Goal: Task Accomplishment & Management: Manage account settings

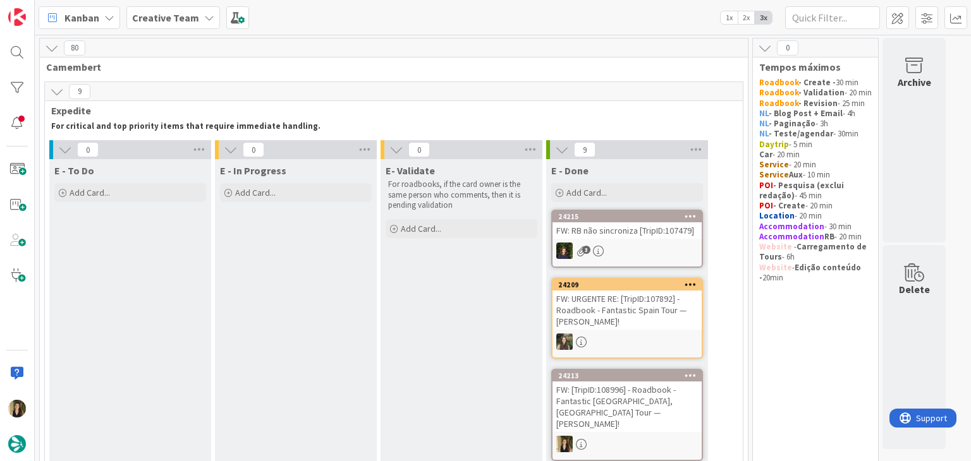
drag, startPoint x: 352, startPoint y: 327, endPoint x: 363, endPoint y: 356, distance: 31.8
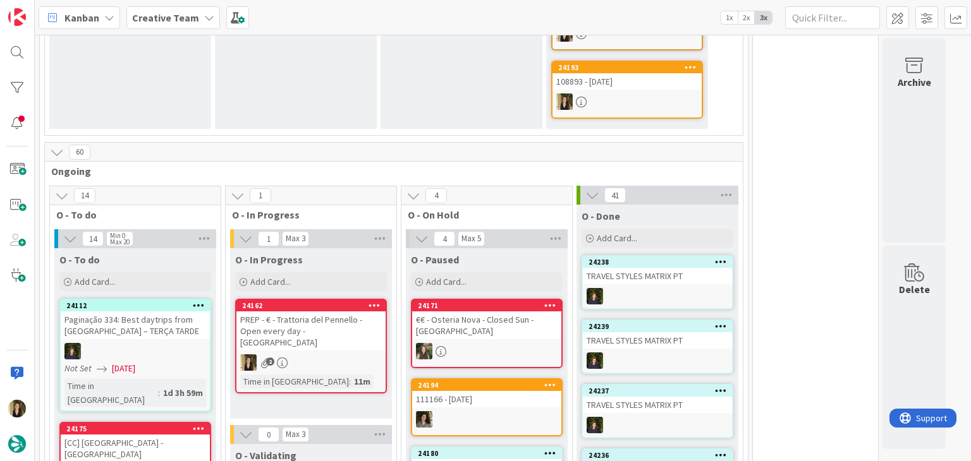
scroll to position [895, 0]
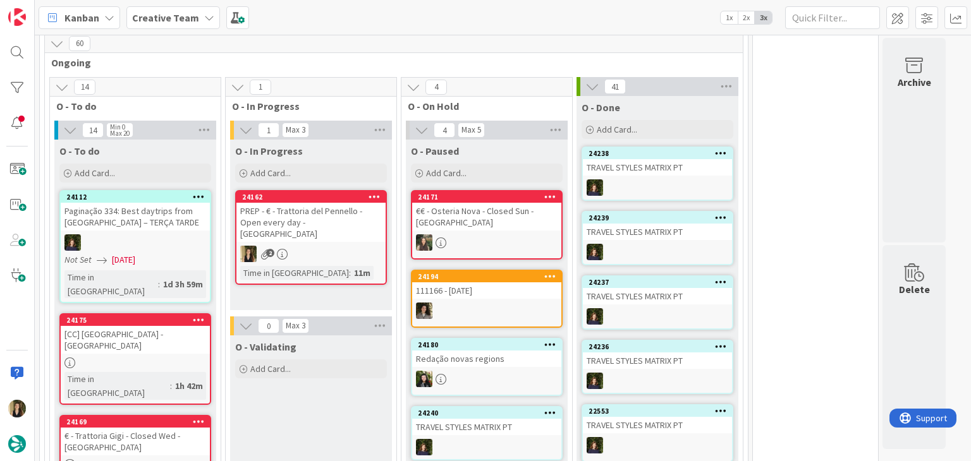
click at [351, 266] on div "11m" at bounding box center [362, 273] width 23 height 14
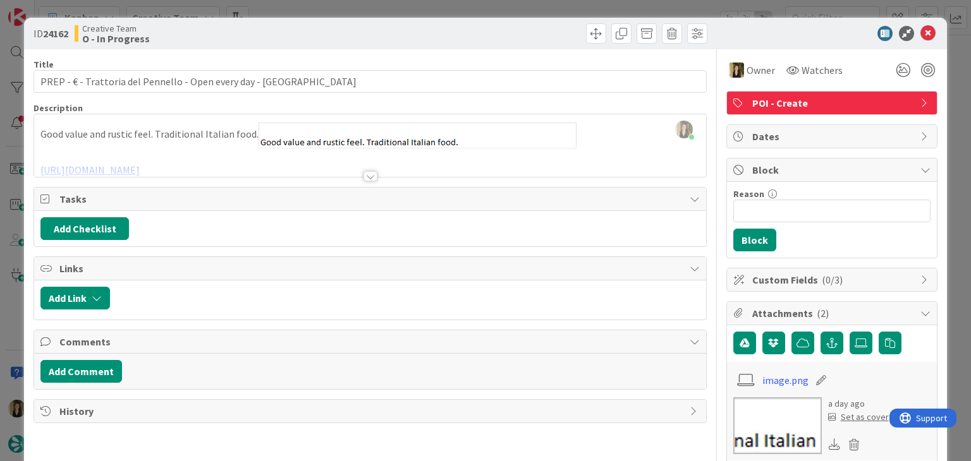
click at [313, 4] on div "ID 24162 Creative Team O - In Progress Title 61 / 128 PREP - € - Trattoria del …" at bounding box center [485, 230] width 971 height 461
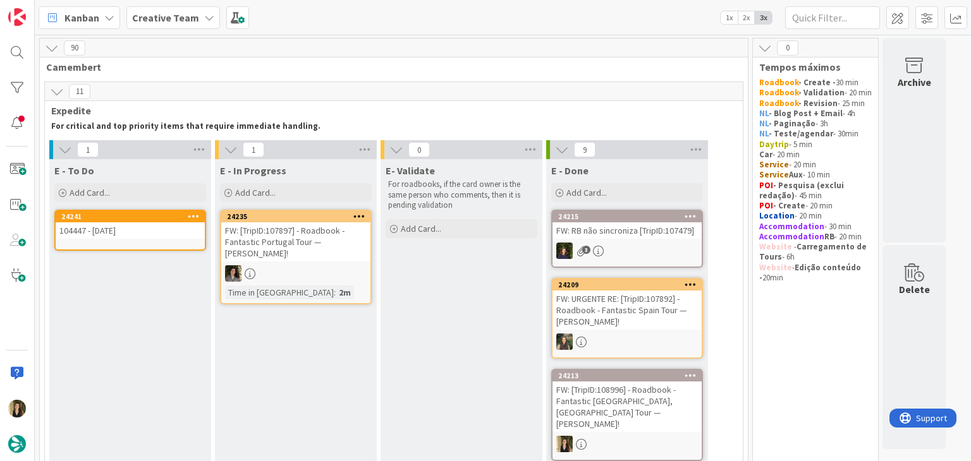
click at [139, 241] on div "24241 104447 - 19 oct" at bounding box center [130, 230] width 152 height 41
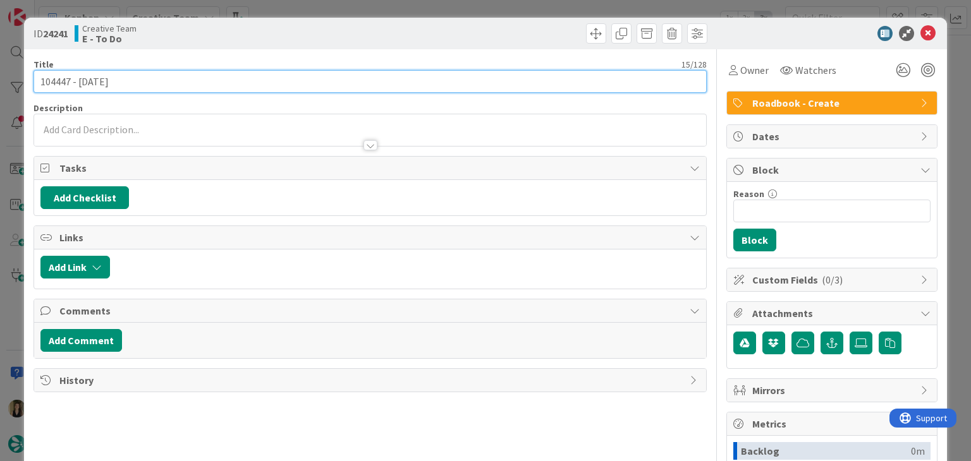
click at [53, 74] on input "104447 - [DATE]" at bounding box center [369, 81] width 672 height 23
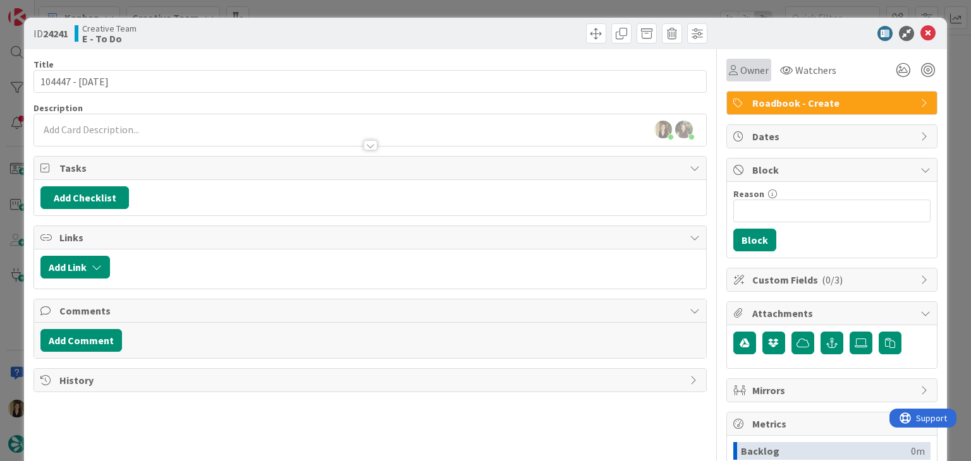
click at [753, 73] on span "Owner" at bounding box center [754, 70] width 28 height 15
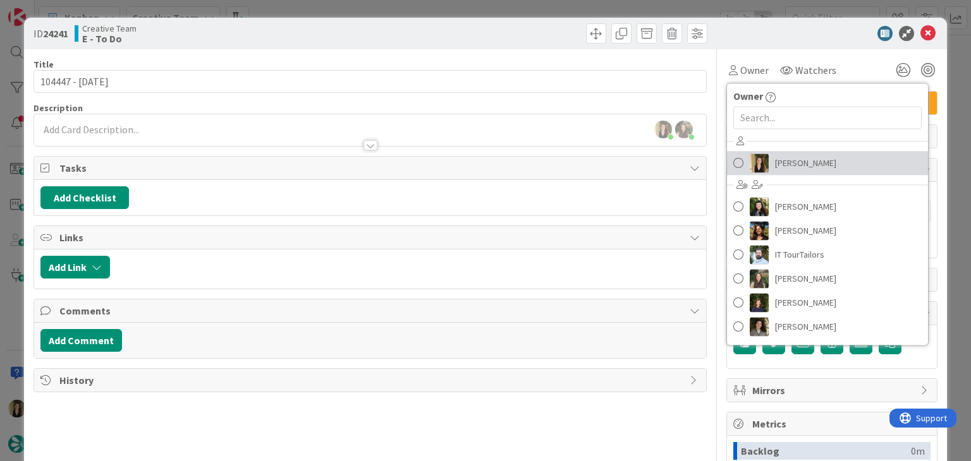
click at [777, 172] on span "[PERSON_NAME]" at bounding box center [805, 163] width 61 height 19
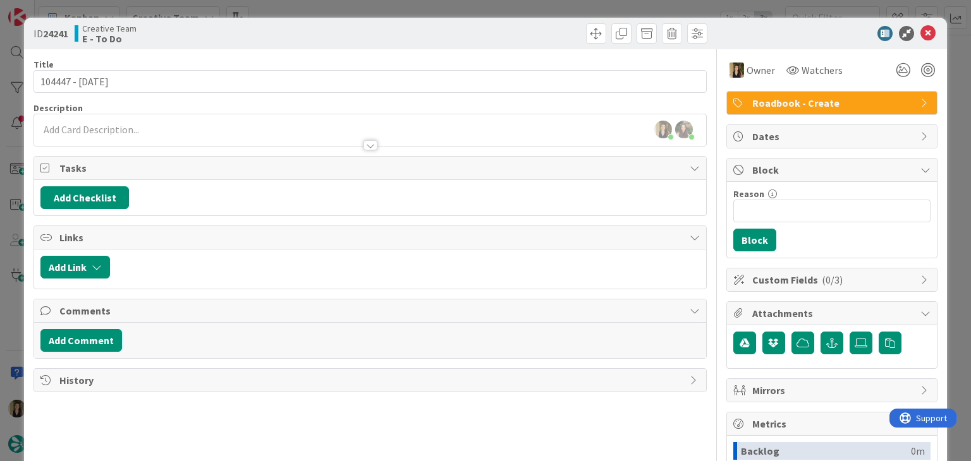
click at [470, 11] on div "ID 24241 Creative Team E - To Do Title 15 / 128 104447 - 19 oct Description Sof…" at bounding box center [485, 230] width 971 height 461
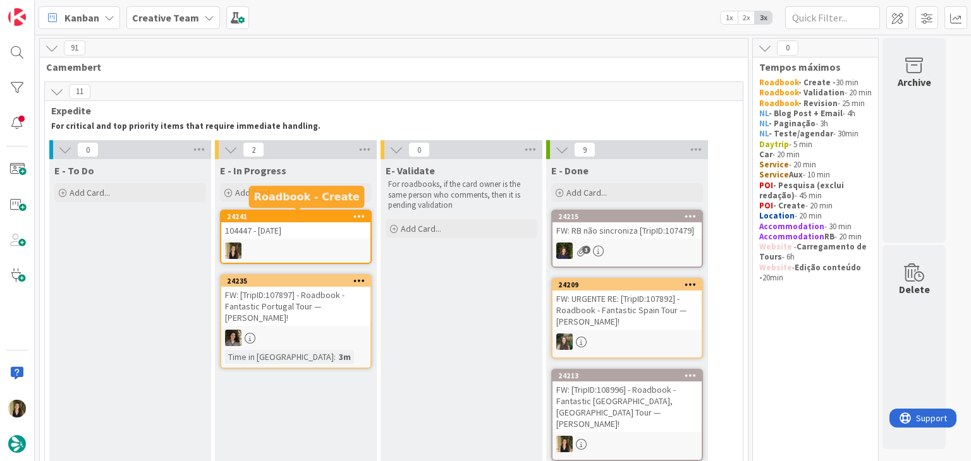
click at [320, 226] on div "104447 - [DATE]" at bounding box center [295, 230] width 149 height 16
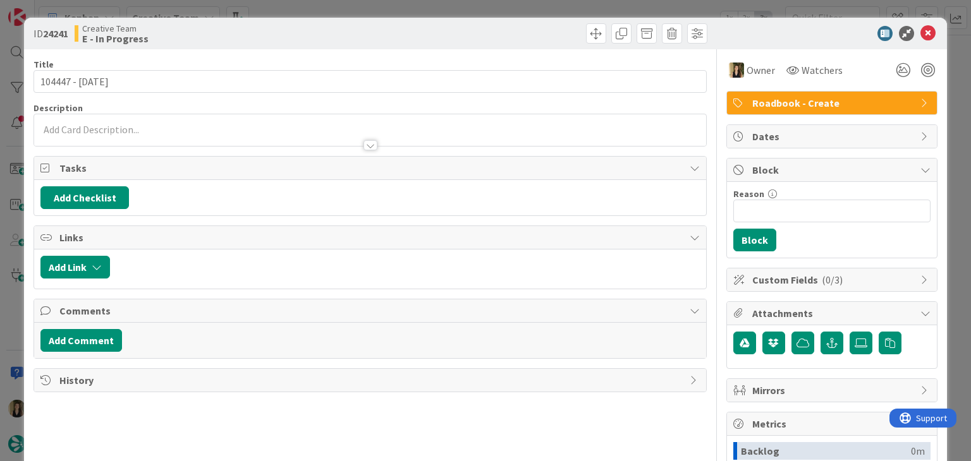
click at [450, 13] on div "ID 24241 Creative Team E - In Progress Title 15 / 128 104447 - 19 oct Descripti…" at bounding box center [485, 230] width 971 height 461
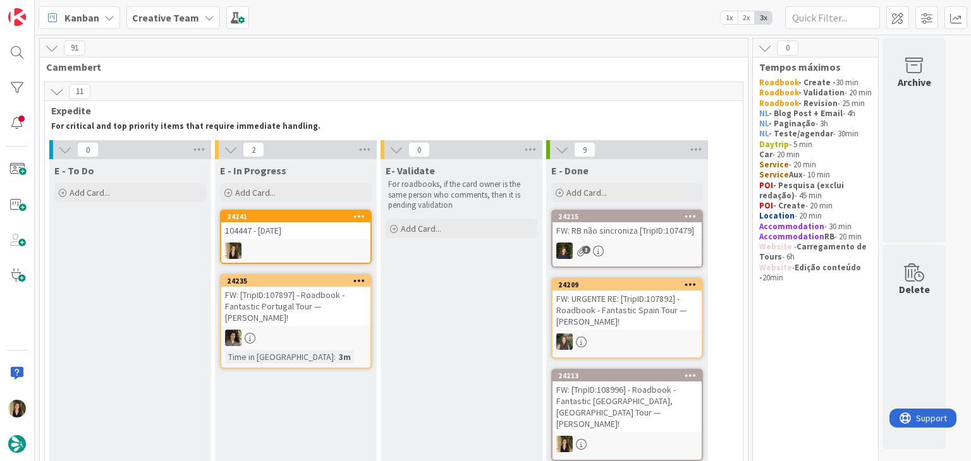
click at [342, 245] on div at bounding box center [295, 251] width 149 height 16
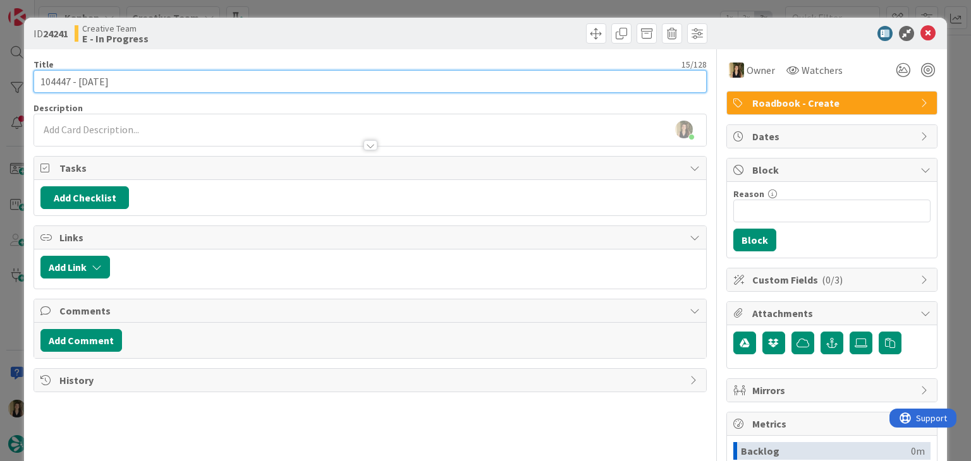
click at [49, 84] on input "104447 - [DATE]" at bounding box center [369, 81] width 672 height 23
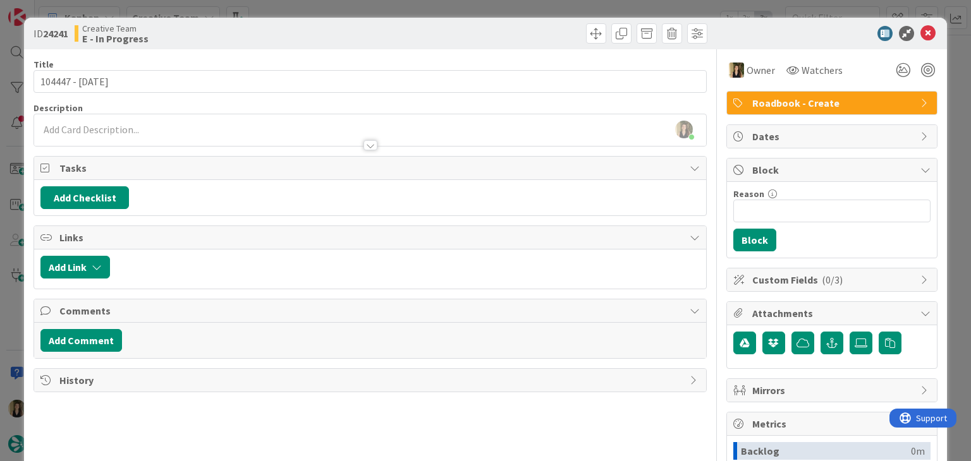
click at [155, 142] on div at bounding box center [369, 139] width 671 height 13
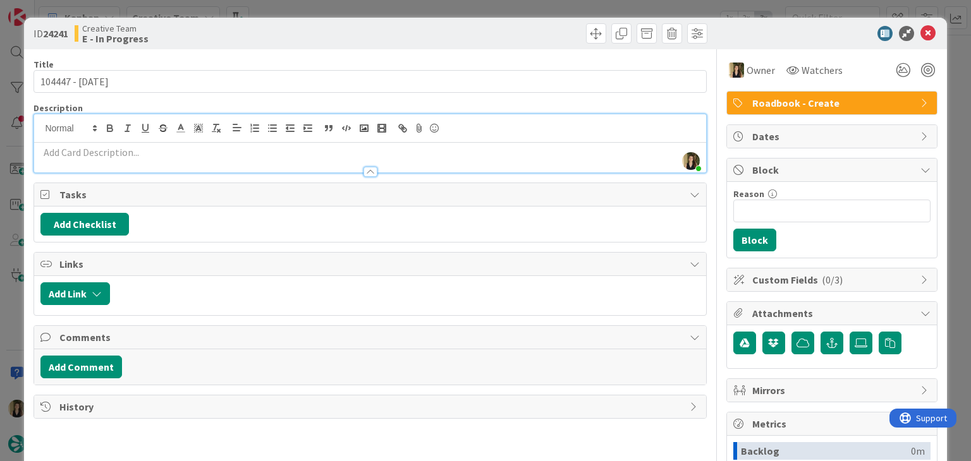
click at [157, 154] on p at bounding box center [369, 152] width 659 height 15
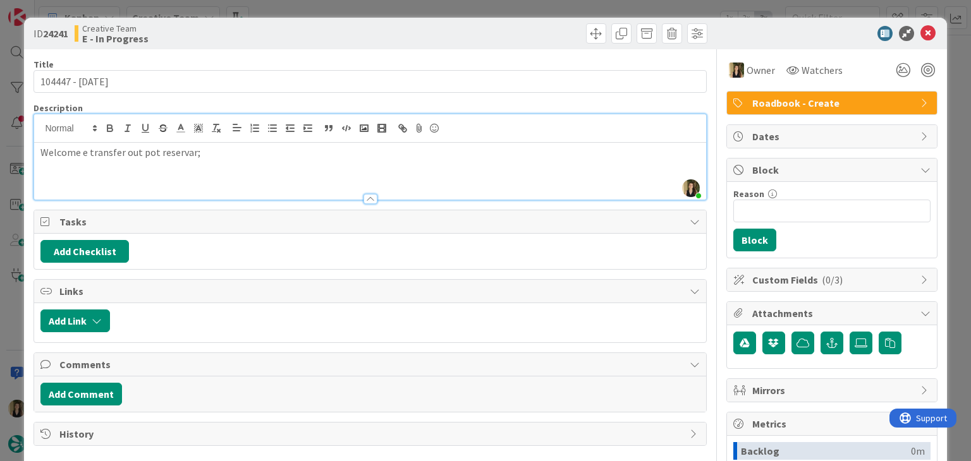
drag, startPoint x: 151, startPoint y: 150, endPoint x: 205, endPoint y: 117, distance: 63.0
click at [151, 150] on p "Welcome e transfer out pot reservar;" at bounding box center [369, 152] width 659 height 15
click at [241, 157] on p "Welcome e transfer out por reservar;" at bounding box center [369, 152] width 659 height 15
click at [234, 157] on p "Welcome e transfer out por reservar;" at bounding box center [369, 152] width 659 height 15
drag, startPoint x: 370, startPoint y: 157, endPoint x: 304, endPoint y: 155, distance: 65.8
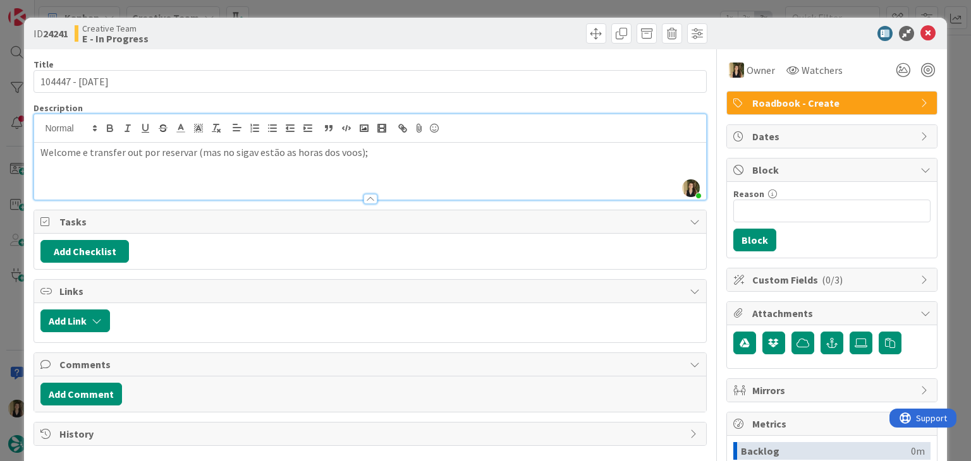
click at [366, 157] on p "Welcome e transfer out por reservar (mas no sigav estão as horas dos voos);" at bounding box center [369, 152] width 659 height 15
click at [286, 164] on p at bounding box center [369, 167] width 659 height 15
click at [116, 164] on p "Todos os trains e yransfers" at bounding box center [369, 167] width 659 height 15
click at [167, 171] on p "Todos os trains e transfers" at bounding box center [369, 167] width 659 height 15
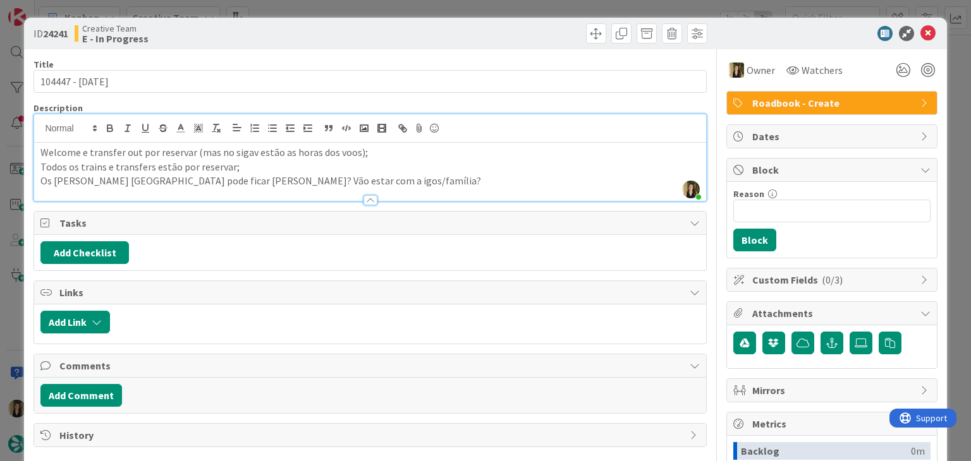
click at [288, 182] on p "Os dias em Alicante pode ficar em branco? Vão estar com a igos/família?" at bounding box center [369, 181] width 659 height 15
click at [147, 178] on p "Os dias em Alicante pode ficar em branco? Vão estar com amigos/família?" at bounding box center [369, 181] width 659 height 15
click at [404, 172] on p "Todos os trains e transfers estão por reservar;" at bounding box center [369, 167] width 659 height 15
click at [404, 188] on div at bounding box center [369, 194] width 671 height 13
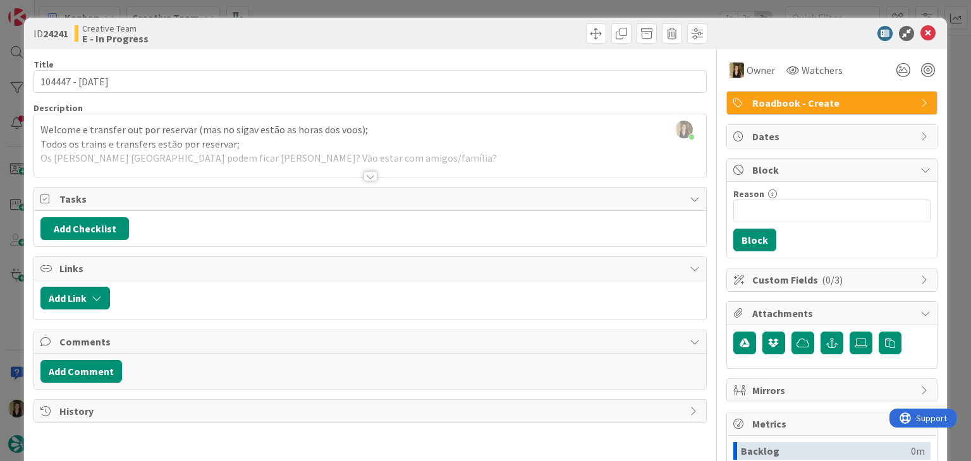
click at [400, 155] on div at bounding box center [369, 161] width 671 height 32
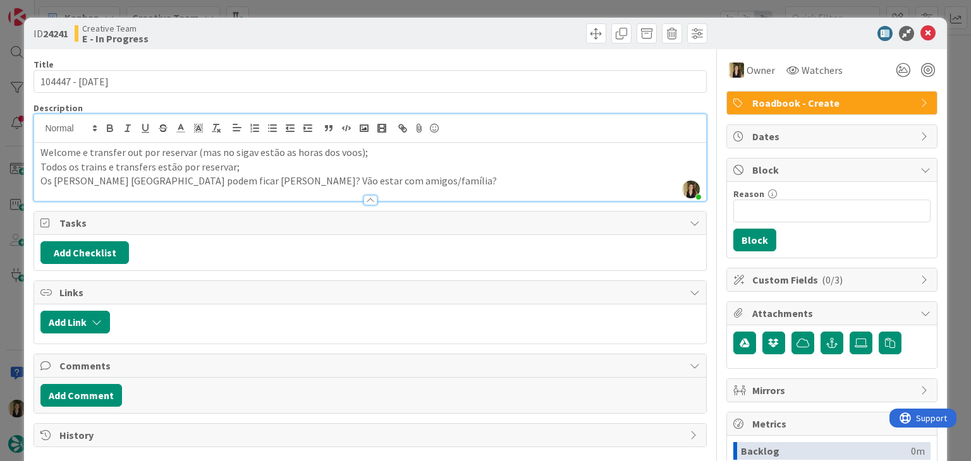
click at [365, 173] on p "Todos os trains e transfers estão por reservar;" at bounding box center [369, 167] width 659 height 15
click at [369, 180] on p "Os dias em Alicante podem ficar em branco? Vão estar com amigos/família?" at bounding box center [369, 181] width 659 height 15
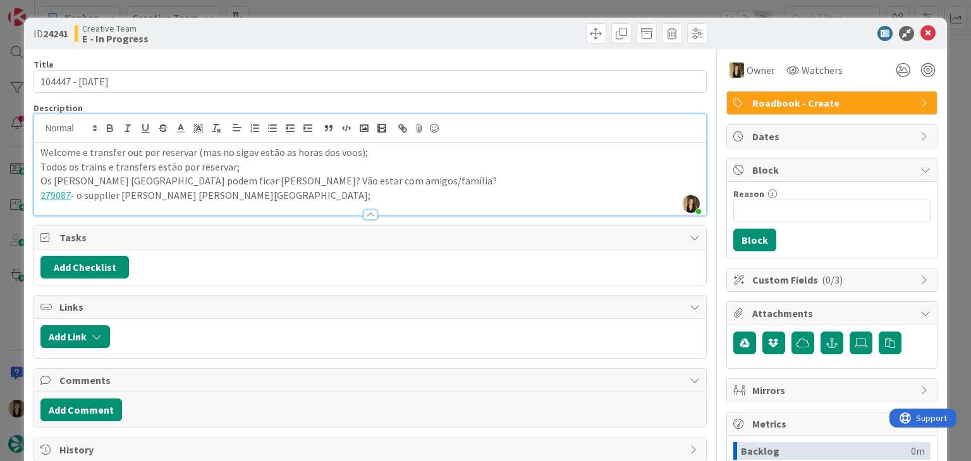
drag, startPoint x: 556, startPoint y: 30, endPoint x: 530, endPoint y: 11, distance: 32.1
click at [550, 28] on div at bounding box center [541, 33] width 334 height 20
click at [530, 10] on div "ID 24241 Creative Team E - In Progress Title 15 / 128 104447 - 19 oct Descripti…" at bounding box center [485, 230] width 971 height 461
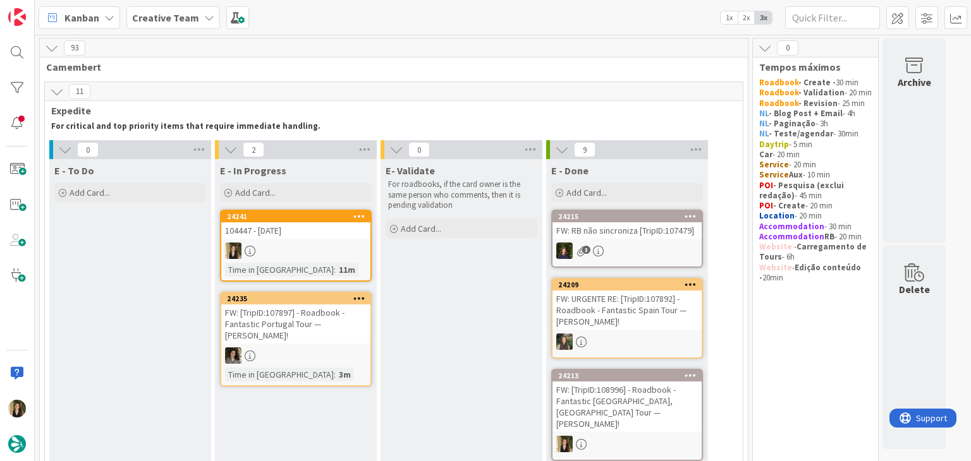
click at [321, 246] on div at bounding box center [295, 251] width 149 height 16
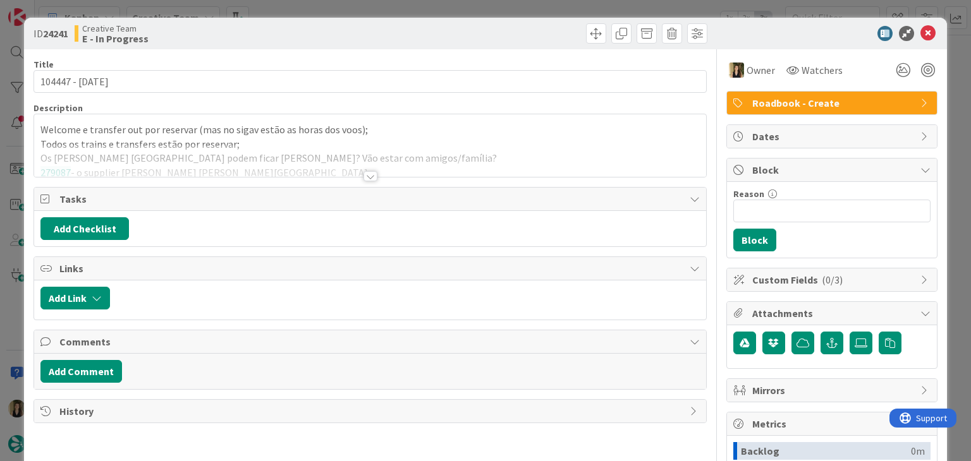
click at [431, 14] on div "ID 24241 Creative Team E - In Progress Title 15 / 128 104447 - 19 oct Descripti…" at bounding box center [485, 230] width 971 height 461
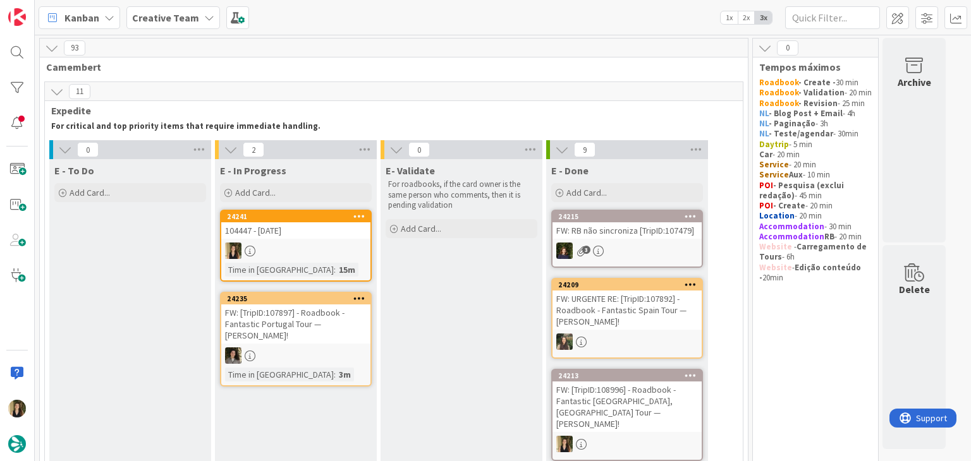
click at [330, 241] on div "24241 104447 - 19 oct Time in Column : 15m" at bounding box center [296, 246] width 152 height 72
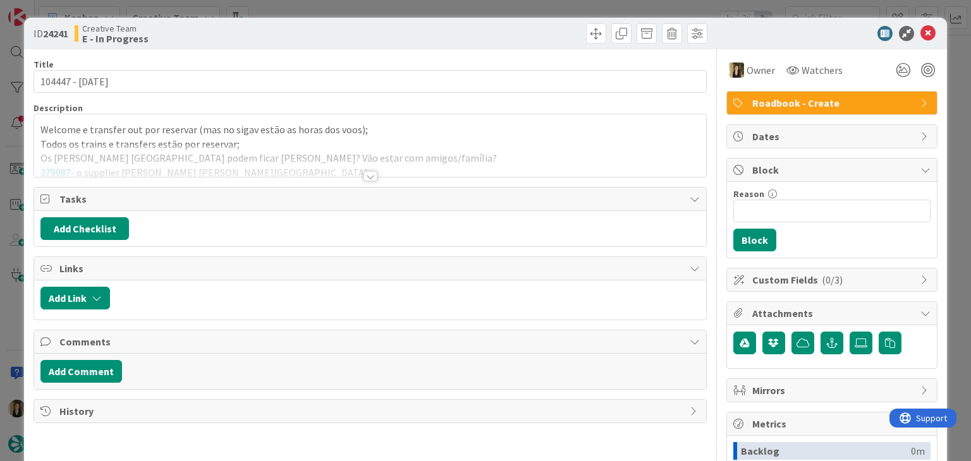
click at [364, 175] on div at bounding box center [370, 176] width 14 height 10
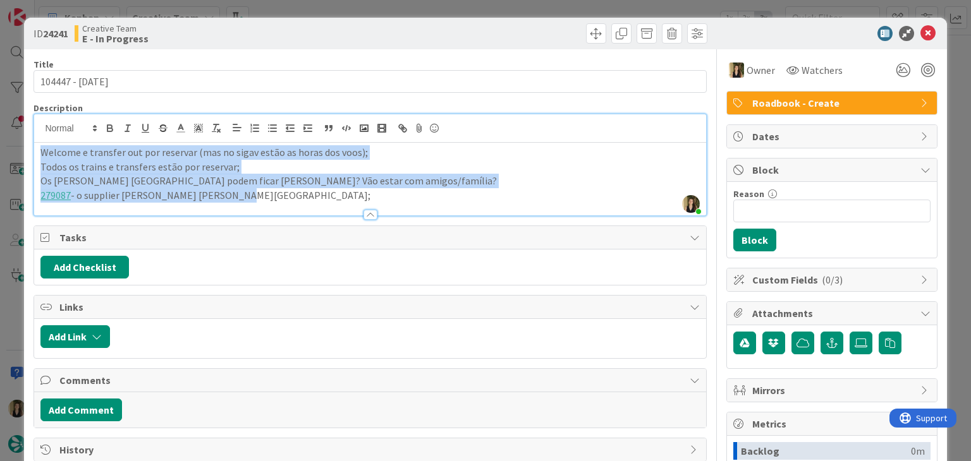
drag, startPoint x: 238, startPoint y: 195, endPoint x: 18, endPoint y: 147, distance: 225.1
click at [20, 148] on div "ID 24241 Creative Team E - In Progress Title 15 / 128 104447 - 19 oct Descripti…" at bounding box center [485, 230] width 971 height 461
copy div "Welcome e transfer out por reservar (mas no sigav estão as horas dos voos); Tod…"
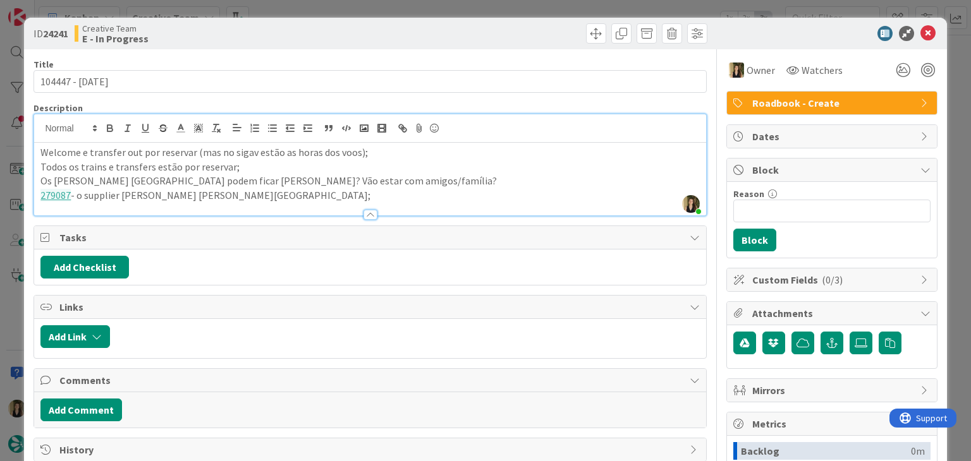
click at [392, 23] on div at bounding box center [541, 33] width 334 height 20
click at [387, 3] on div "ID 24241 Creative Team E - In Progress Title 15 / 128 104447 - 19 oct Descripti…" at bounding box center [485, 230] width 971 height 461
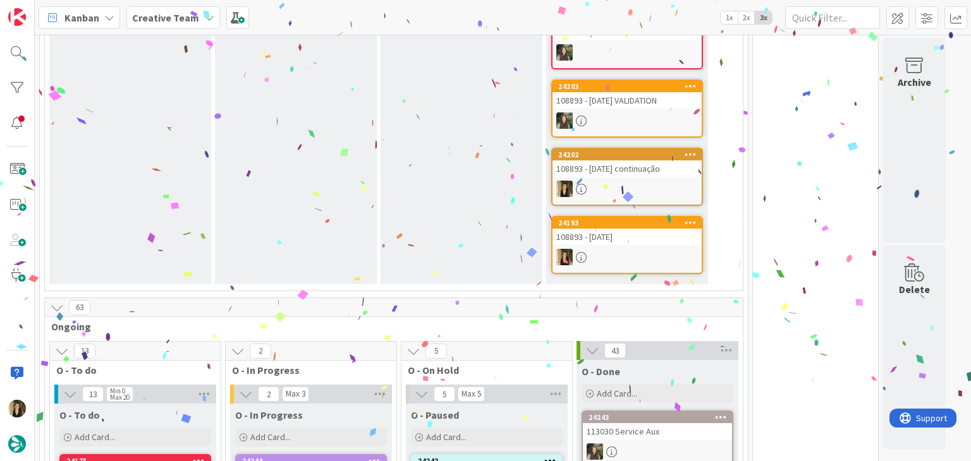
scroll to position [1011, 0]
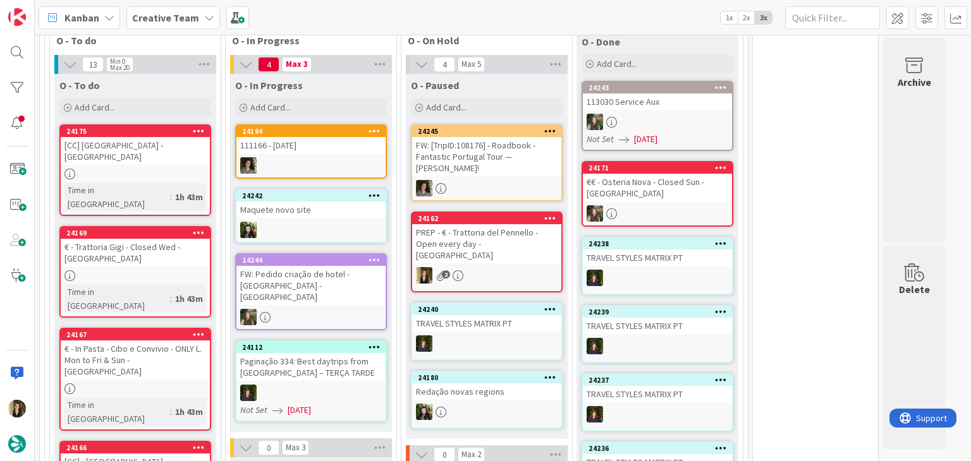
scroll to position [1138, 0]
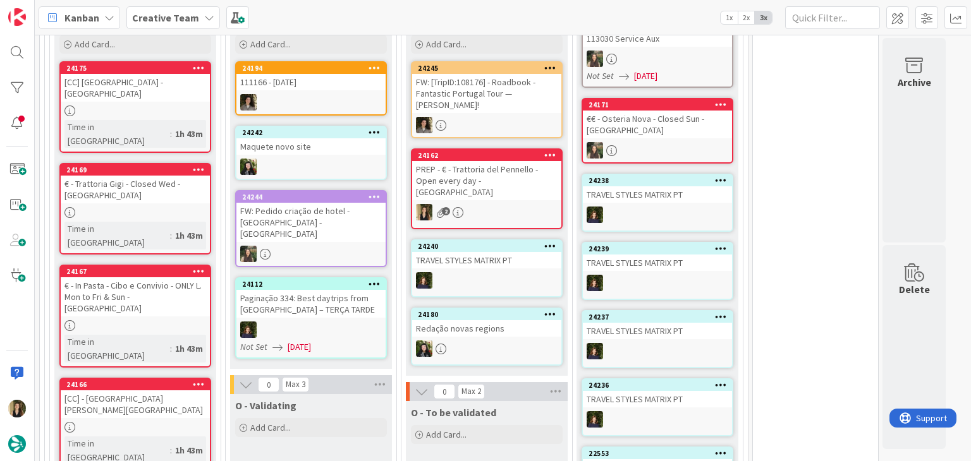
drag, startPoint x: 461, startPoint y: 417, endPoint x: 401, endPoint y: 417, distance: 60.0
drag, startPoint x: 367, startPoint y: 416, endPoint x: 258, endPoint y: 418, distance: 108.7
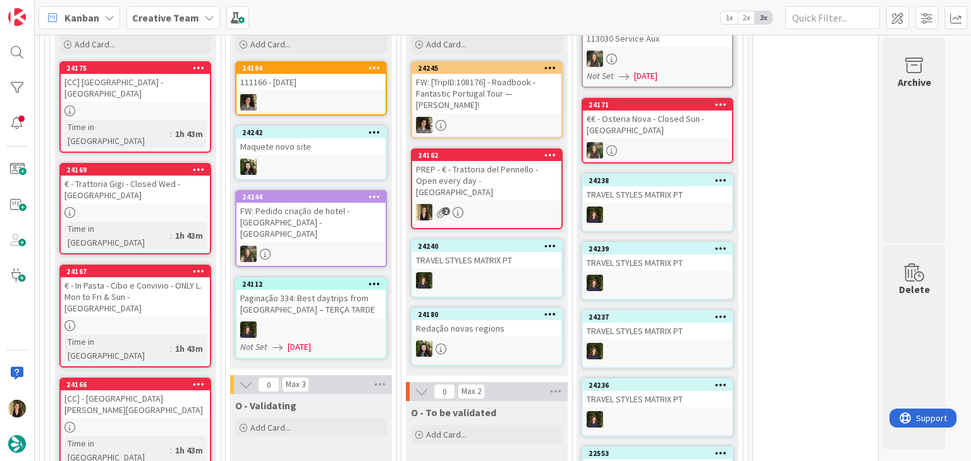
drag, startPoint x: 528, startPoint y: 407, endPoint x: 418, endPoint y: 397, distance: 110.4
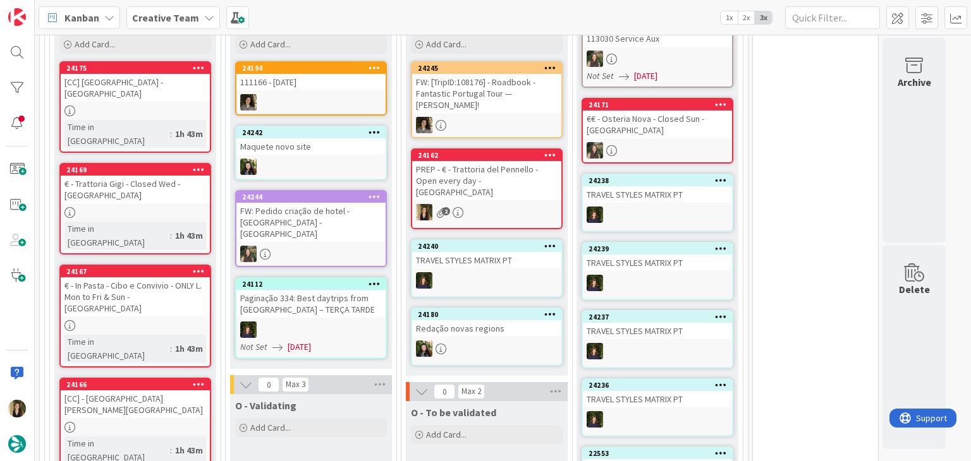
drag, startPoint x: 343, startPoint y: 408, endPoint x: 267, endPoint y: 408, distance: 75.8
drag, startPoint x: 440, startPoint y: 430, endPoint x: 372, endPoint y: 423, distance: 68.1
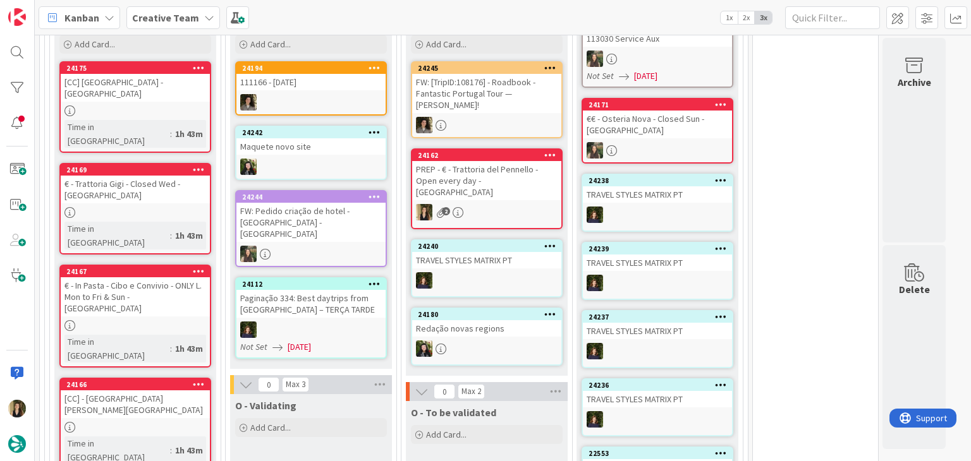
drag, startPoint x: 356, startPoint y: 420, endPoint x: 339, endPoint y: 418, distance: 17.8
drag, startPoint x: 258, startPoint y: 416, endPoint x: 374, endPoint y: 417, distance: 116.3
drag, startPoint x: 441, startPoint y: 418, endPoint x: 485, endPoint y: 421, distance: 44.3
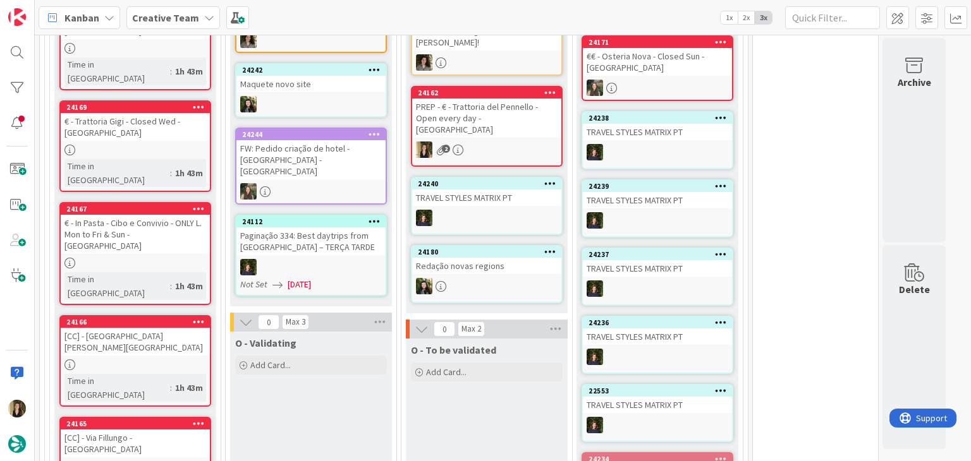
scroll to position [1201, 0]
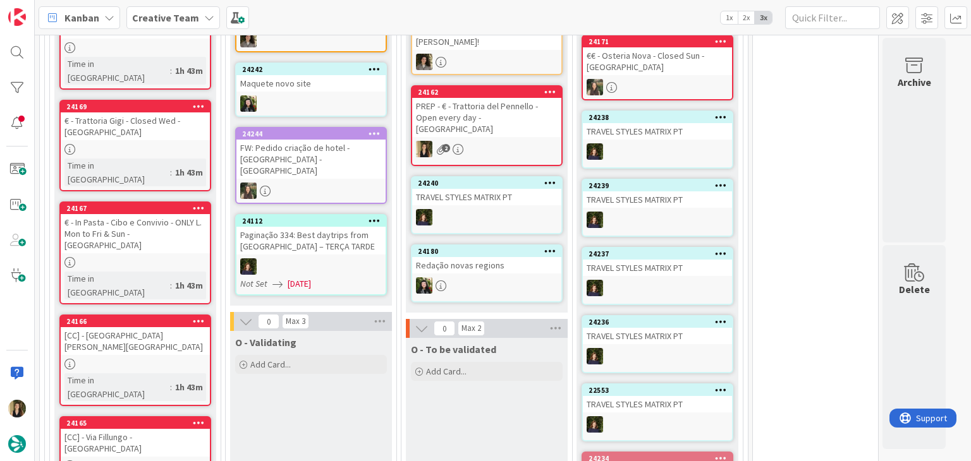
click at [448, 395] on div "O - To be validated Add Card..." at bounding box center [487, 423] width 162 height 171
drag, startPoint x: 285, startPoint y: 373, endPoint x: 300, endPoint y: 362, distance: 18.1
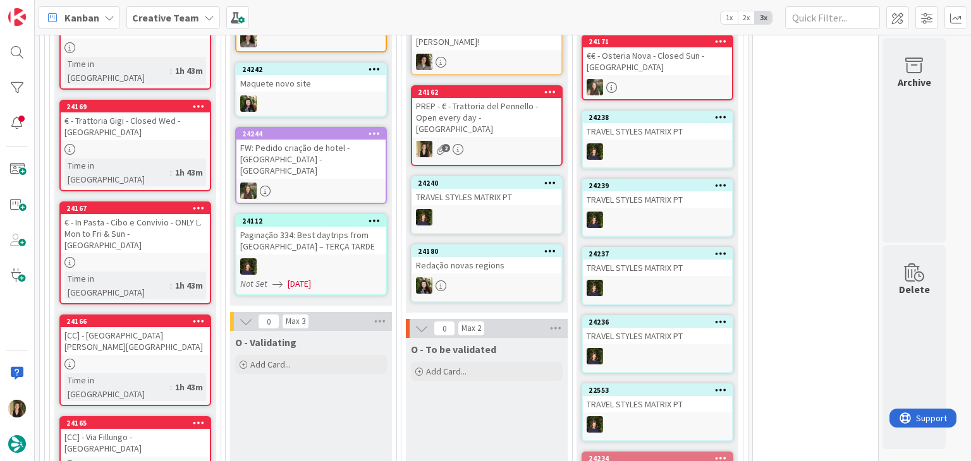
drag, startPoint x: 430, startPoint y: 352, endPoint x: 498, endPoint y: 340, distance: 68.7
click at [431, 352] on div "O - To be validated Add Card..." at bounding box center [487, 423] width 162 height 171
drag, startPoint x: 504, startPoint y: 340, endPoint x: 540, endPoint y: 336, distance: 35.7
click at [505, 340] on div "O - To be validated Add Card..." at bounding box center [487, 423] width 162 height 171
drag, startPoint x: 544, startPoint y: 337, endPoint x: 526, endPoint y: 341, distance: 17.5
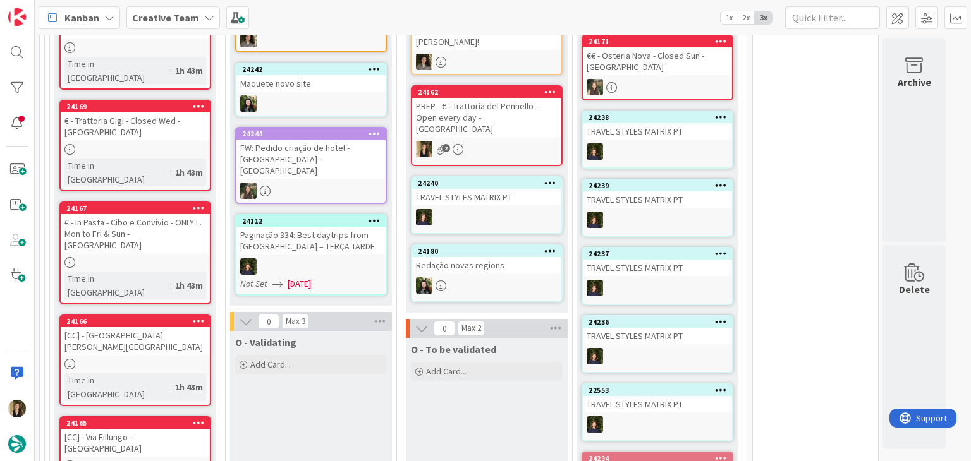
click at [544, 338] on div "O - To be validated Add Card..." at bounding box center [487, 423] width 162 height 171
drag, startPoint x: 362, startPoint y: 362, endPoint x: 340, endPoint y: 362, distance: 21.5
drag, startPoint x: 303, startPoint y: 357, endPoint x: 291, endPoint y: 357, distance: 12.0
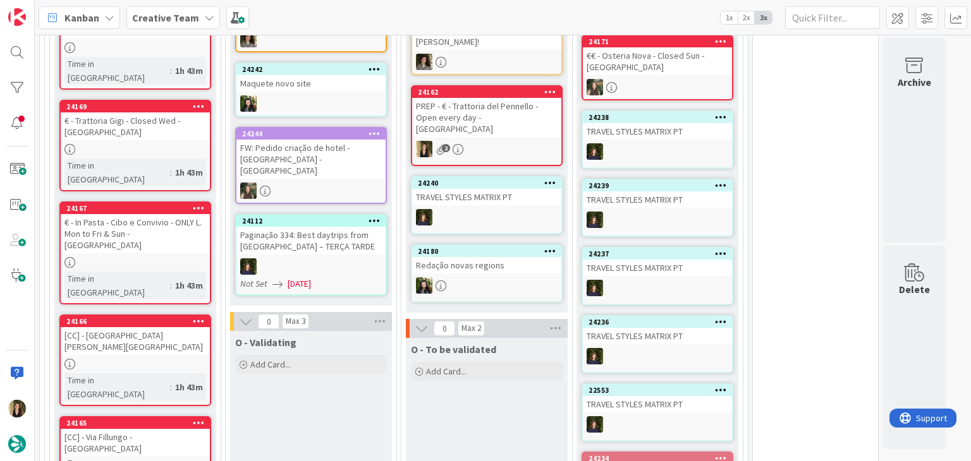
click at [468, 366] on div "O - To be validated Add Card..." at bounding box center [487, 423] width 162 height 171
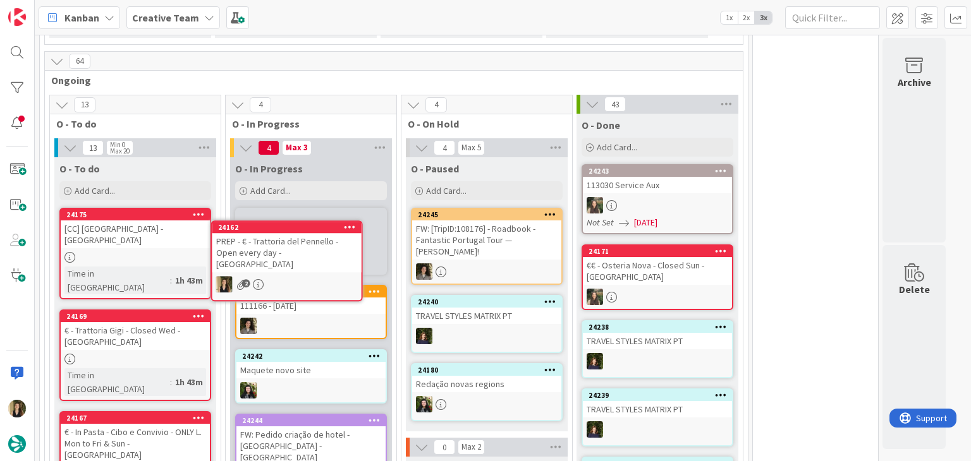
scroll to position [988, 0]
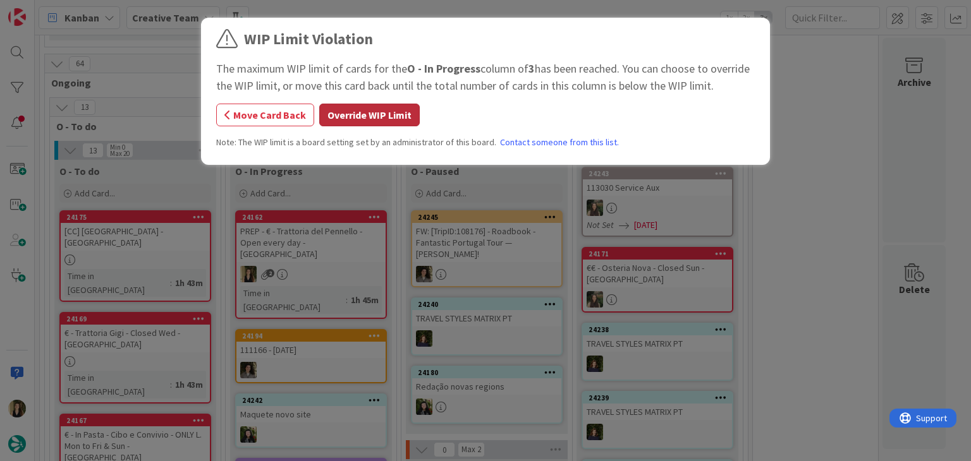
click at [387, 124] on button "Override WIP Limit" at bounding box center [369, 115] width 100 height 23
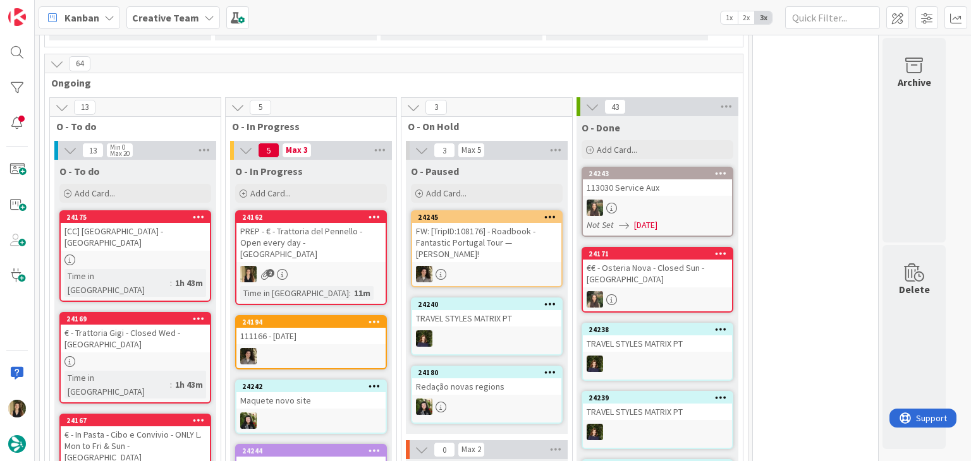
click at [339, 223] on div "PREP - € - Trattoria del Pennello - Open every day - FLORENCE" at bounding box center [310, 242] width 149 height 39
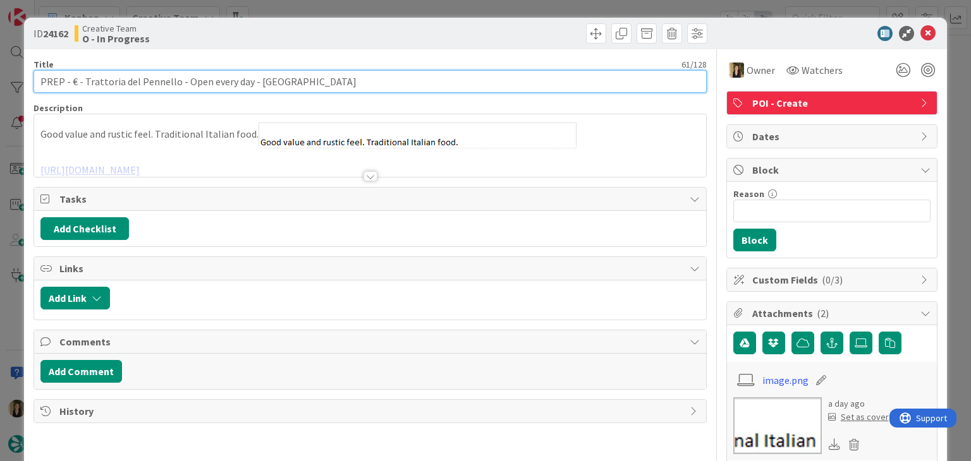
drag, startPoint x: 243, startPoint y: 82, endPoint x: 33, endPoint y: 81, distance: 210.5
click at [33, 81] on input "PREP - € - Trattoria del Pennello - Open every day - FLORENCE" at bounding box center [369, 81] width 672 height 23
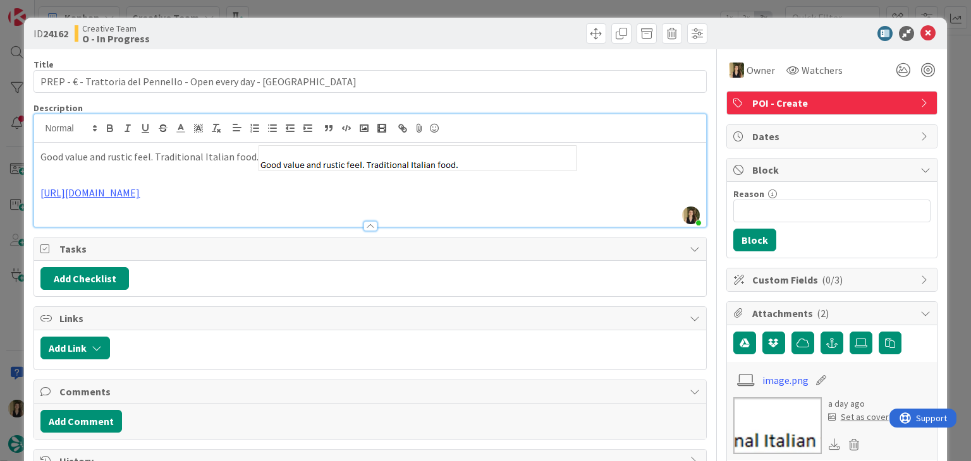
drag, startPoint x: 224, startPoint y: 133, endPoint x: 228, endPoint y: 117, distance: 16.9
click at [222, 133] on div "Sofia Palma just joined Good value and rustic feel. Traditional Italian food. h…" at bounding box center [369, 170] width 671 height 113
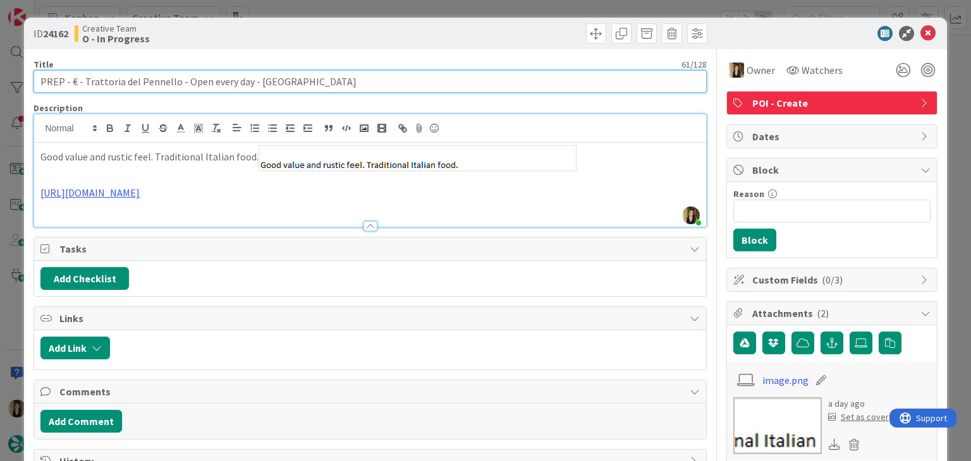
drag, startPoint x: 173, startPoint y: 82, endPoint x: 94, endPoint y: 82, distance: 78.4
click at [82, 83] on input "PREP - € - Trattoria del Pennello - Open every day - FLORENCE" at bounding box center [369, 81] width 672 height 23
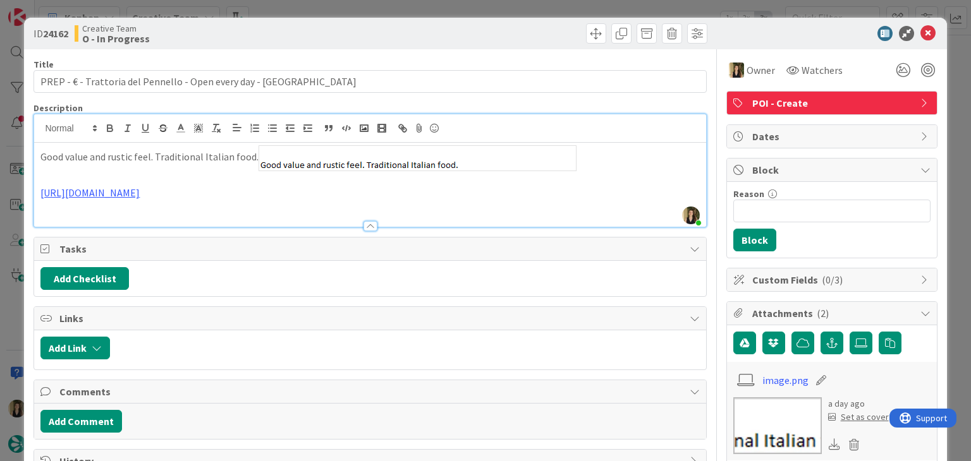
drag, startPoint x: 460, startPoint y: 30, endPoint x: 445, endPoint y: 5, distance: 28.9
click at [460, 29] on div at bounding box center [541, 33] width 334 height 20
drag, startPoint x: 324, startPoint y: 36, endPoint x: 320, endPoint y: 18, distance: 18.6
click at [324, 35] on div "Creative Team O - In Progress" at bounding box center [221, 33] width 293 height 20
click at [320, 12] on div "ID 24162 Creative Team O - In Progress Title 61 / 128 PREP - € - Trattoria del …" at bounding box center [485, 230] width 971 height 461
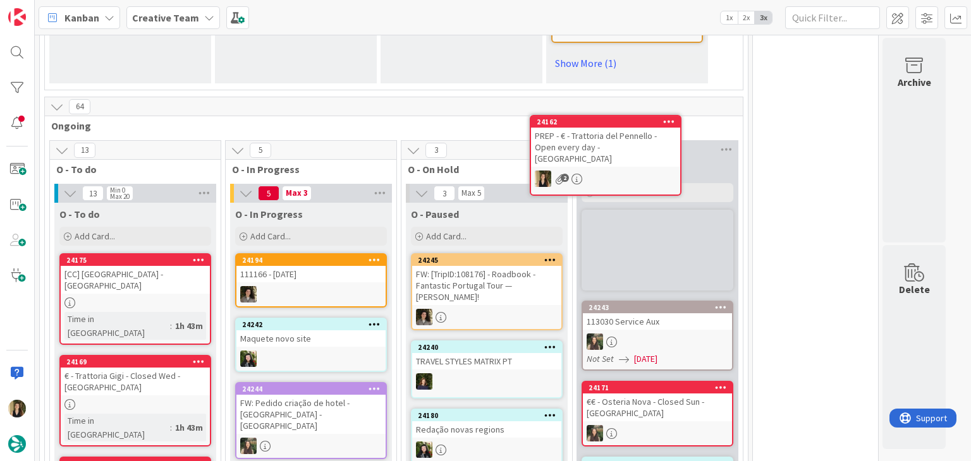
scroll to position [940, 0]
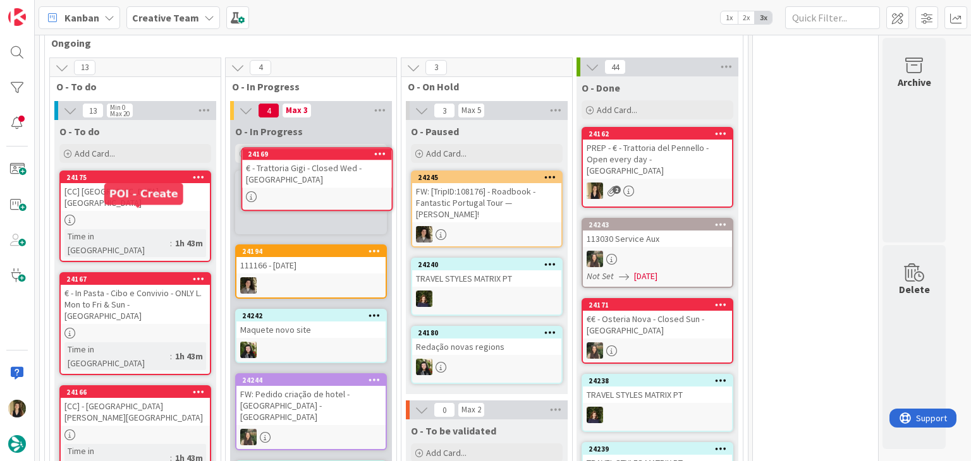
scroll to position [1011, 0]
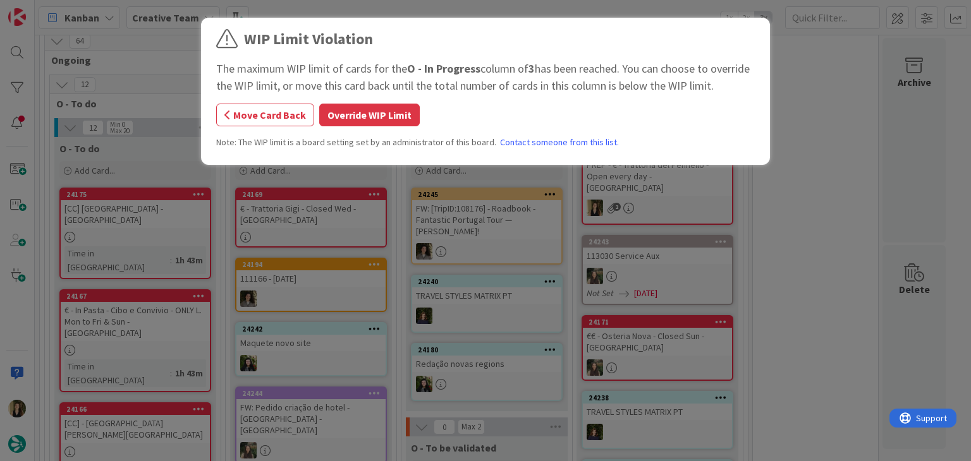
click at [365, 116] on button "Override WIP Limit" at bounding box center [369, 115] width 100 height 23
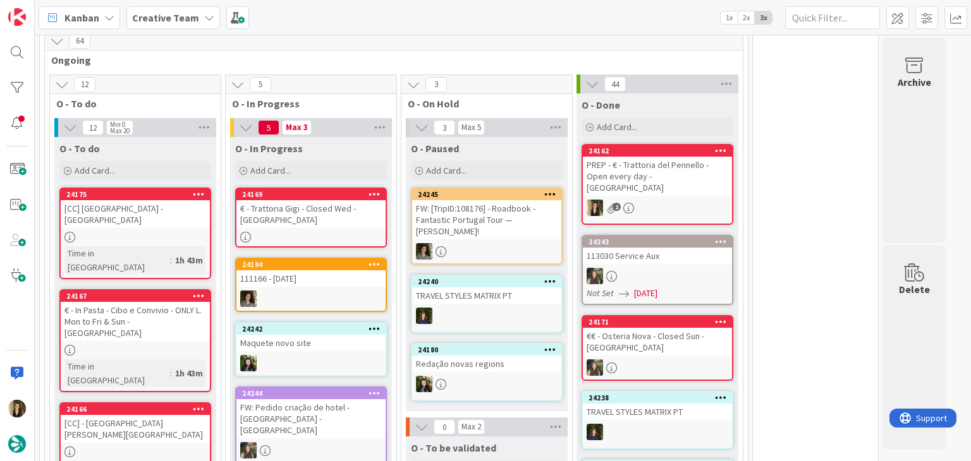
click at [346, 200] on div "€ - Trattoria Gigi - Closed Wed - [GEOGRAPHIC_DATA]" at bounding box center [310, 214] width 149 height 28
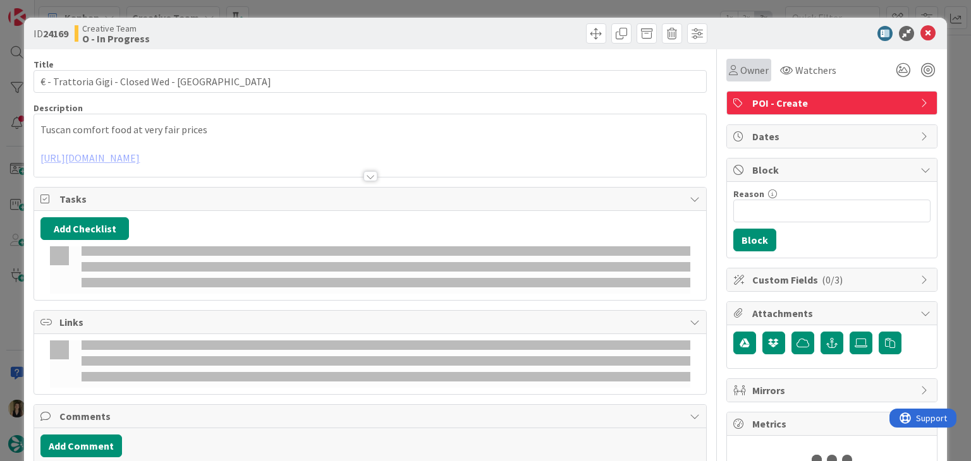
click at [740, 71] on span "Owner" at bounding box center [754, 70] width 28 height 15
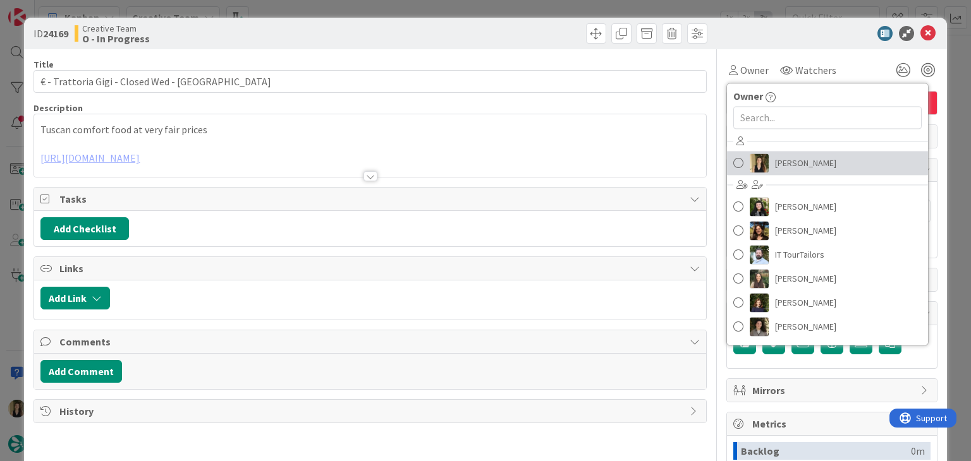
drag, startPoint x: 806, startPoint y: 165, endPoint x: 743, endPoint y: 159, distance: 63.5
click at [806, 164] on span "[PERSON_NAME]" at bounding box center [805, 163] width 61 height 19
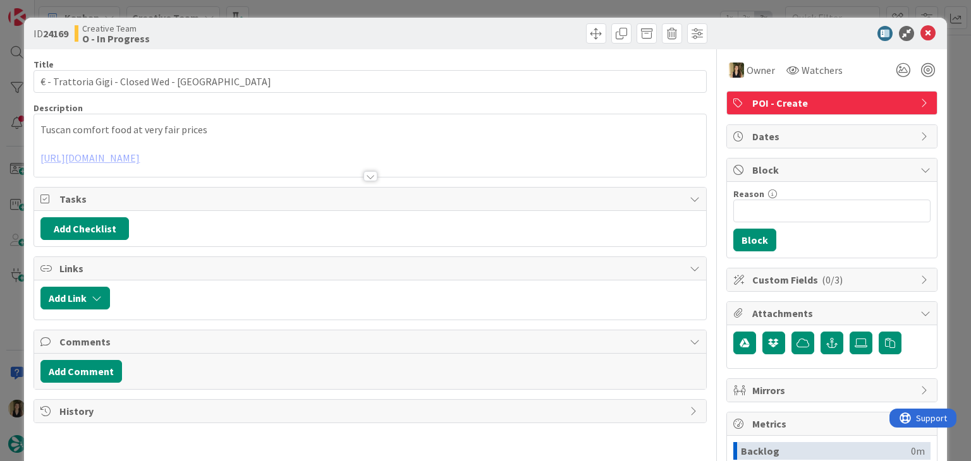
click at [363, 175] on div at bounding box center [370, 176] width 14 height 10
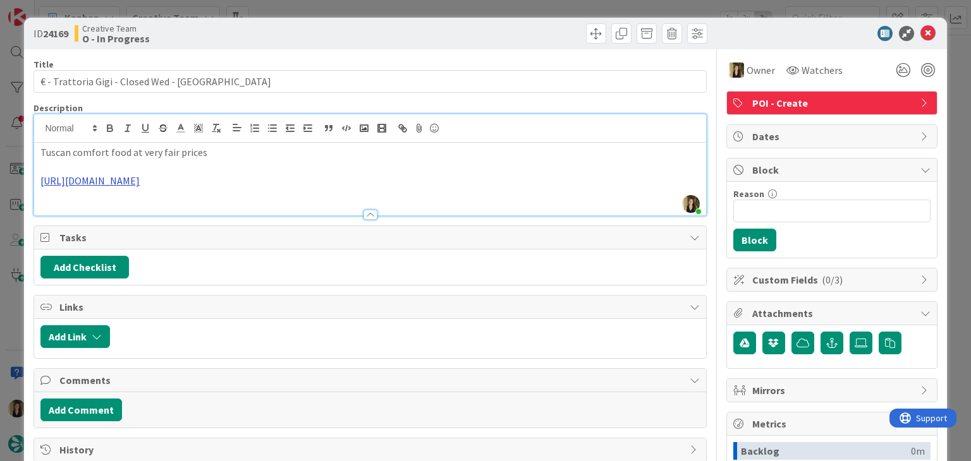
click at [140, 178] on link "https://www.tripadvisor.pt/Restaurant_Review-g187898-d1459493-Reviews-Gigi_Trat…" at bounding box center [89, 180] width 99 height 13
click at [266, 203] on link "https://www.tripadvisor.pt/Restaurant_Review-g187898-d1459493-Reviews-Gigi_Trat…" at bounding box center [284, 205] width 87 height 16
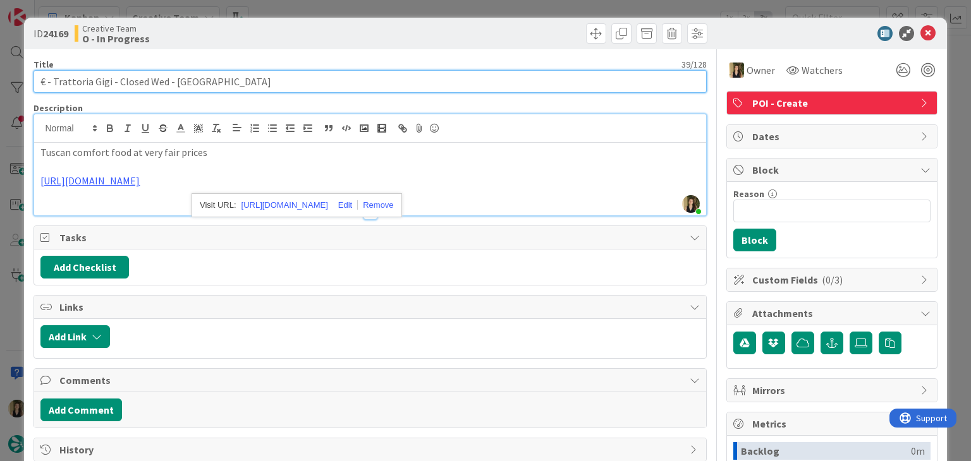
drag, startPoint x: 106, startPoint y: 82, endPoint x: 53, endPoint y: 77, distance: 53.3
click at [53, 77] on input "€ - Trattoria Gigi - Closed Wed - [GEOGRAPHIC_DATA]" at bounding box center [369, 81] width 672 height 23
drag, startPoint x: 162, startPoint y: 83, endPoint x: 28, endPoint y: 82, distance: 134.0
click at [30, 82] on div "ID 24169 Creative Team O - In Progress Title 39 / 128 € - Trattoria Gigi - Clos…" at bounding box center [485, 339] width 922 height 643
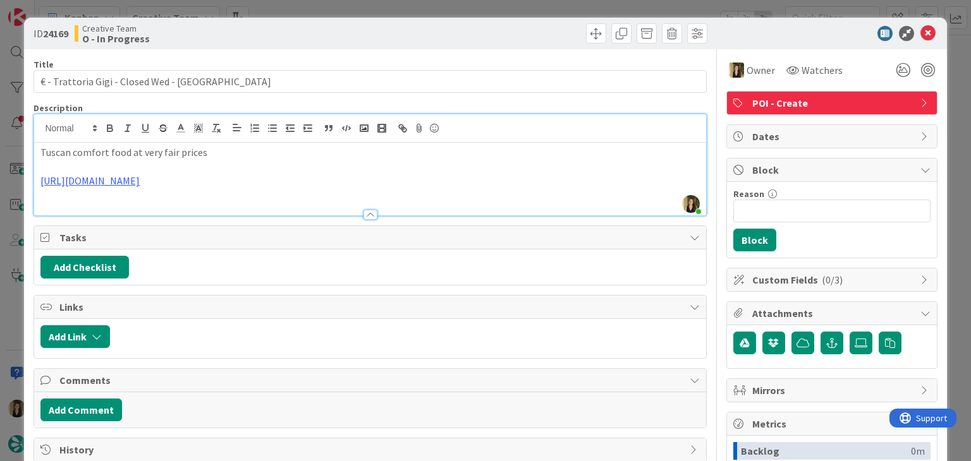
drag, startPoint x: 176, startPoint y: 157, endPoint x: 167, endPoint y: 143, distance: 16.5
click at [176, 157] on p "Tuscan comfort food at very fair prices" at bounding box center [369, 152] width 659 height 15
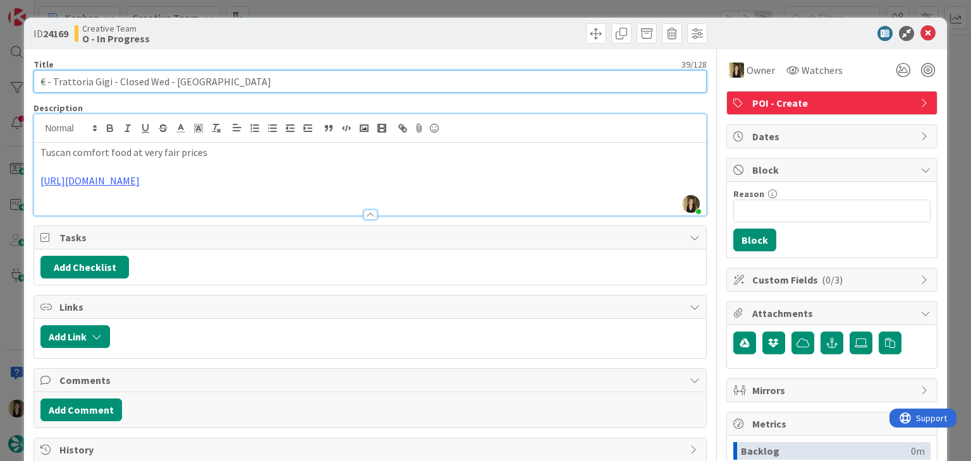
drag, startPoint x: 106, startPoint y: 82, endPoint x: 53, endPoint y: 82, distance: 53.1
click at [53, 82] on input "€ - Trattoria Gigi - Closed Wed - [GEOGRAPHIC_DATA]" at bounding box center [369, 81] width 672 height 23
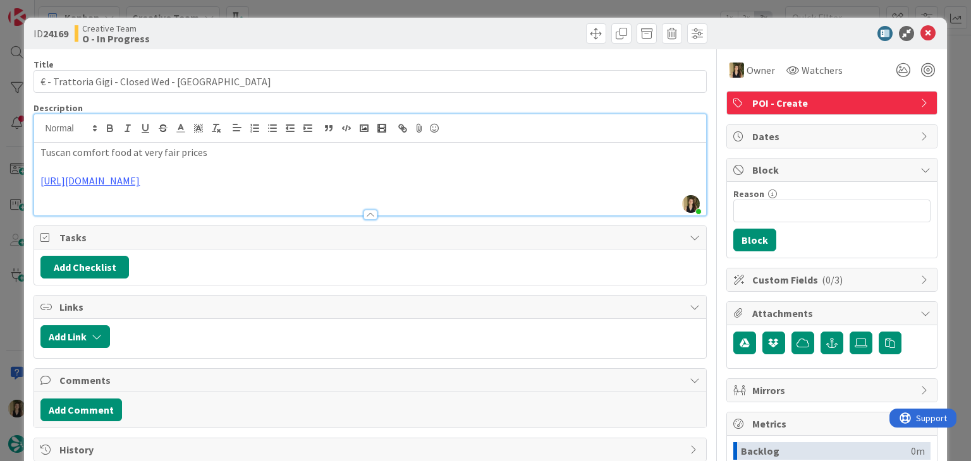
click at [299, 46] on div "ID 24169 Creative Team O - In Progress" at bounding box center [485, 34] width 922 height 32
click at [289, 4] on div "ID 24169 Creative Team O - In Progress Title 39 / 128 € - Trattoria Gigi - Clos…" at bounding box center [485, 230] width 971 height 461
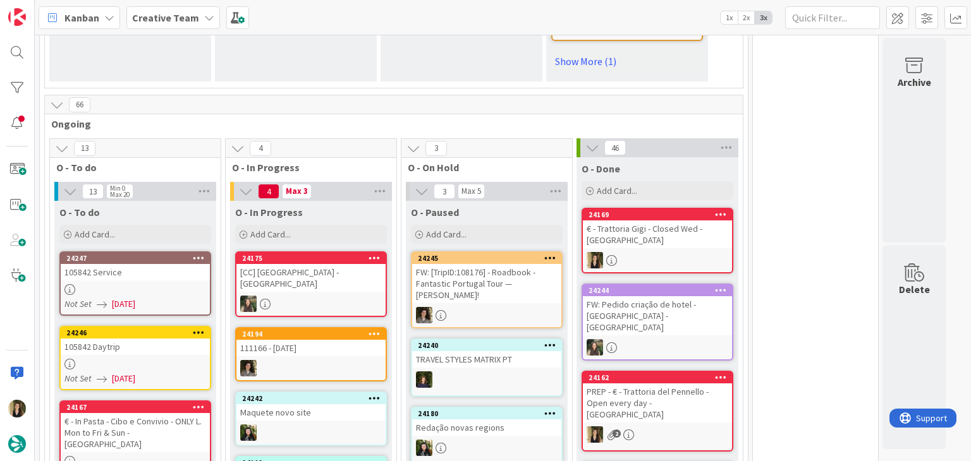
scroll to position [947, 0]
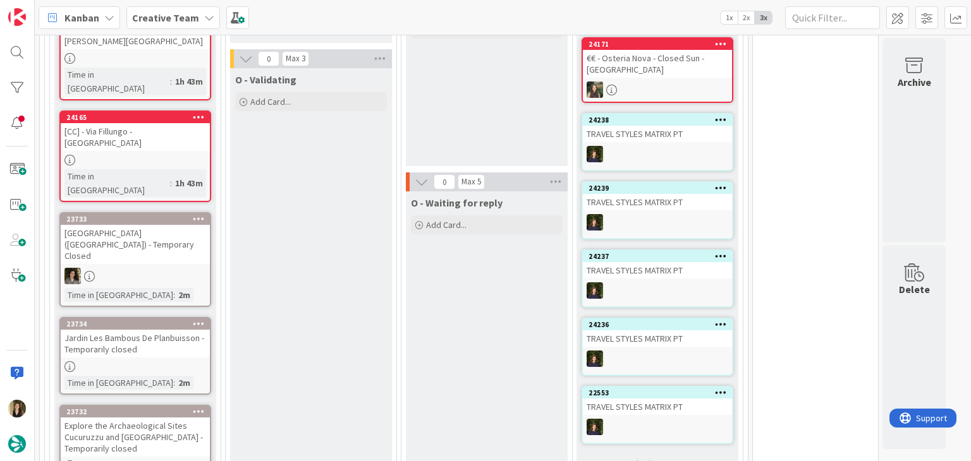
click at [631, 454] on link "Show More (36)" at bounding box center [657, 464] width 152 height 20
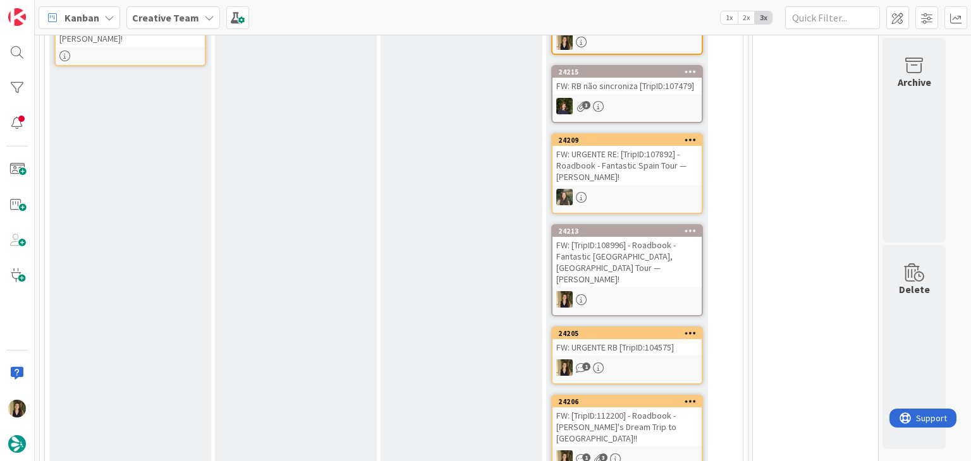
scroll to position [0, 0]
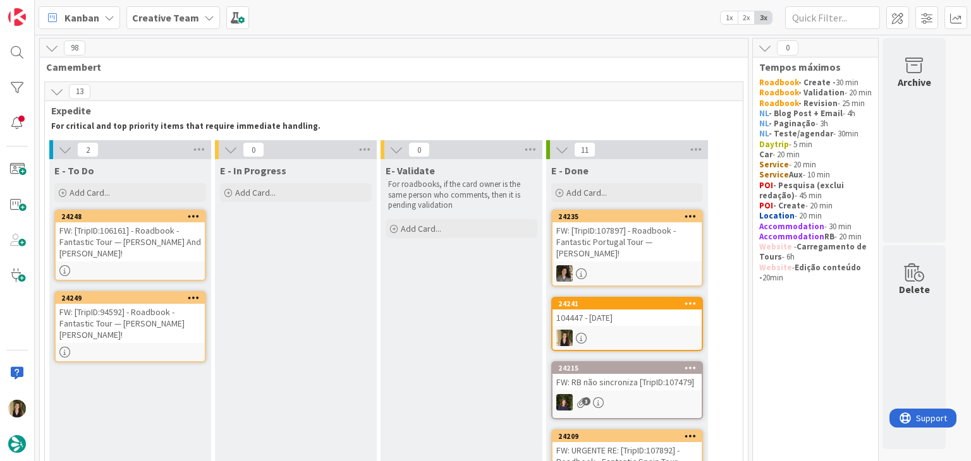
click at [192, 262] on div "24248 FW: [TripID:106161] - Roadbook - Fantastic Tour — Bridget And Jerry Spani…" at bounding box center [130, 245] width 152 height 71
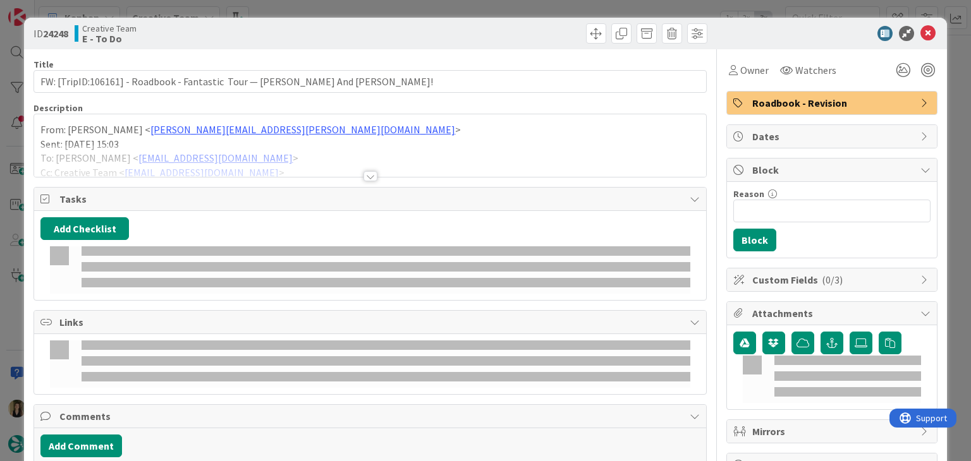
click at [363, 178] on div at bounding box center [370, 176] width 14 height 10
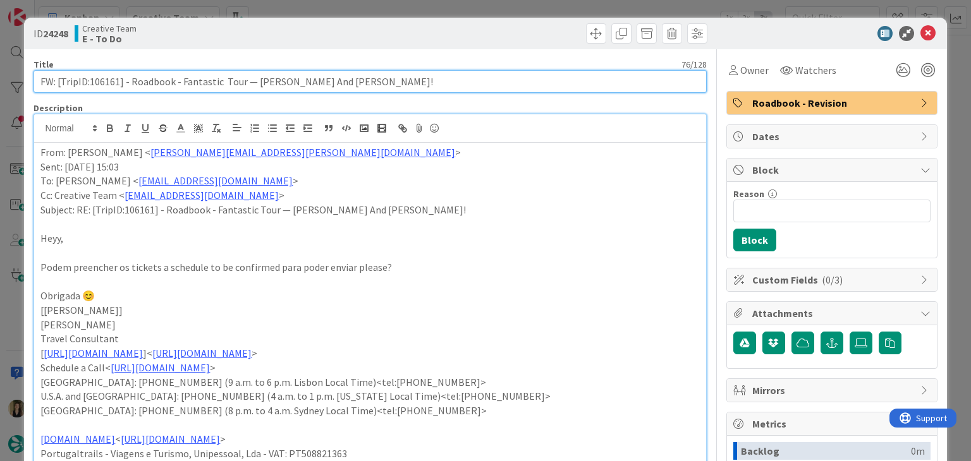
click at [107, 78] on input "FW: [TripID:106161] - Roadbook - Fantastic Tour — [PERSON_NAME] And [PERSON_NAM…" at bounding box center [369, 81] width 672 height 23
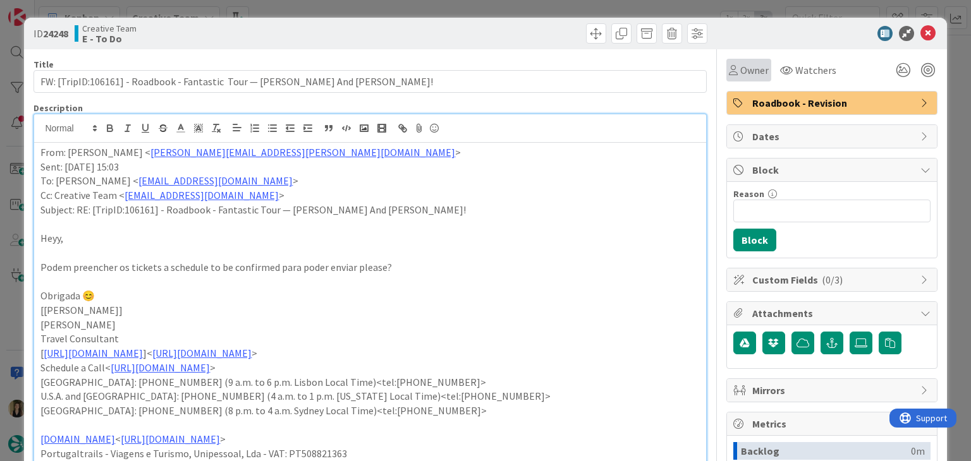
click at [740, 65] on span "Owner" at bounding box center [754, 70] width 28 height 15
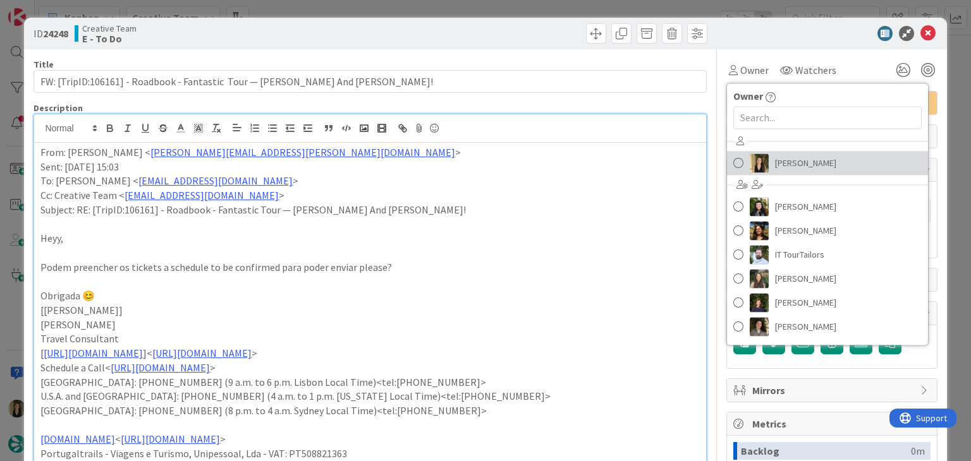
click at [778, 162] on span "[PERSON_NAME]" at bounding box center [805, 163] width 61 height 19
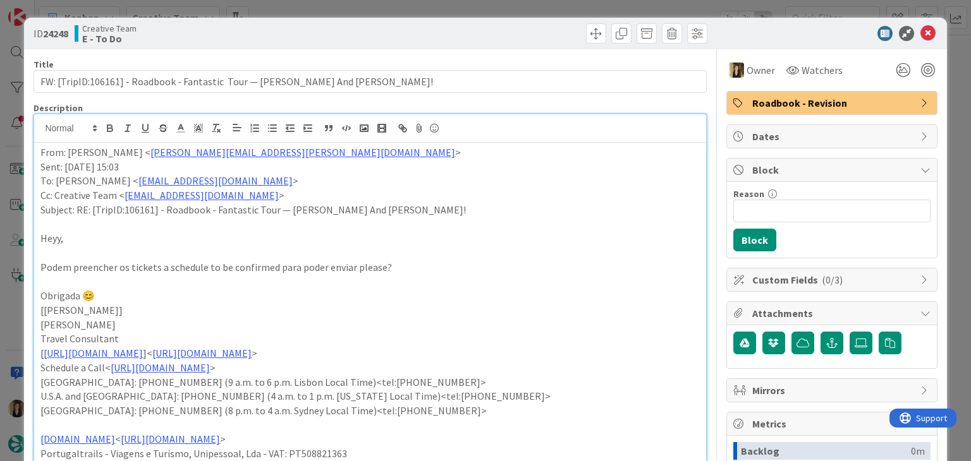
drag, startPoint x: 450, startPoint y: 36, endPoint x: 449, endPoint y: 8, distance: 27.8
click at [448, 32] on div at bounding box center [541, 33] width 334 height 20
click at [450, 8] on div "ID 24248 Creative Team E - To Do Title 76 / 128 FW: [TripID:106161] - Roadbook …" at bounding box center [485, 230] width 971 height 461
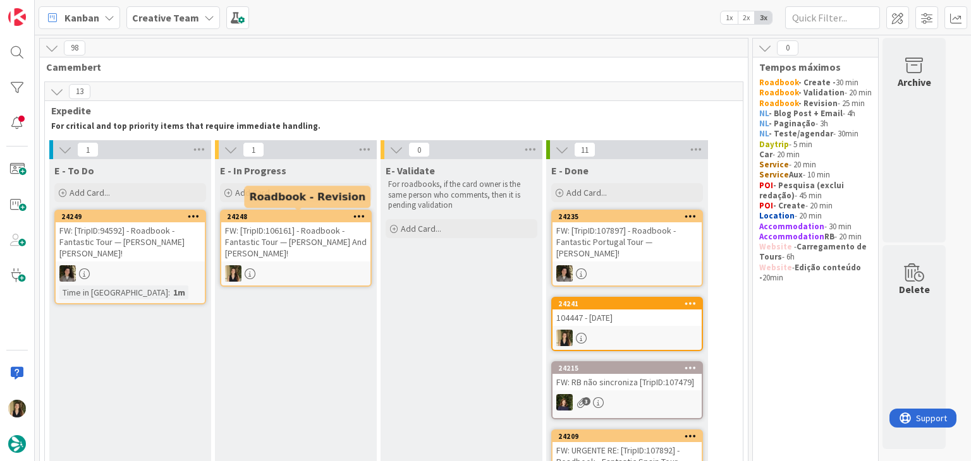
click at [301, 249] on div "FW: [TripID:106161] - Roadbook - Fantastic Tour — [PERSON_NAME] And [PERSON_NAM…" at bounding box center [295, 241] width 149 height 39
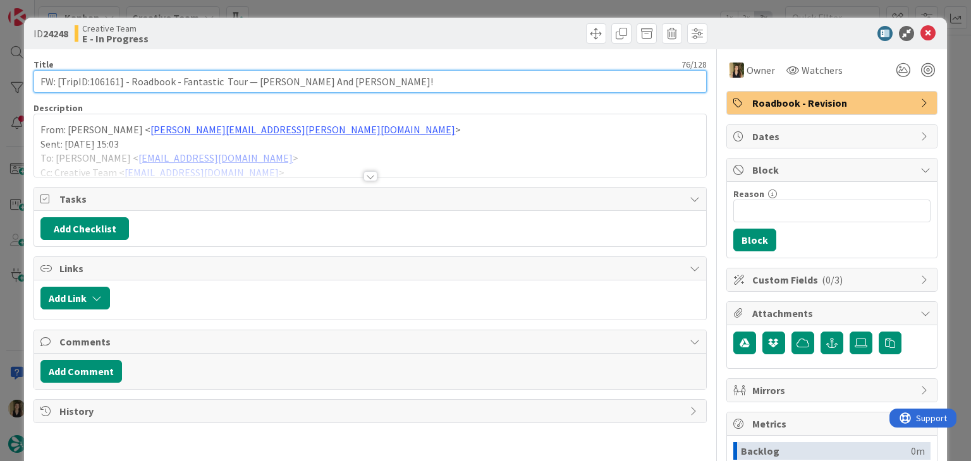
click at [107, 79] on input "FW: [TripID:106161] - Roadbook - Fantastic Tour — [PERSON_NAME] And [PERSON_NAM…" at bounding box center [369, 81] width 672 height 23
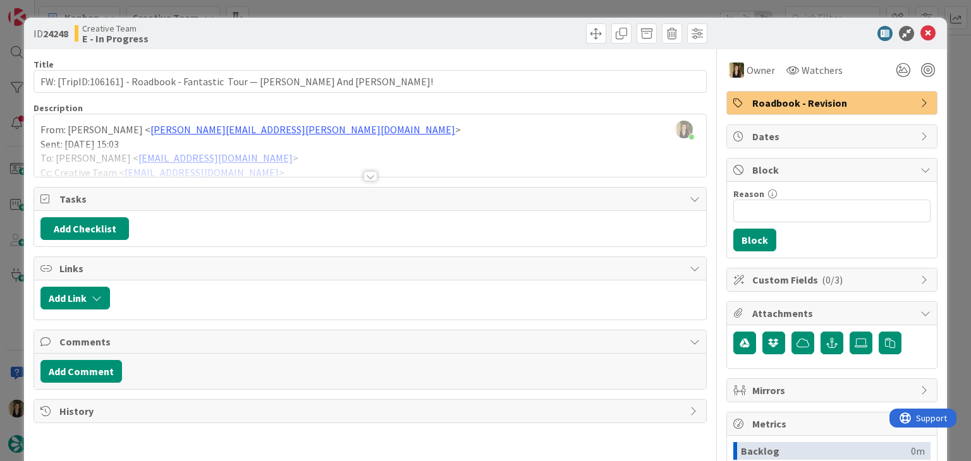
click at [367, 174] on div at bounding box center [370, 176] width 14 height 10
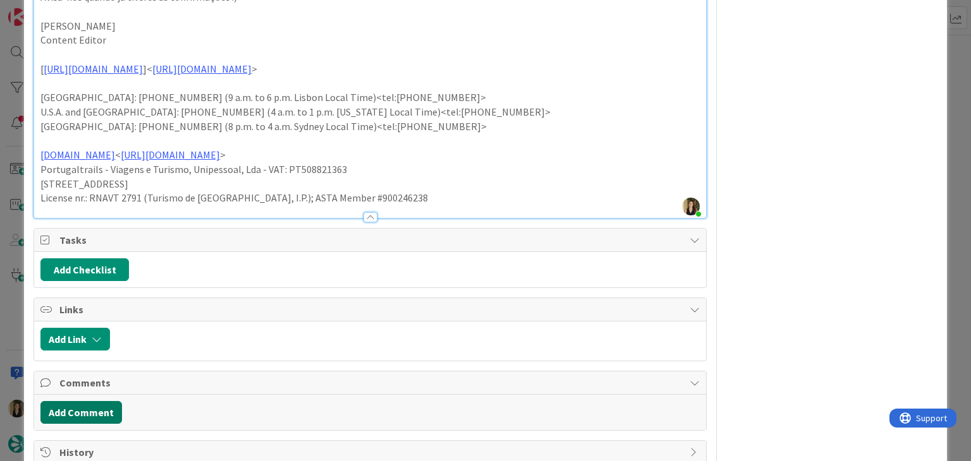
click at [91, 401] on button "Add Comment" at bounding box center [81, 412] width 82 height 23
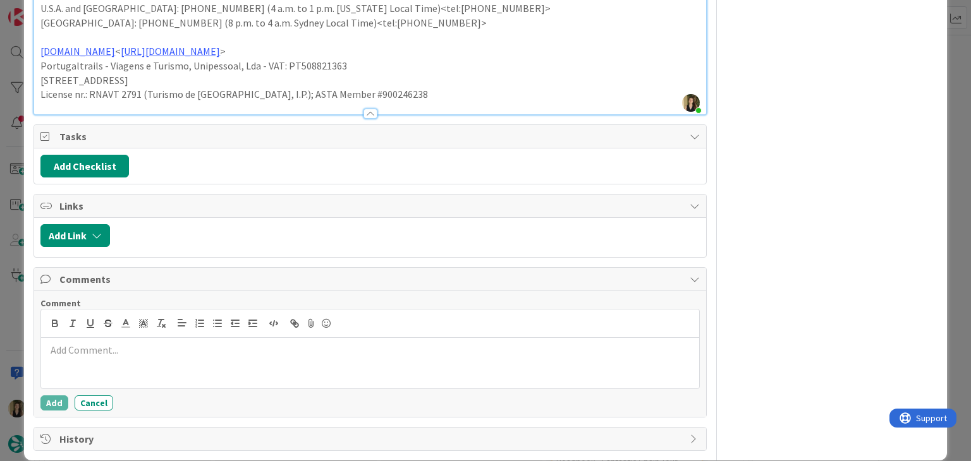
drag, startPoint x: 187, startPoint y: 360, endPoint x: 195, endPoint y: 352, distance: 10.7
click at [187, 360] on div at bounding box center [369, 363] width 657 height 51
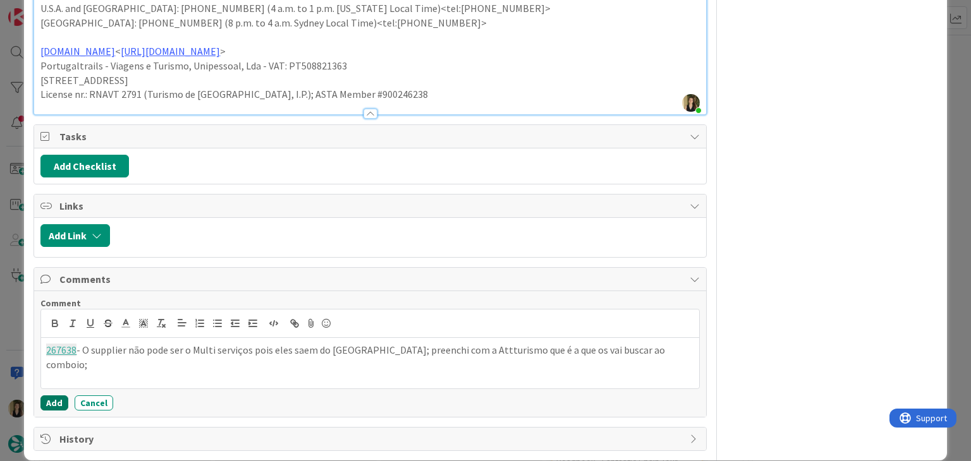
click at [56, 396] on button "Add" at bounding box center [54, 403] width 28 height 15
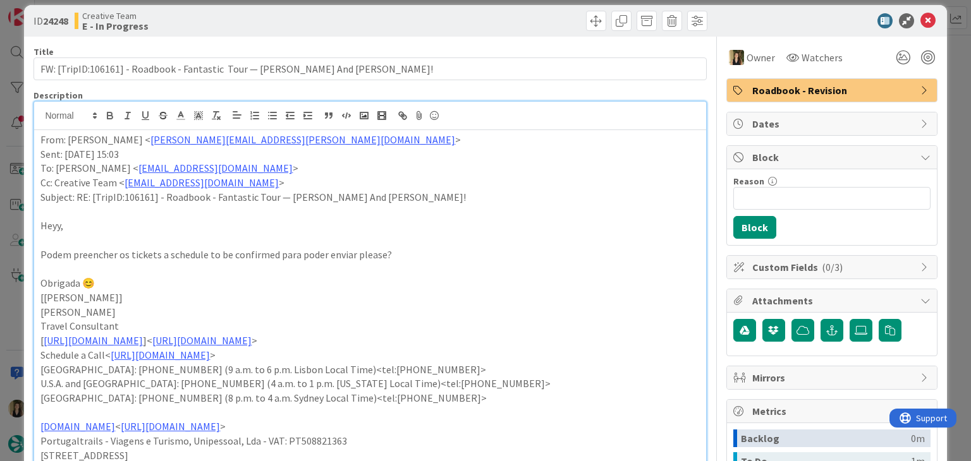
scroll to position [0, 0]
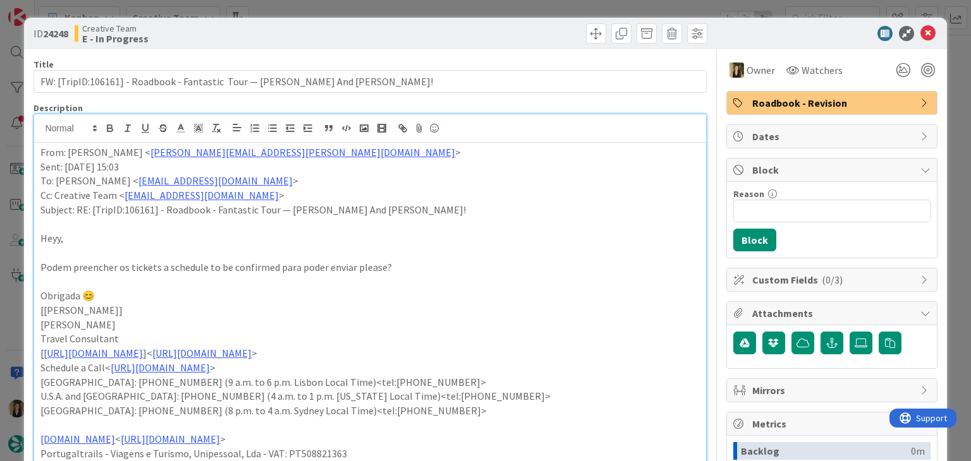
click at [514, 11] on div "ID 24248 Creative Team E - In Progress Title 76 / 128 FW: [TripID:106161] - Roa…" at bounding box center [485, 230] width 971 height 461
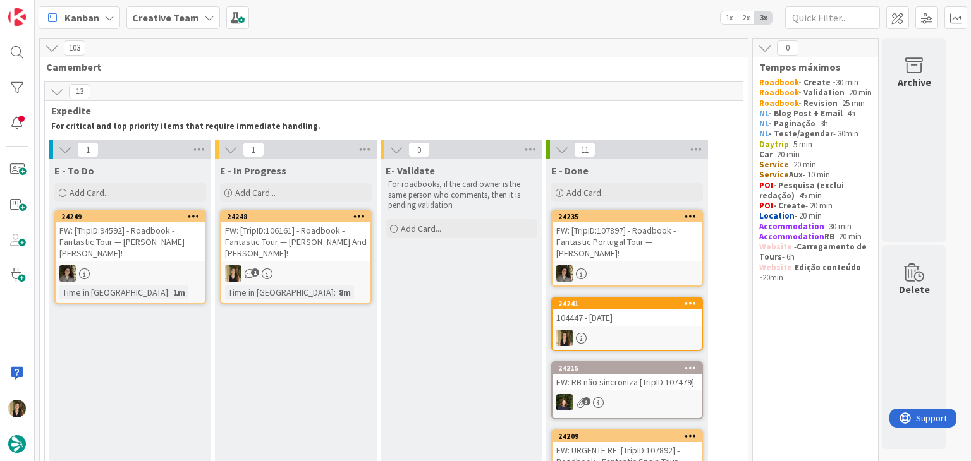
click at [337, 275] on div "1" at bounding box center [295, 273] width 149 height 16
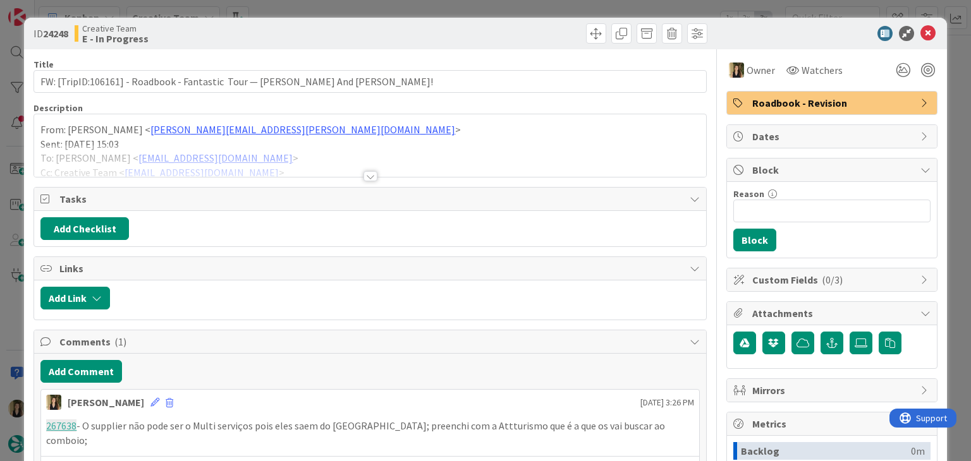
click at [520, 9] on div "ID 24248 Creative Team E - In Progress Title 76 / 128 FW: [TripID:106161] - Roa…" at bounding box center [485, 230] width 971 height 461
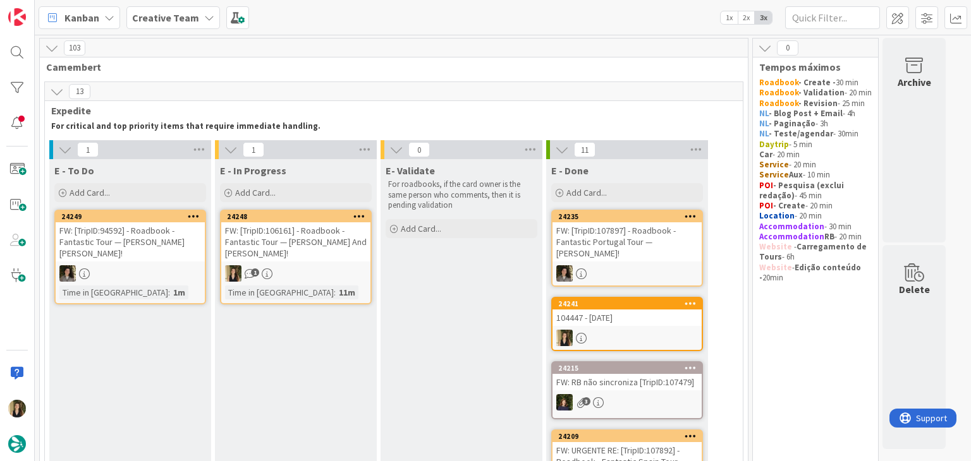
click at [355, 267] on div "1" at bounding box center [295, 273] width 149 height 16
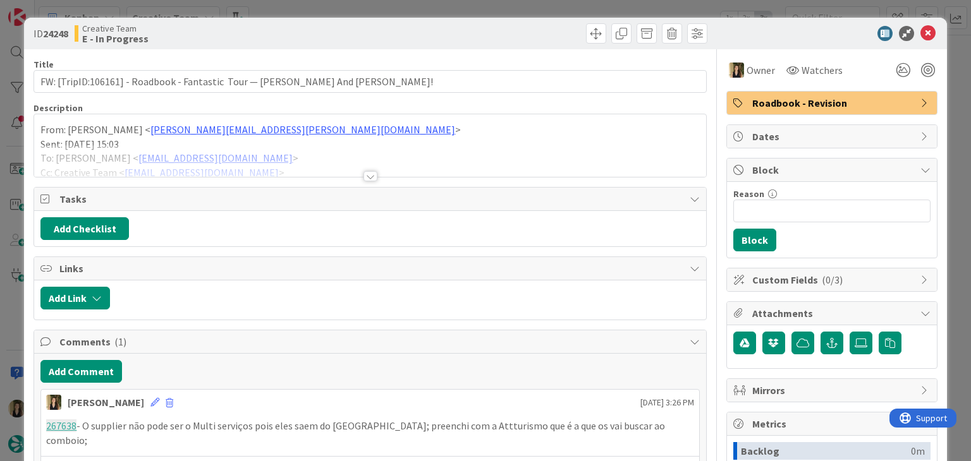
click at [791, 107] on span "Roadbook - Revision" at bounding box center [833, 102] width 162 height 15
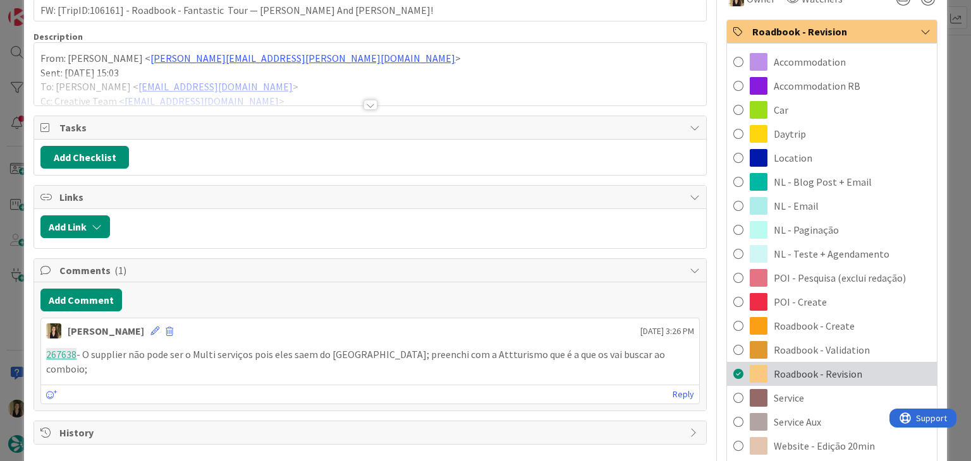
scroll to position [126, 0]
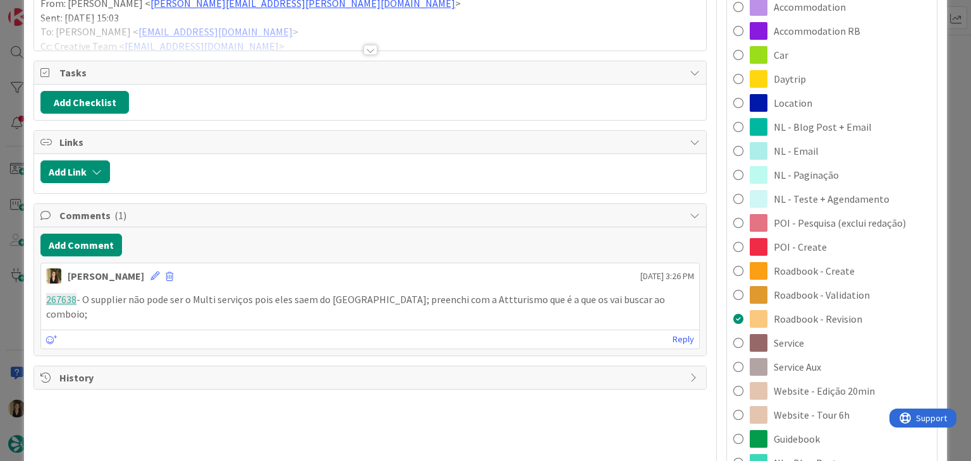
drag, startPoint x: 796, startPoint y: 369, endPoint x: 776, endPoint y: 356, distance: 24.2
click at [795, 369] on span "Service Aux" at bounding box center [797, 367] width 47 height 15
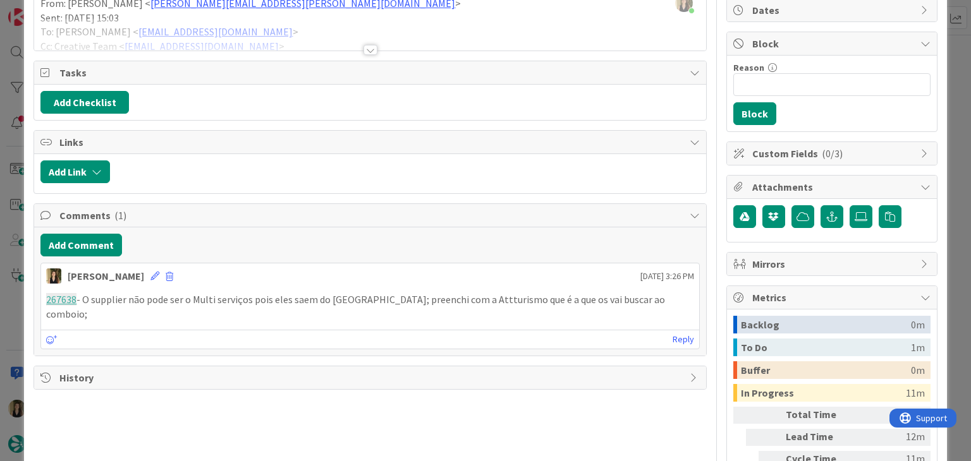
scroll to position [0, 0]
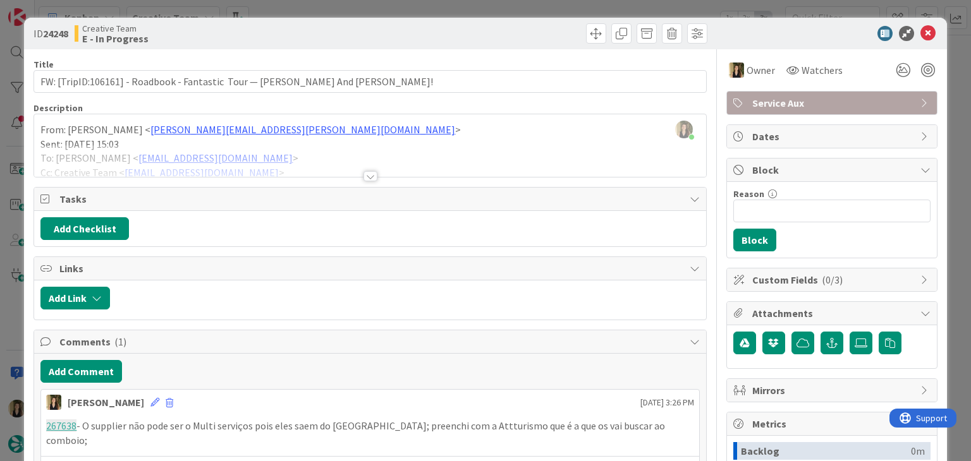
click at [508, 23] on div at bounding box center [541, 33] width 334 height 20
click at [505, 12] on div "ID 24248 Creative Team E - In Progress Title 76 / 128 FW: [TripID:106161] - Roa…" at bounding box center [485, 230] width 971 height 461
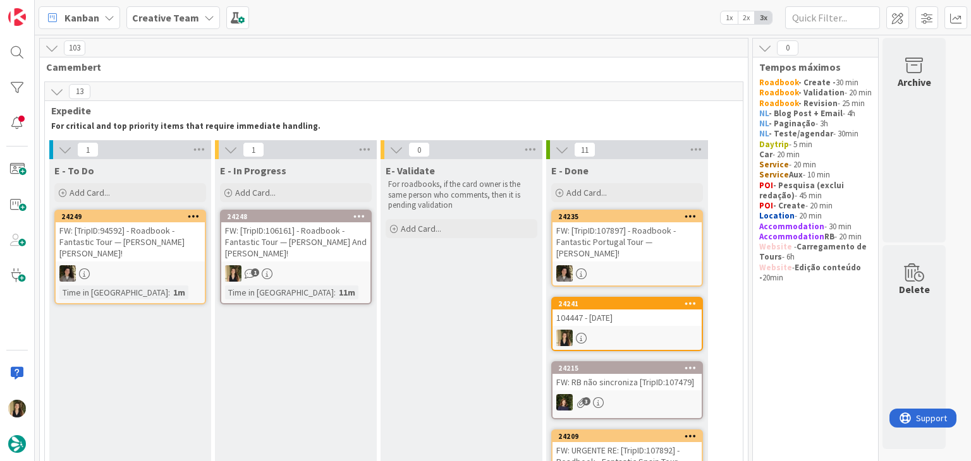
click at [324, 243] on div "FW: [TripID:106161] - Roadbook - Fantastic Tour — [PERSON_NAME] And [PERSON_NAM…" at bounding box center [295, 241] width 149 height 39
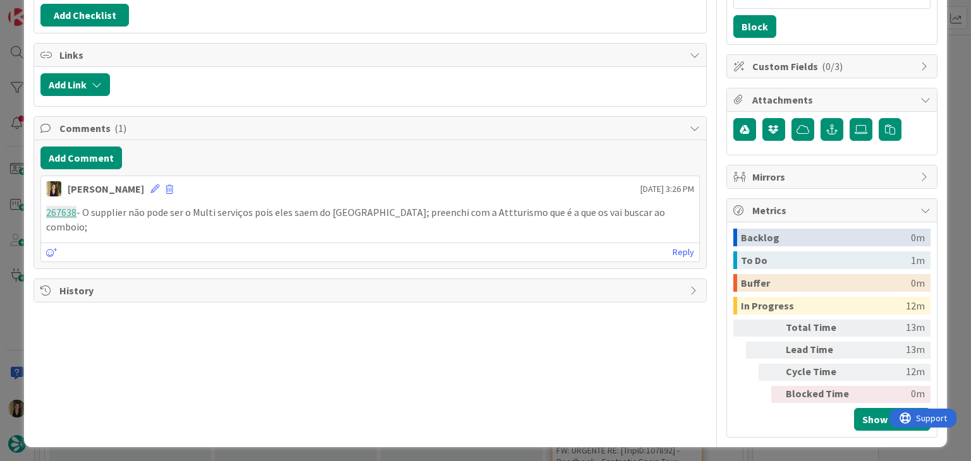
scroll to position [215, 0]
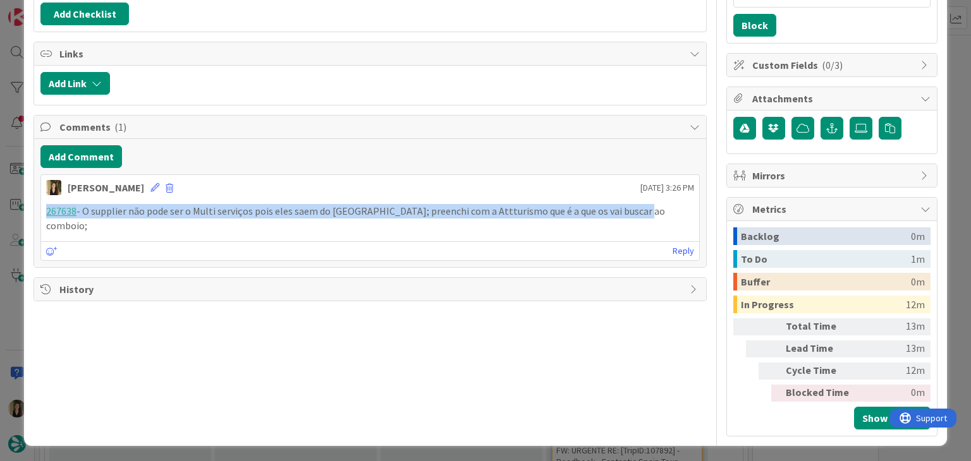
drag, startPoint x: 603, startPoint y: 212, endPoint x: 33, endPoint y: 204, distance: 569.5
click at [34, 204] on div "Add Comment Sofia Palma 30 September 2025 3:26 PM 267638 - O supplier não pode …" at bounding box center [369, 203] width 671 height 128
copy p "267638 - O supplier não pode ser o Multi serviços pois eles saem do Porto; pree…"
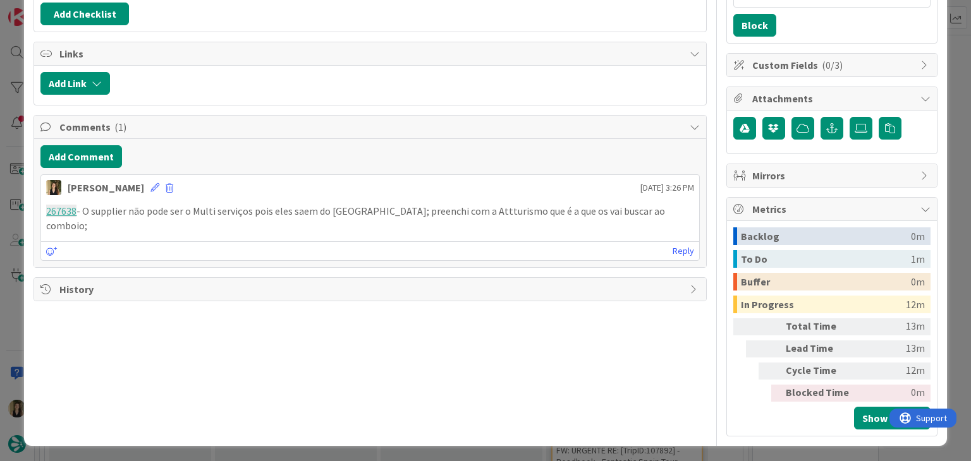
drag, startPoint x: 397, startPoint y: 317, endPoint x: 395, endPoint y: 308, distance: 8.4
click at [397, 317] on div "Title 76 / 128 FW: [TripID:106161] - Roadbook - Fantastic Tour — Bridget And Je…" at bounding box center [369, 135] width 672 height 602
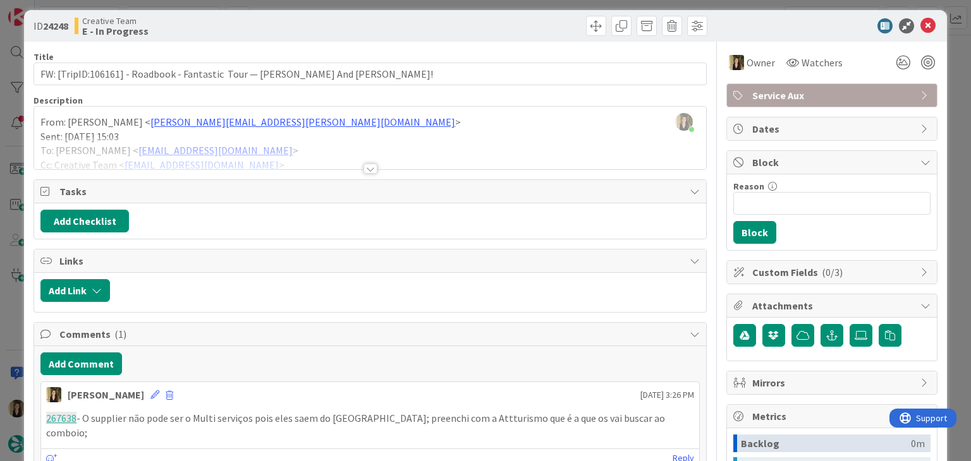
scroll to position [0, 0]
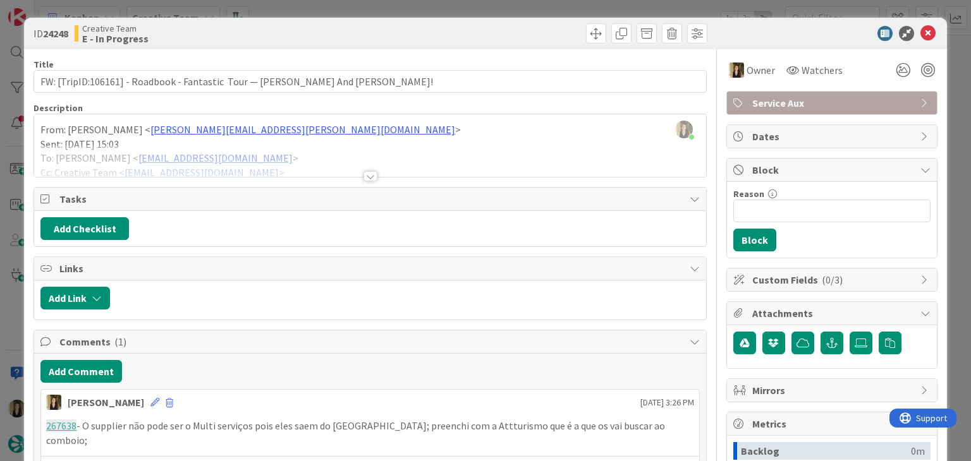
click at [407, 14] on div "ID 24248 Creative Team E - In Progress Title 76 / 128 FW: [TripID:106161] - Roa…" at bounding box center [485, 230] width 971 height 461
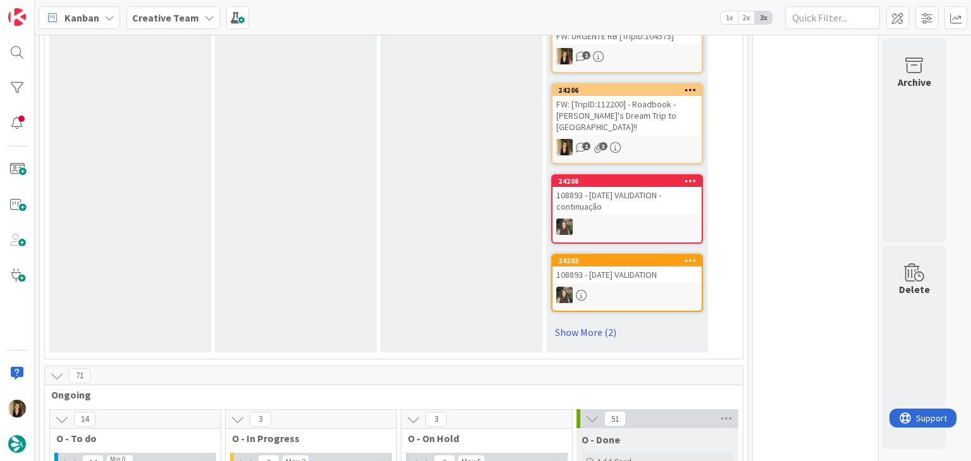
scroll to position [1074, 0]
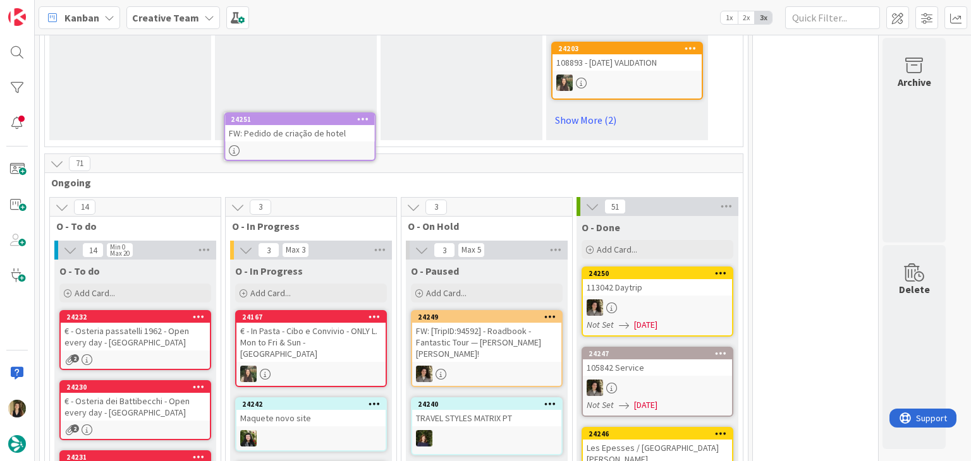
scroll to position [899, 0]
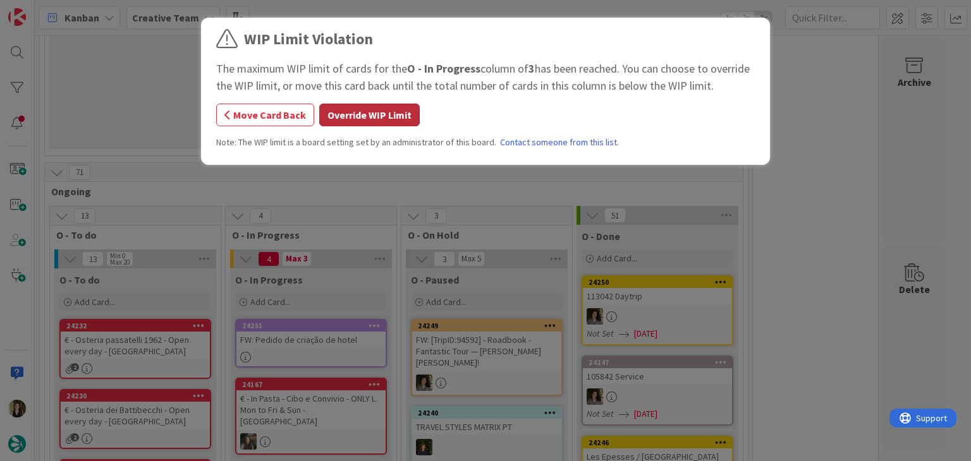
click at [358, 125] on button "Override WIP Limit" at bounding box center [369, 115] width 100 height 23
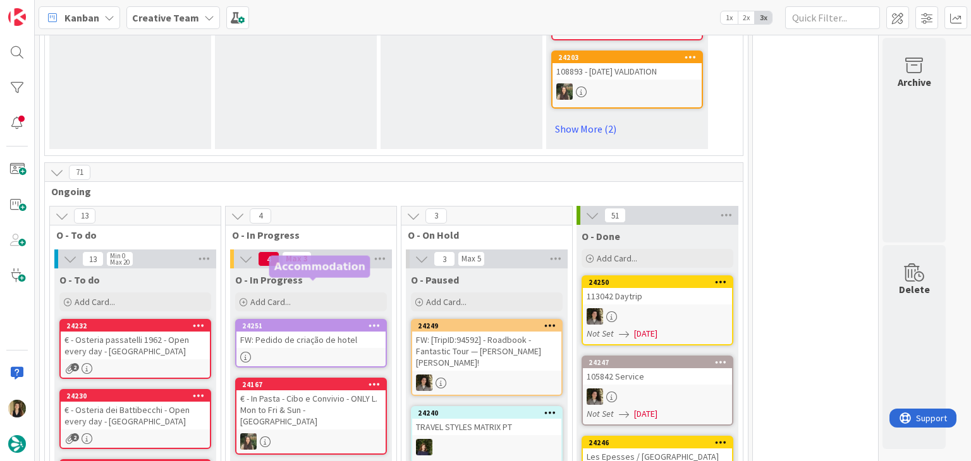
click at [351, 322] on div "24251" at bounding box center [313, 326] width 143 height 9
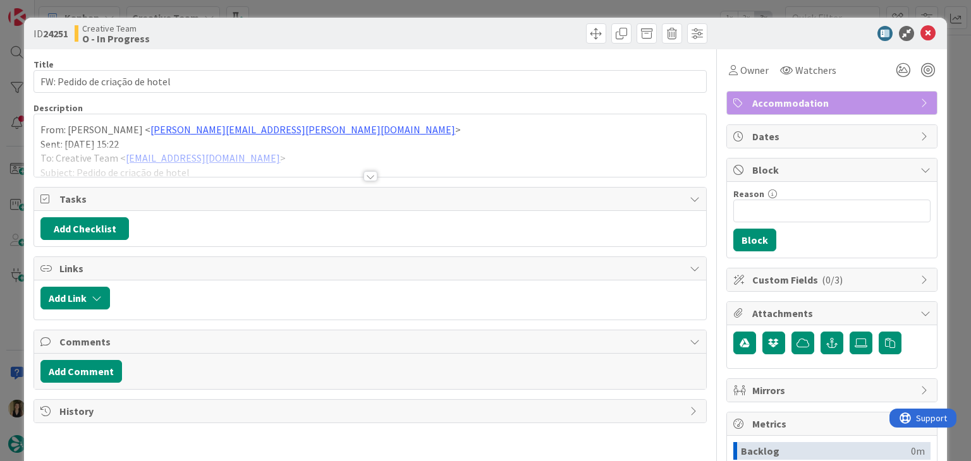
click at [363, 179] on div at bounding box center [370, 176] width 14 height 10
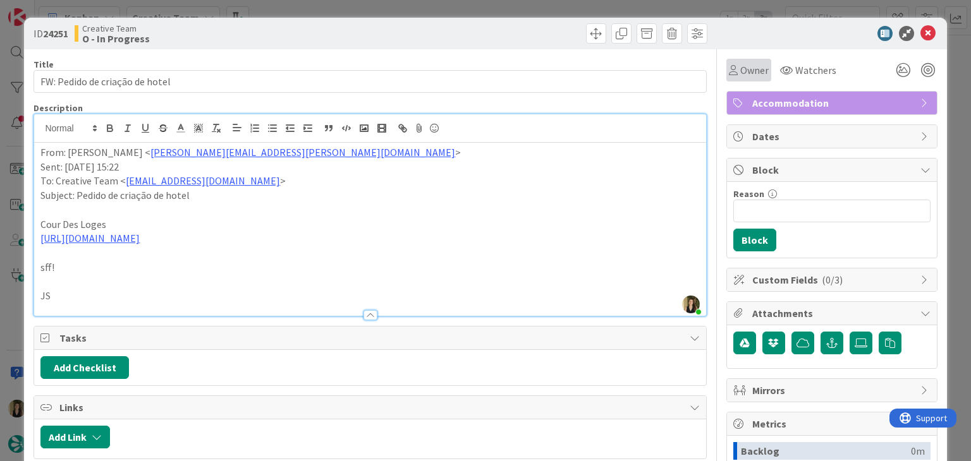
click at [740, 76] on span "Owner" at bounding box center [754, 70] width 28 height 15
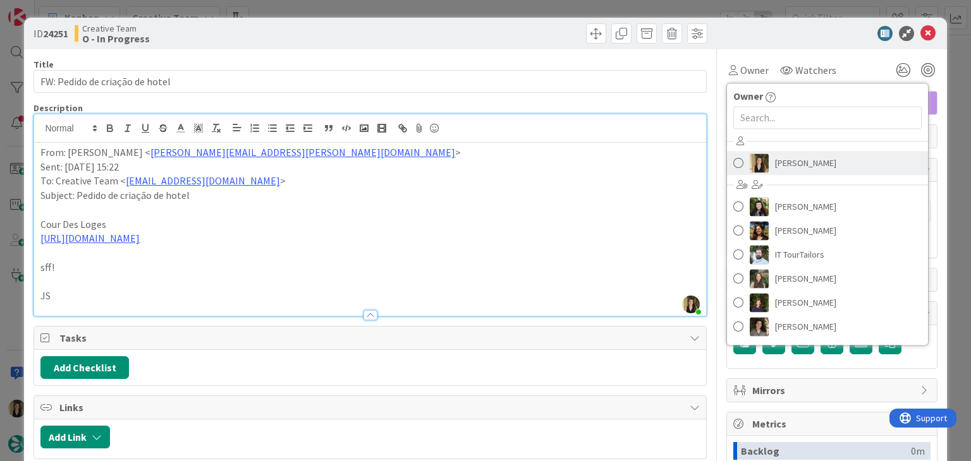
click at [776, 164] on span "[PERSON_NAME]" at bounding box center [805, 163] width 61 height 19
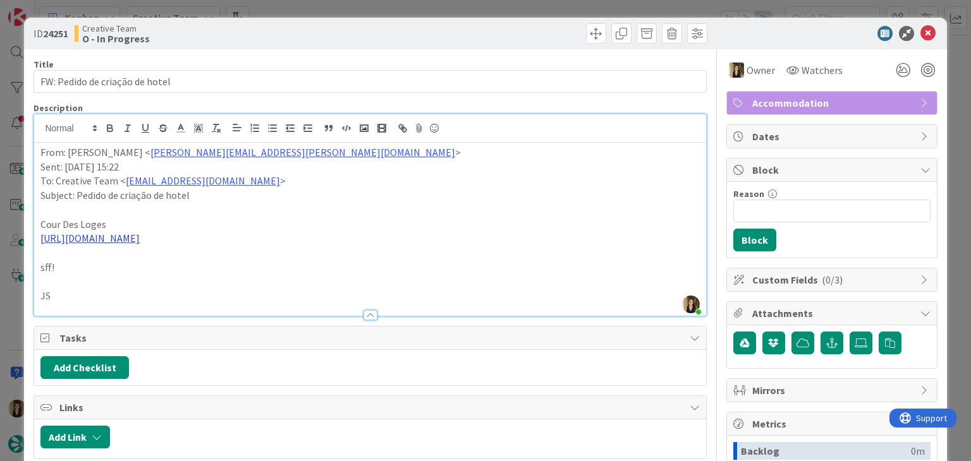
click at [131, 235] on link "https://sigav.tourtailors.com/#terceiro/view/83417" at bounding box center [89, 238] width 99 height 13
click at [142, 257] on link "https://sigav.tourtailors.com/#terceiro/view/83417" at bounding box center [115, 263] width 87 height 16
drag, startPoint x: 108, startPoint y: 223, endPoint x: 27, endPoint y: 226, distance: 81.6
click at [27, 228] on div "ID 24251 Creative Team O - In Progress Title 30 / 128 FW: Pedido de criação de …" at bounding box center [485, 339] width 922 height 643
copy p "Cour Des Loges"
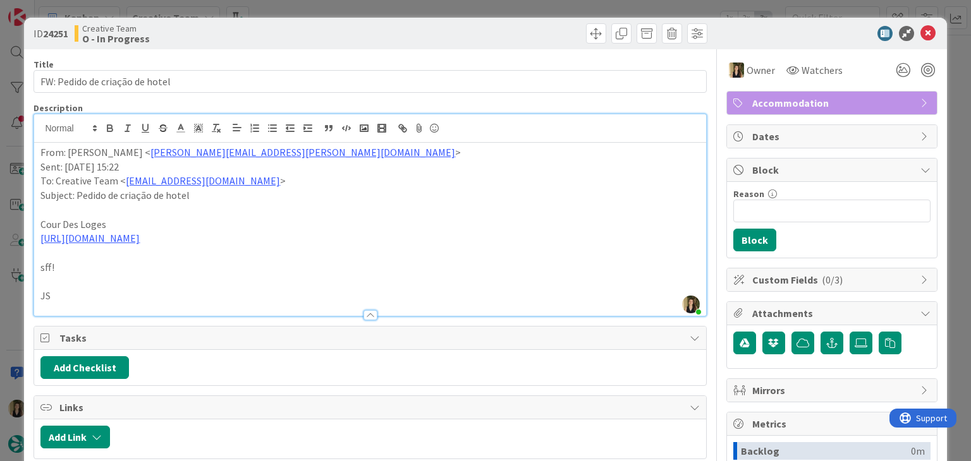
click at [466, 13] on div "ID 24251 Creative Team O - In Progress Title 30 / 128 FW: Pedido de criação de …" at bounding box center [485, 230] width 971 height 461
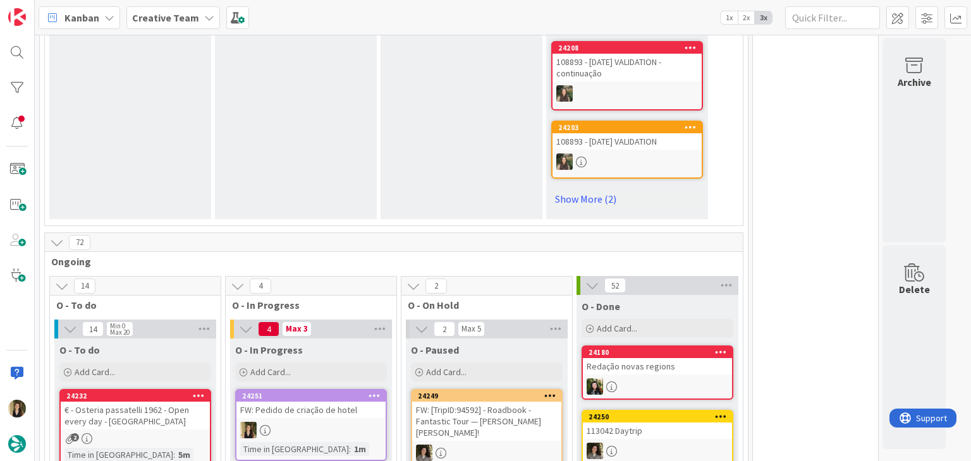
scroll to position [1074, 0]
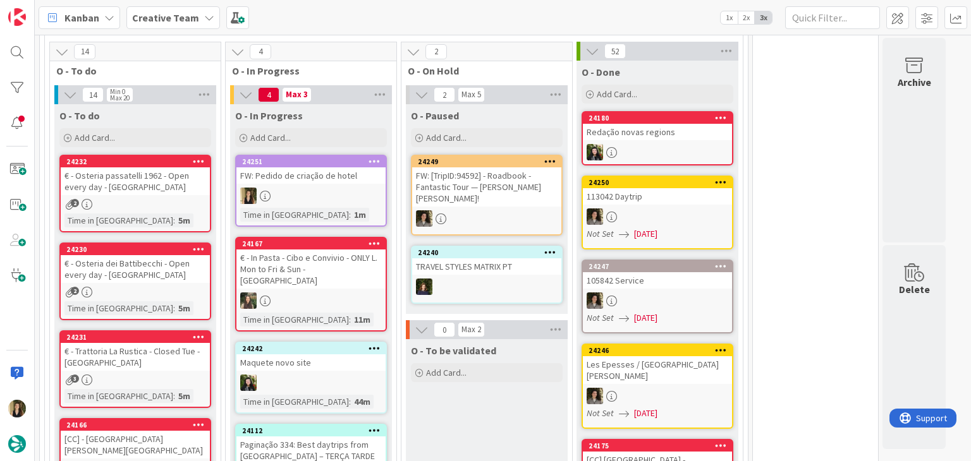
click at [330, 188] on div at bounding box center [310, 196] width 149 height 16
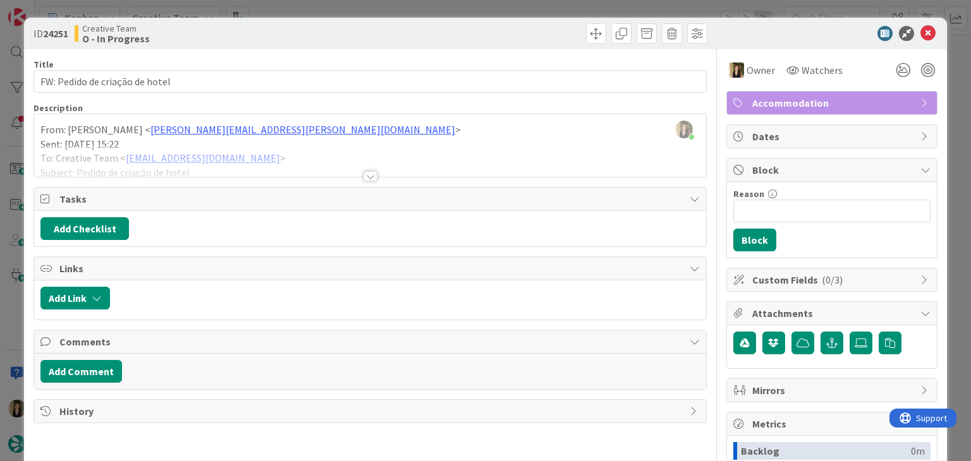
click at [364, 176] on div at bounding box center [370, 176] width 14 height 10
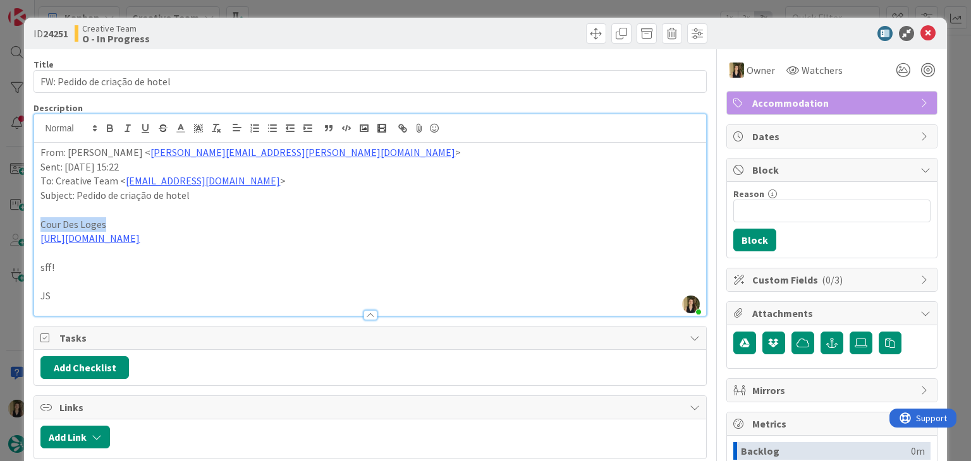
drag, startPoint x: 124, startPoint y: 223, endPoint x: 21, endPoint y: 222, distance: 103.0
click at [21, 222] on div "ID 24251 Creative Team O - In Progress Title 30 / 128 FW: Pedido de criação de …" at bounding box center [485, 230] width 971 height 461
copy p "Cour Des Loges"
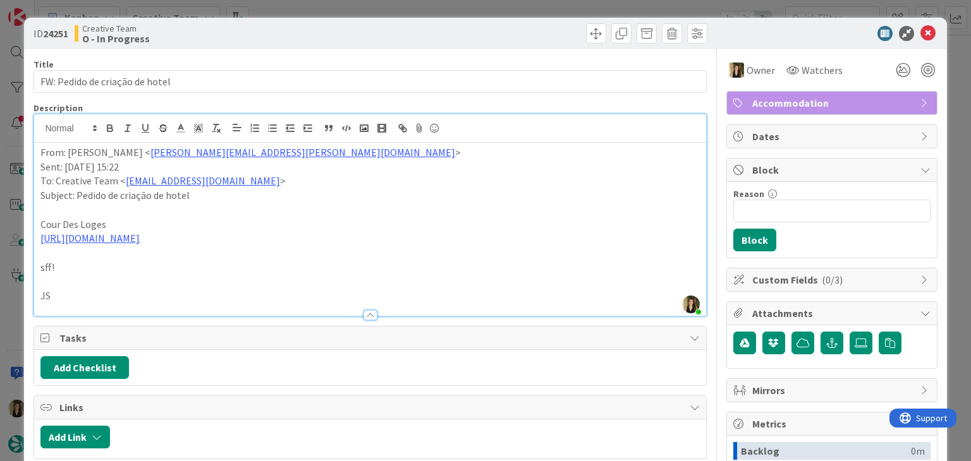
click at [323, 27] on div "Creative Team O - In Progress" at bounding box center [221, 33] width 293 height 20
click at [325, 8] on div "ID 24251 Creative Team O - In Progress Title 30 / 128 FW: Pedido de criação de …" at bounding box center [485, 230] width 971 height 461
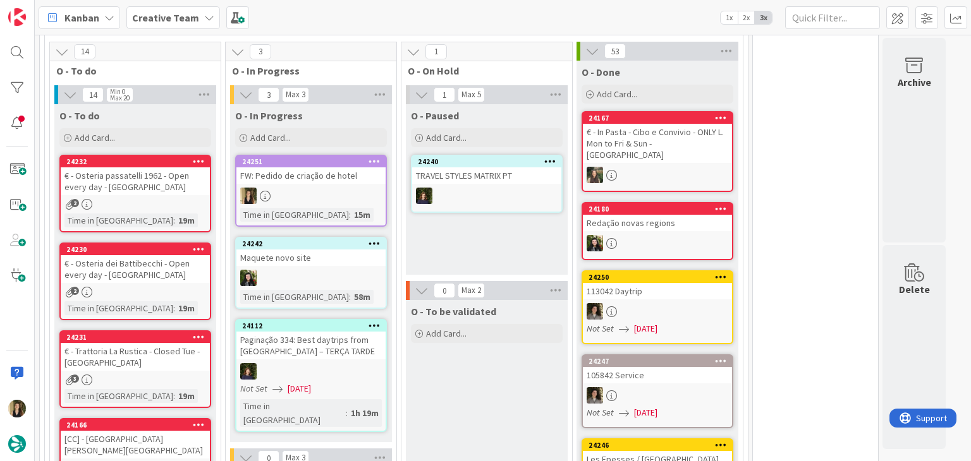
click at [353, 188] on div at bounding box center [310, 196] width 149 height 16
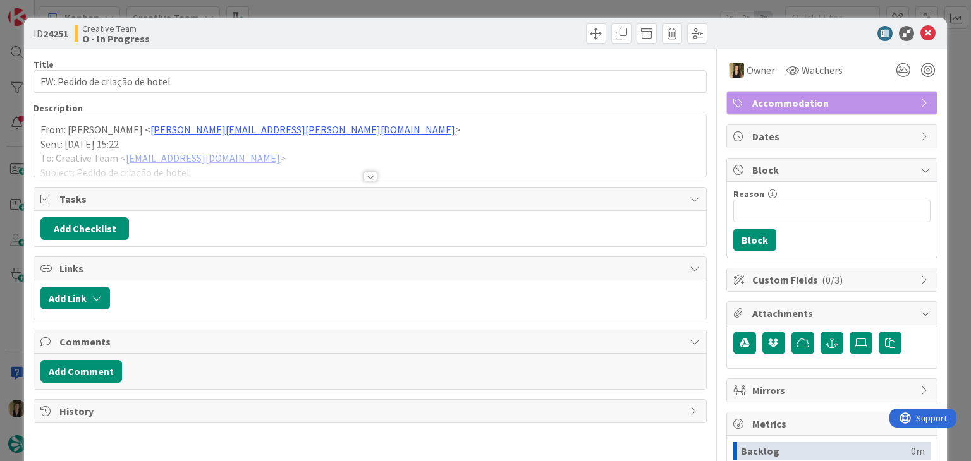
click at [366, 175] on div at bounding box center [370, 176] width 14 height 10
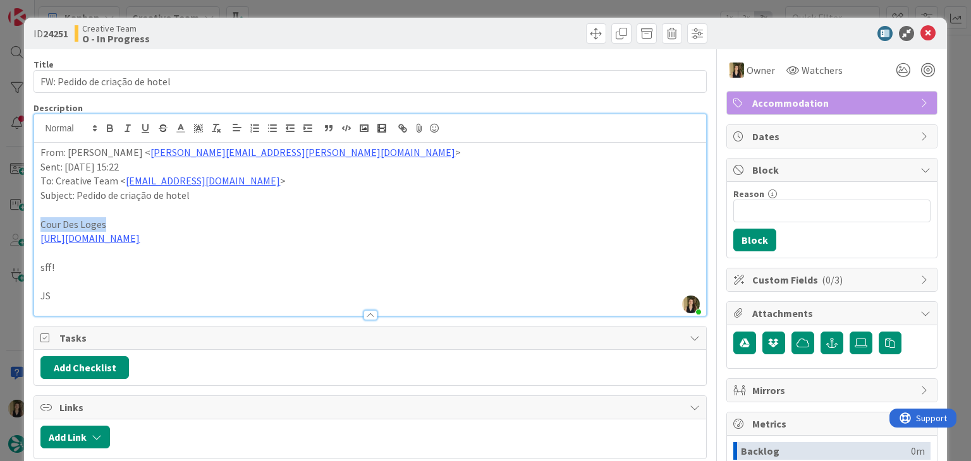
drag, startPoint x: 85, startPoint y: 219, endPoint x: 58, endPoint y: 220, distance: 26.6
click at [32, 219] on div "ID 24251 Creative Team O - In Progress Title 30 / 128 FW: Pedido de criação de …" at bounding box center [485, 339] width 922 height 643
copy p "Cour Des Loges"
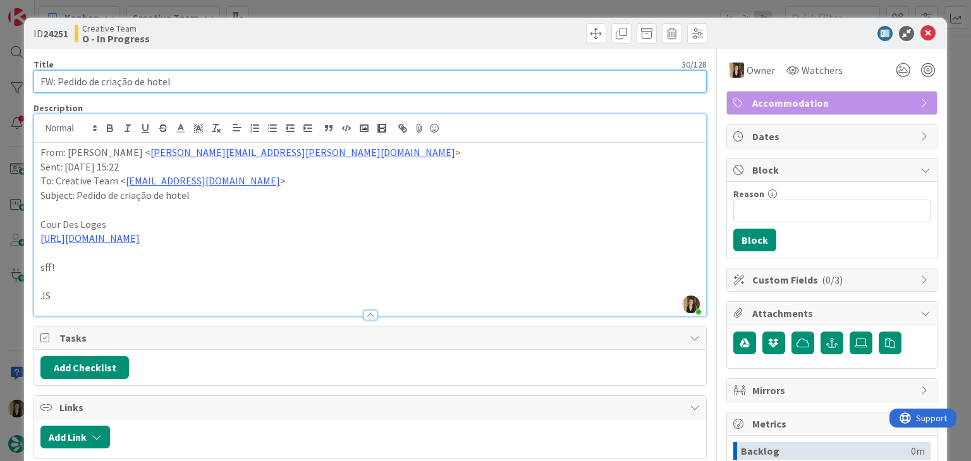
drag, startPoint x: 195, startPoint y: 74, endPoint x: 24, endPoint y: 82, distance: 170.8
click at [24, 82] on div "ID 24251 Creative Team O - In Progress Title 30 / 128 FW: Pedido de criação de …" at bounding box center [485, 339] width 922 height 643
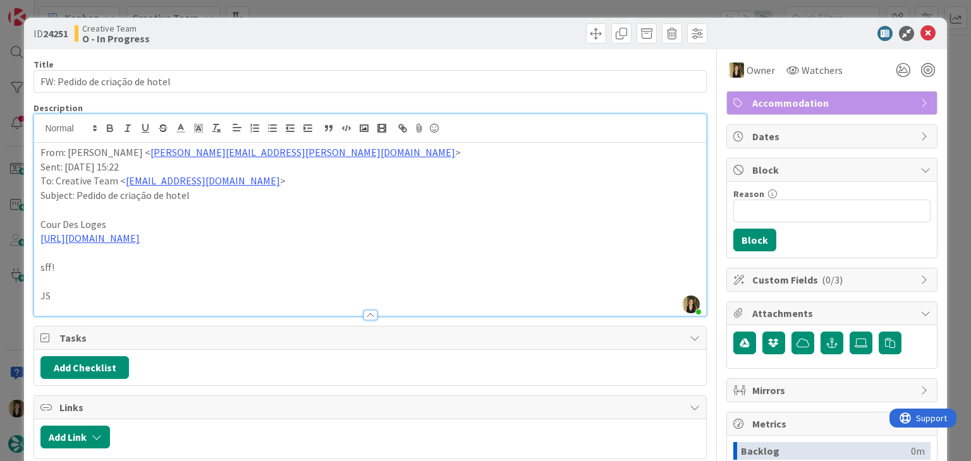
click at [347, 39] on div "Creative Team O - In Progress" at bounding box center [221, 33] width 293 height 20
click at [346, 8] on div "ID 24251 Creative Team O - In Progress Title 30 / 128 FW: Pedido de criação de …" at bounding box center [485, 230] width 971 height 461
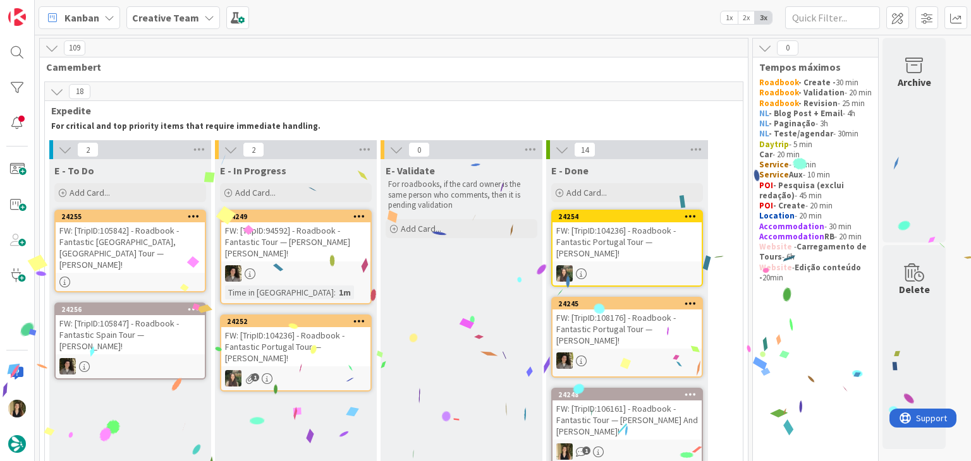
click at [147, 252] on div "FW: [TripID:105842] - Roadbook - Fantastic [GEOGRAPHIC_DATA], [GEOGRAPHIC_DATA]…" at bounding box center [130, 247] width 149 height 51
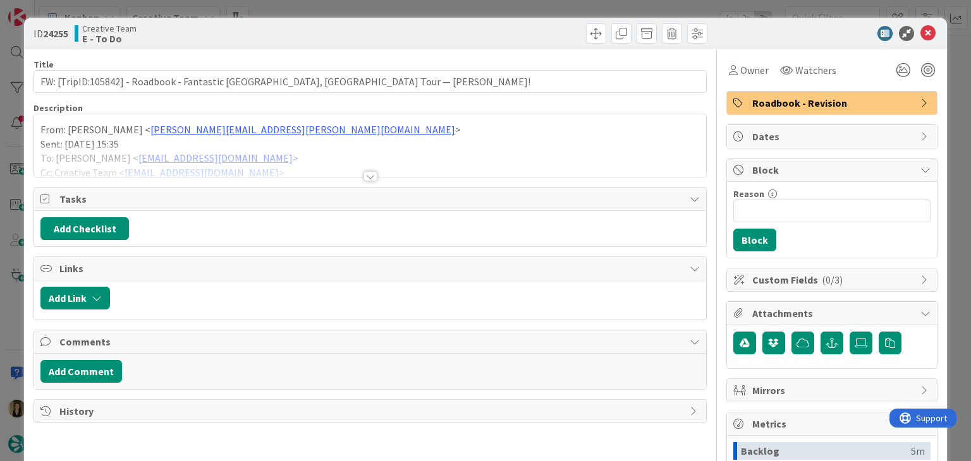
click at [372, 176] on div at bounding box center [370, 176] width 14 height 10
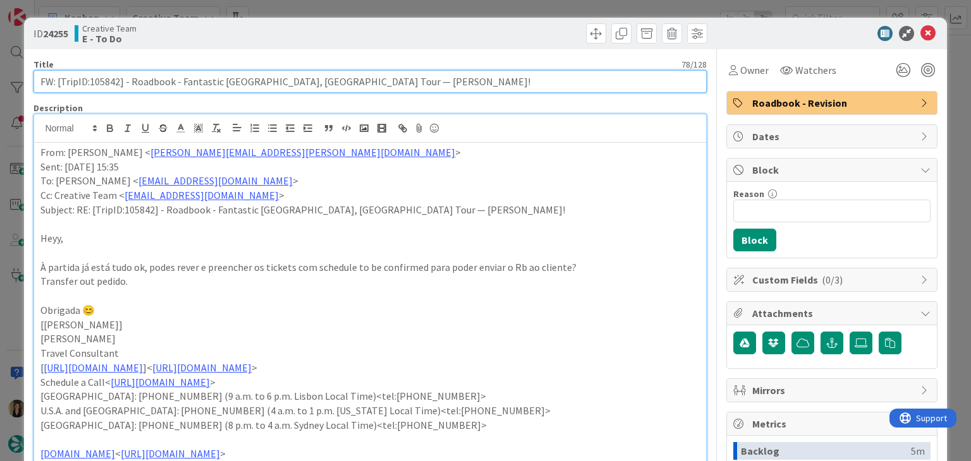
click at [111, 82] on input "FW: [TripID:105842] - Roadbook - Fantastic [GEOGRAPHIC_DATA], [GEOGRAPHIC_DATA]…" at bounding box center [369, 81] width 672 height 23
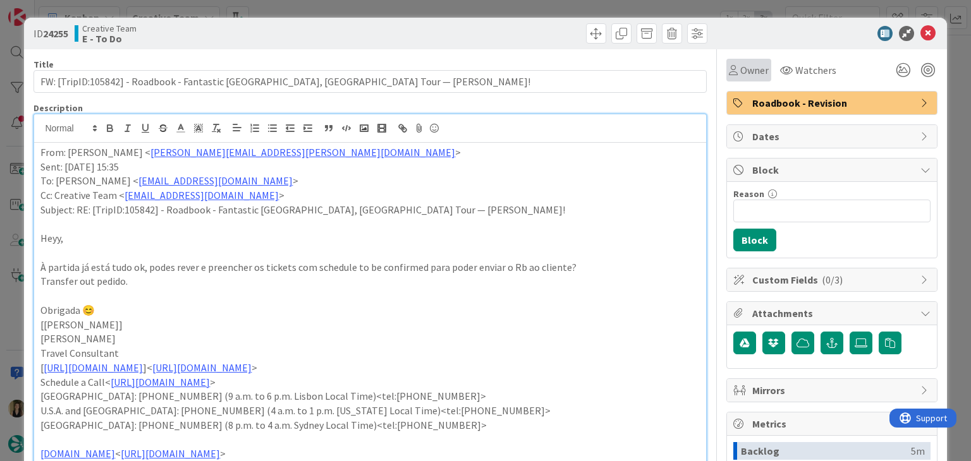
click at [743, 75] on span "Owner" at bounding box center [754, 70] width 28 height 15
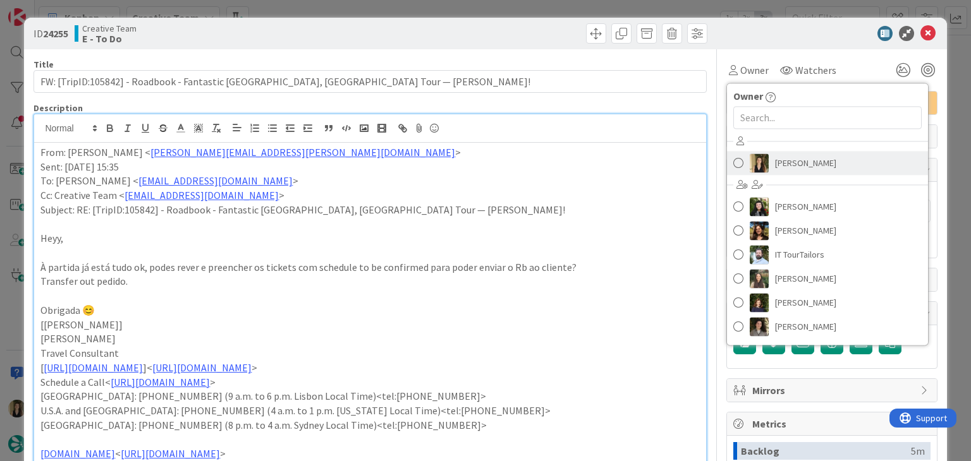
click at [803, 159] on span "[PERSON_NAME]" at bounding box center [805, 163] width 61 height 19
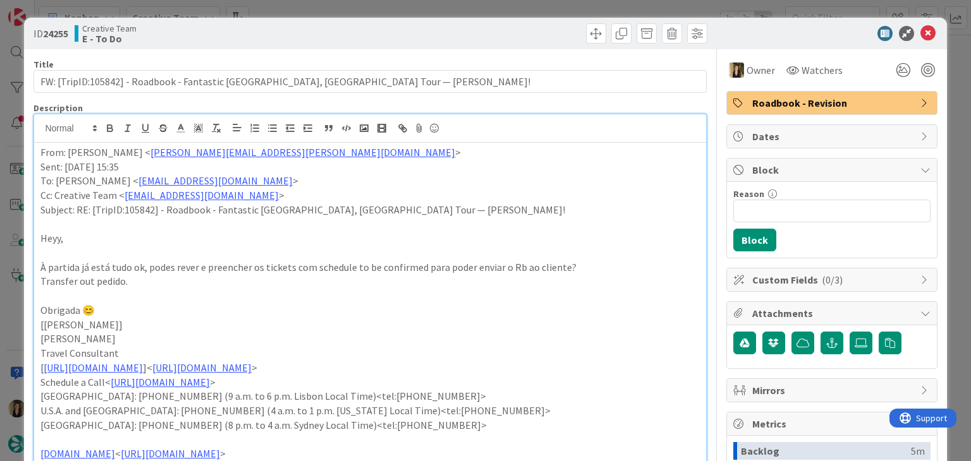
click at [465, 28] on div at bounding box center [541, 33] width 334 height 20
click at [467, 15] on div "ID 24255 Creative Team E - To Do Title 78 / 128 FW: [TripID:105842] - Roadbook …" at bounding box center [485, 230] width 971 height 461
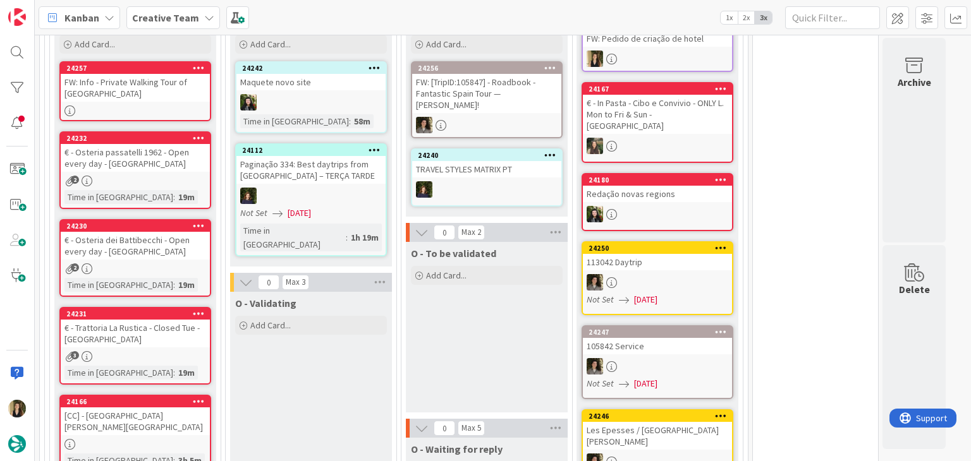
scroll to position [1201, 0]
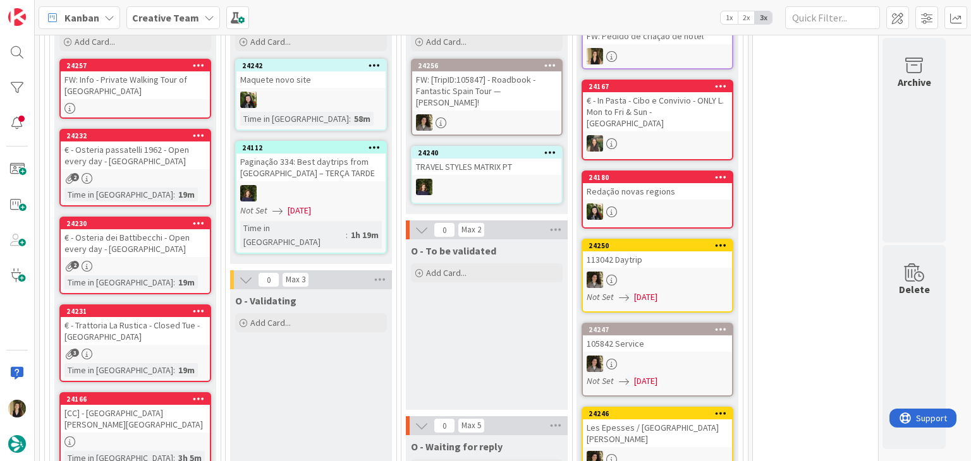
drag, startPoint x: 467, startPoint y: 299, endPoint x: 460, endPoint y: 286, distance: 15.0
click at [467, 298] on div "O - To be validated Add Card..." at bounding box center [487, 325] width 162 height 171
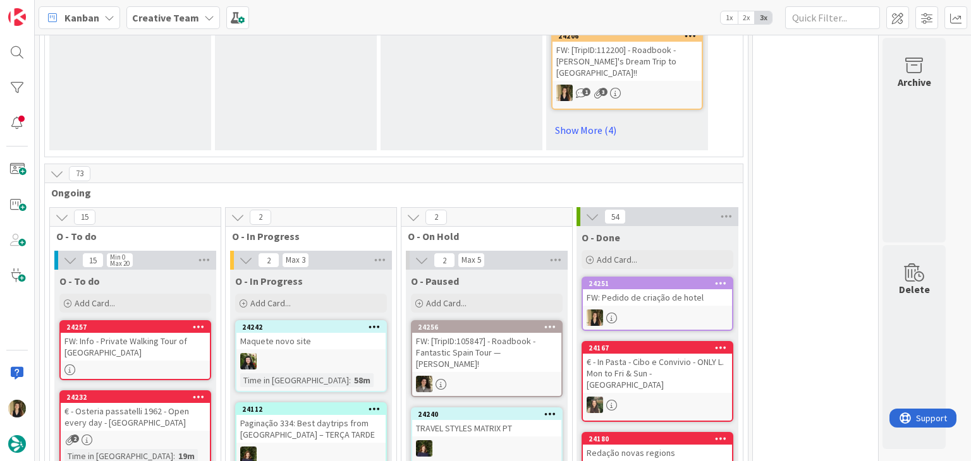
scroll to position [0, 0]
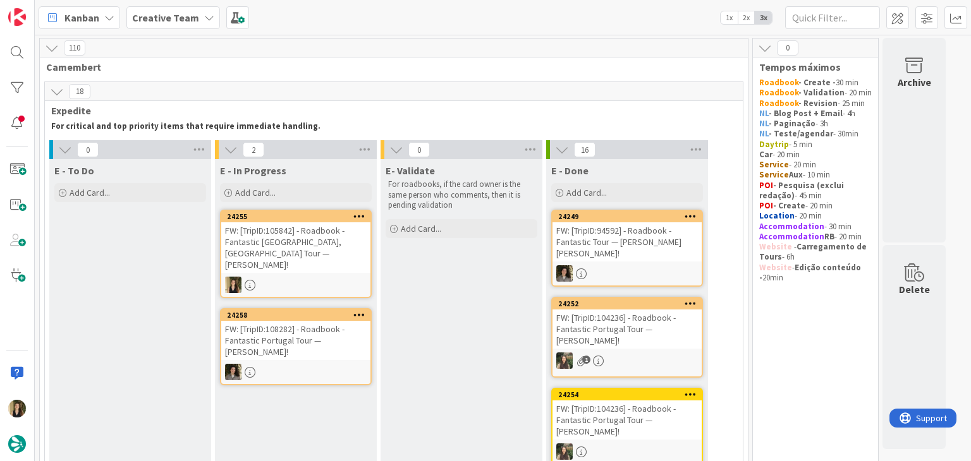
click at [309, 261] on div "FW: [TripID:105842] - Roadbook - Fantastic [GEOGRAPHIC_DATA], [GEOGRAPHIC_DATA]…" at bounding box center [295, 247] width 149 height 51
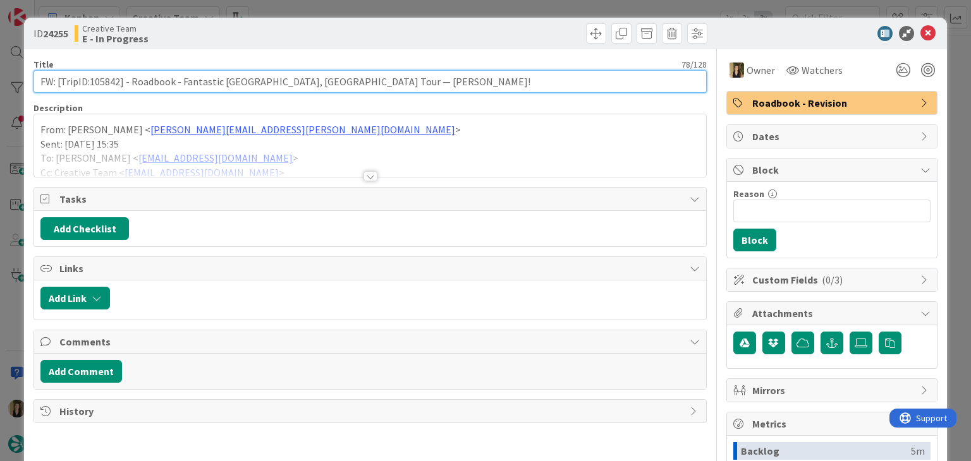
click at [100, 83] on input "FW: [TripID:105842] - Roadbook - Fantastic [GEOGRAPHIC_DATA], [GEOGRAPHIC_DATA]…" at bounding box center [369, 81] width 672 height 23
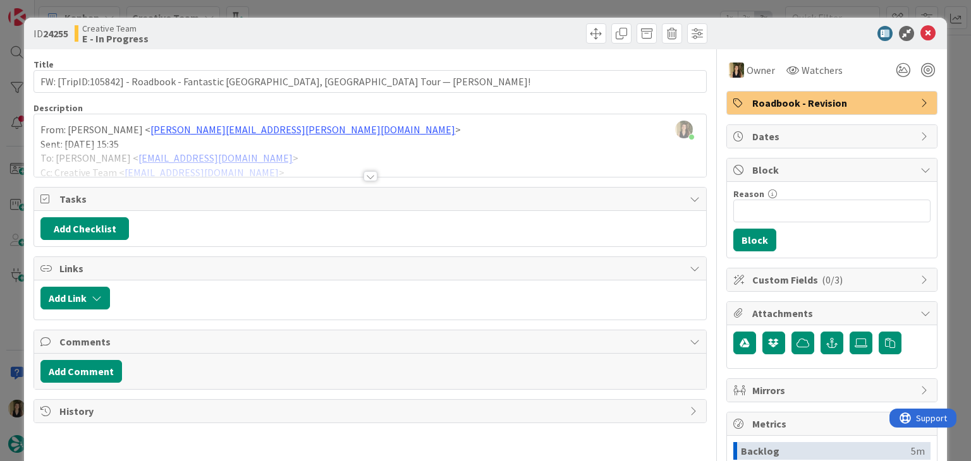
click at [369, 173] on div at bounding box center [370, 176] width 14 height 10
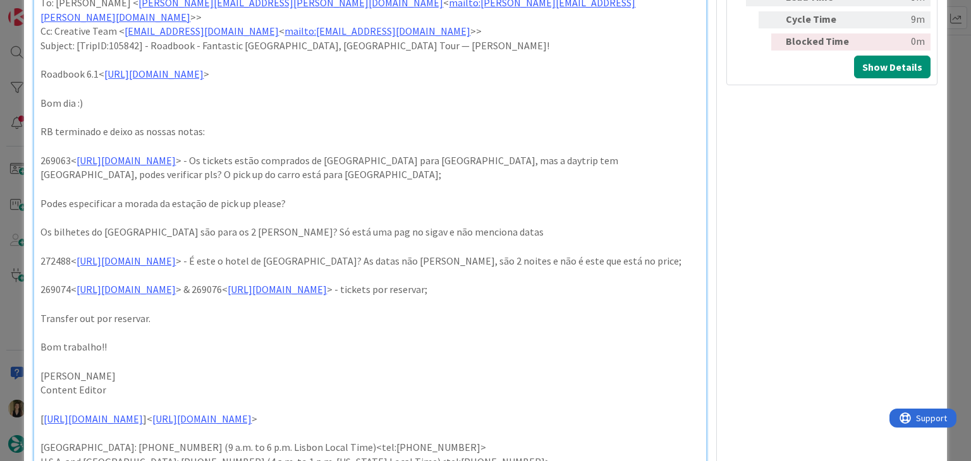
scroll to position [569, 0]
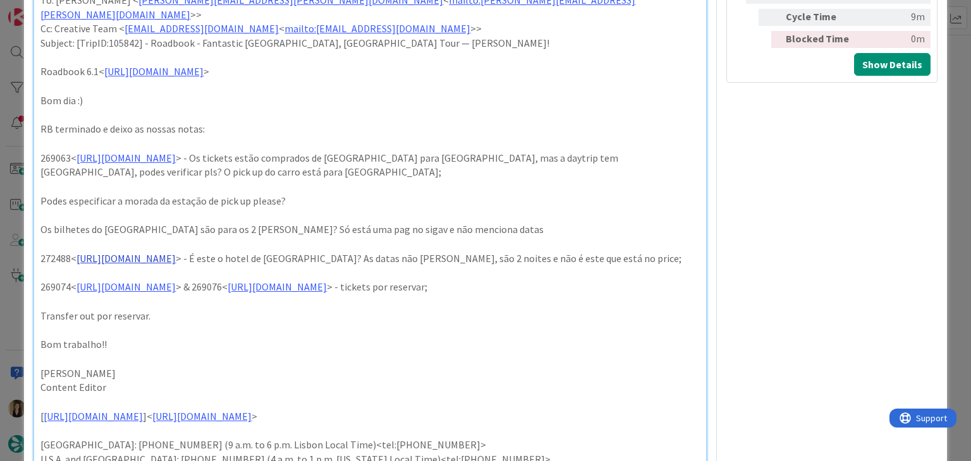
click at [176, 252] on link "[URL][DOMAIN_NAME]" at bounding box center [125, 258] width 99 height 13
click at [187, 275] on div "From: [PERSON_NAME] < [PERSON_NAME][EMAIL_ADDRESS][PERSON_NAME][DOMAIN_NAME] > …" at bounding box center [369, 70] width 671 height 992
click at [174, 252] on link "[URL][DOMAIN_NAME]" at bounding box center [125, 258] width 99 height 13
click at [174, 269] on link "[URL][DOMAIN_NAME]" at bounding box center [172, 268] width 87 height 16
click at [422, 252] on p "272488< [URL][DOMAIN_NAME] > - É este o hotel de Les Epesses? As datas não [PER…" at bounding box center [369, 259] width 659 height 15
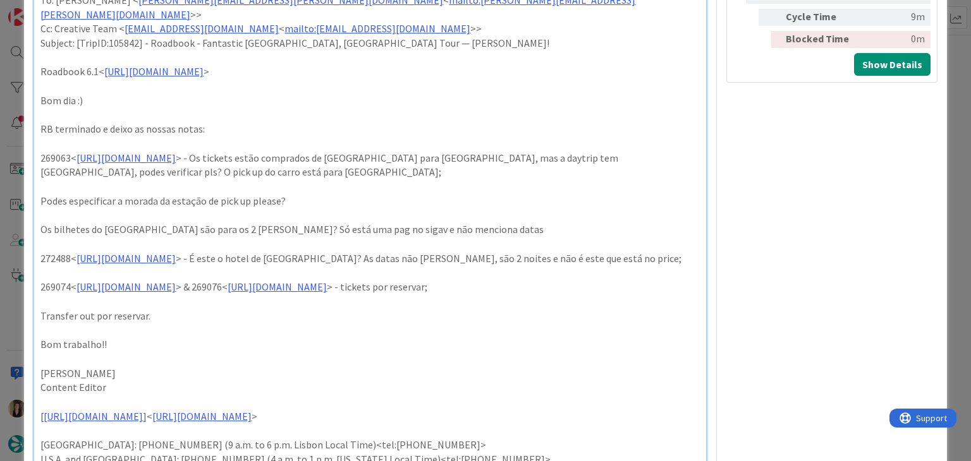
click at [342, 264] on p "272488< [URL][DOMAIN_NAME] > - É este o hotel de Les Epesses? As datas não [PER…" at bounding box center [369, 259] width 659 height 15
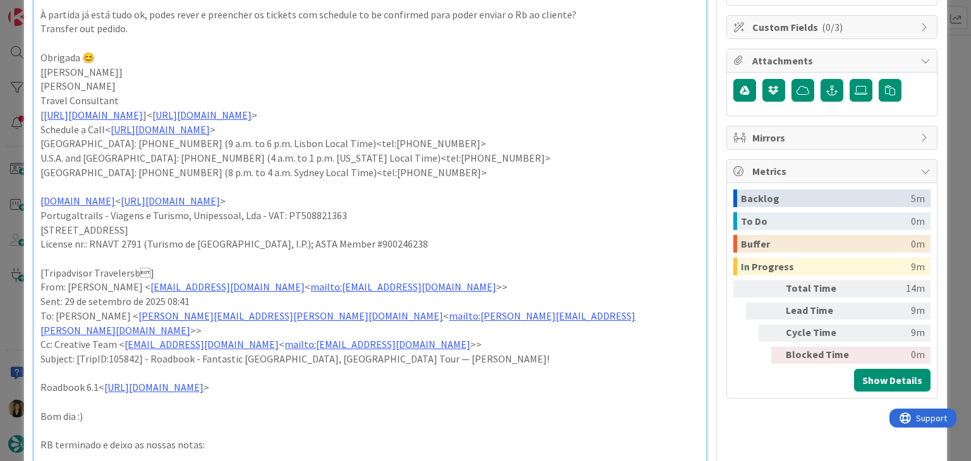
scroll to position [0, 0]
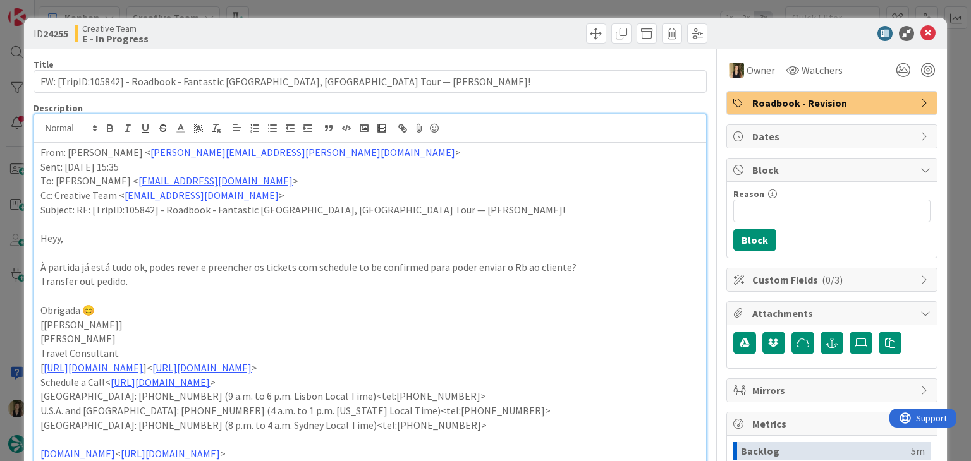
click at [336, 13] on div "ID 24255 Creative Team E - In Progress Title 78 / 128 FW: [TripID:105842] - Roa…" at bounding box center [485, 230] width 971 height 461
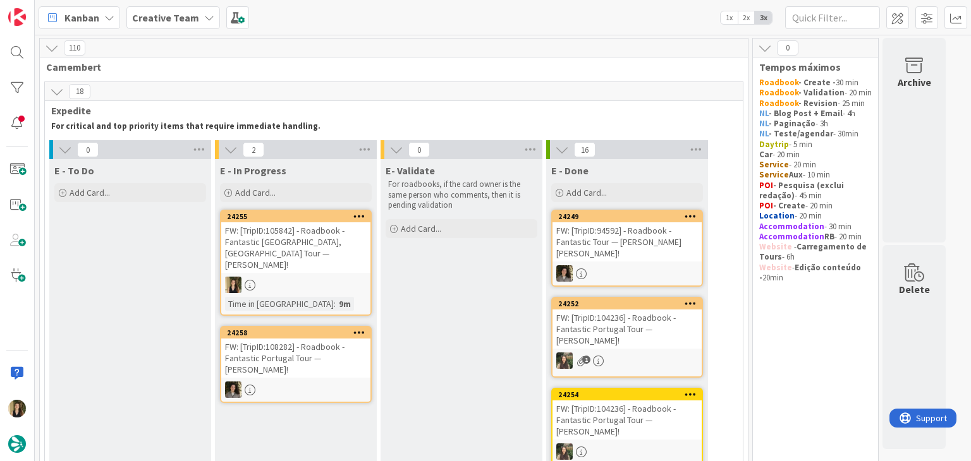
click at [347, 250] on div "FW: [TripID:105842] - Roadbook - Fantastic [GEOGRAPHIC_DATA], [GEOGRAPHIC_DATA]…" at bounding box center [295, 247] width 149 height 51
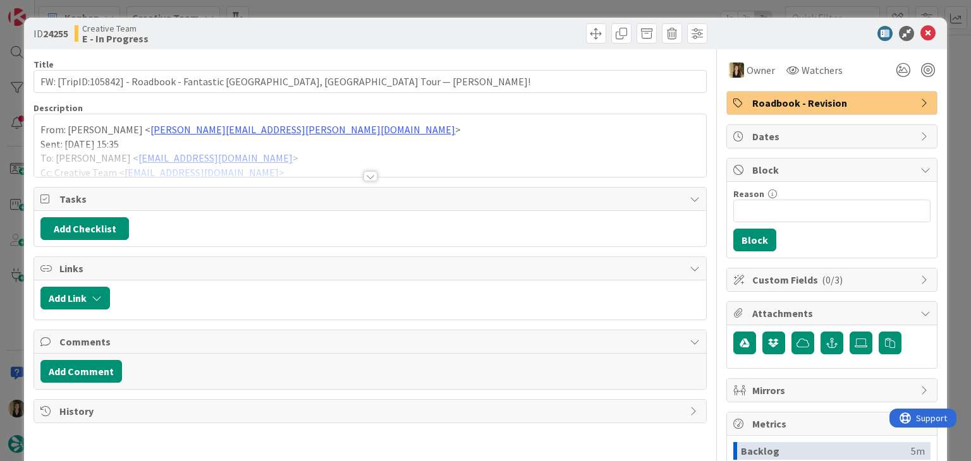
drag, startPoint x: 414, startPoint y: 36, endPoint x: 340, endPoint y: 8, distance: 79.2
click at [412, 36] on div at bounding box center [541, 33] width 334 height 20
click at [307, 16] on div "ID 24255 Creative Team E - In Progress Title 78 / 128 FW: [TripID:105842] - Roa…" at bounding box center [485, 230] width 971 height 461
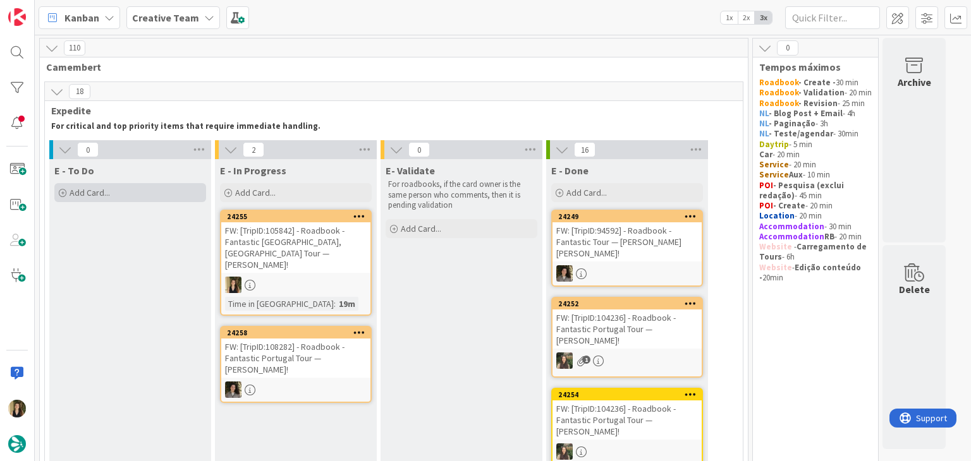
click at [123, 196] on div "Add Card..." at bounding box center [130, 192] width 152 height 19
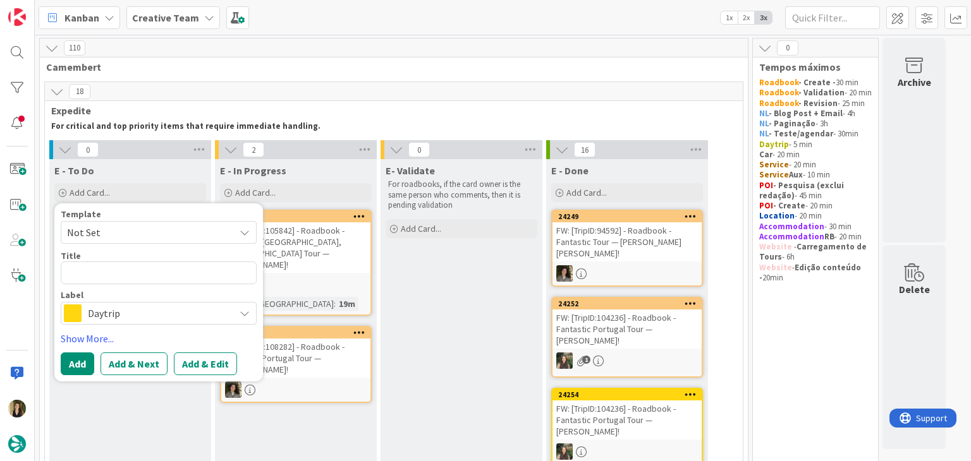
type textarea "x"
type textarea "Maison des Ambassadeurs"
type textarea "x"
type textarea "Maison des Ambassadeurs"
type textarea "x"
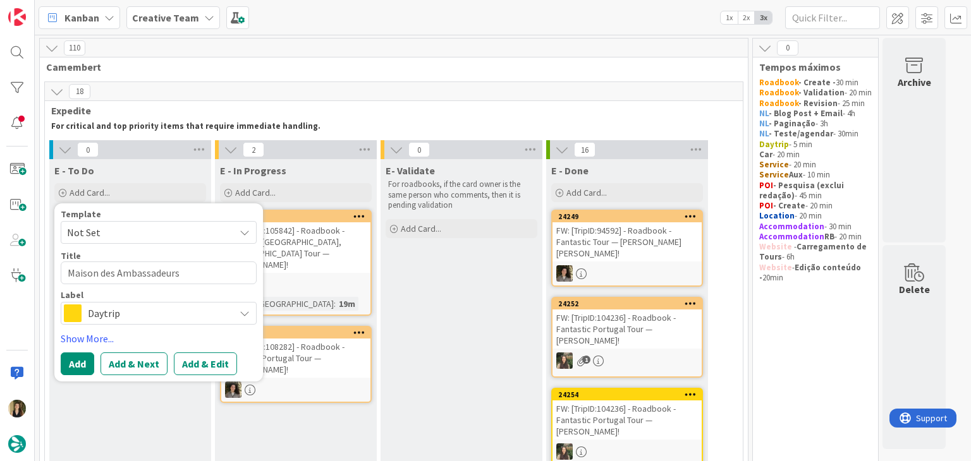
type textarea "Maison des Ambassadeurs -"
type textarea "x"
type textarea "Maison des Ambassadeurs -"
type textarea "x"
type textarea "Maison des Ambassadeurs - 1"
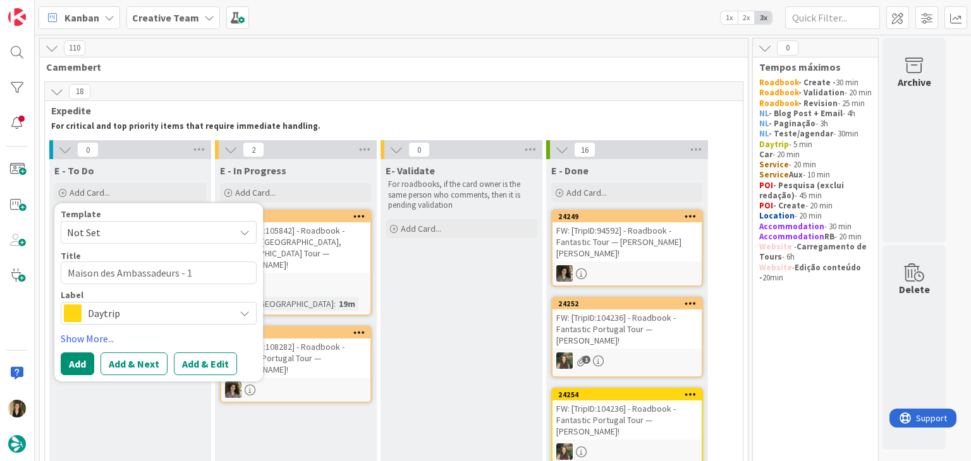
type textarea "x"
type textarea "Maison des Ambassadeurs - 10"
type textarea "x"
type textarea "Maison des Ambassadeurs - 105"
type textarea "x"
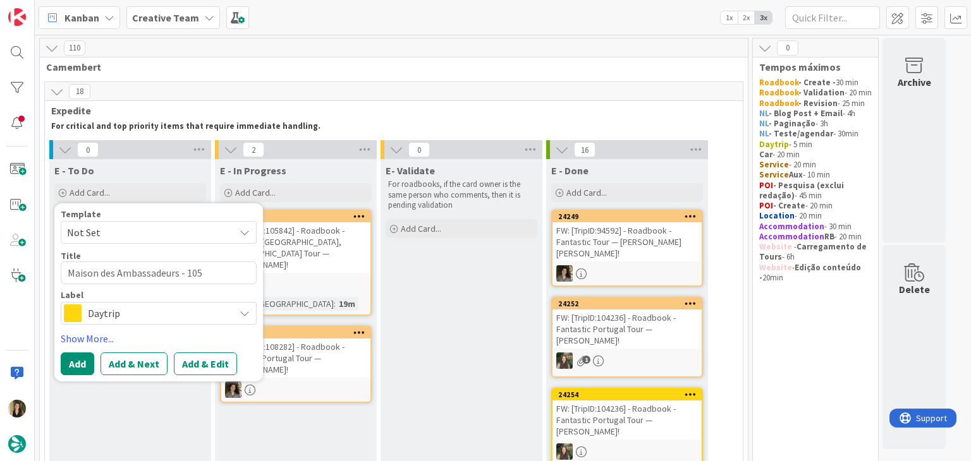
type textarea "Maison des Ambassadeurs - 1058"
type textarea "x"
type textarea "Maison des Ambassadeurs - 10584"
type textarea "x"
type textarea "Maison des Ambassadeurs - 105842"
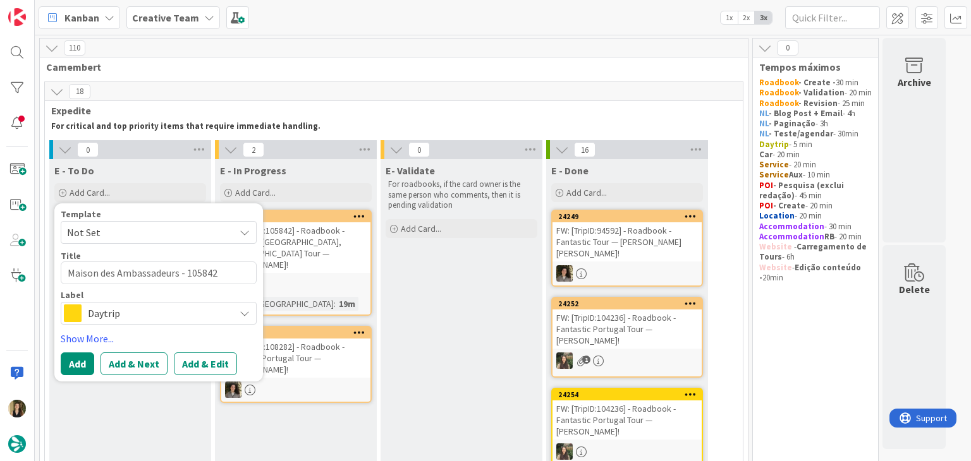
click at [162, 317] on span "Daytrip" at bounding box center [158, 314] width 140 height 18
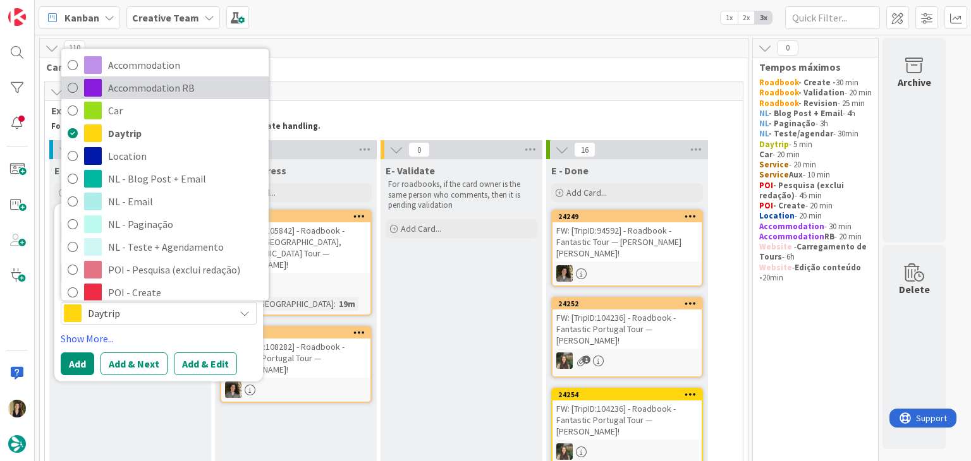
click at [125, 86] on span "Accommodation RB" at bounding box center [185, 88] width 154 height 19
type textarea "x"
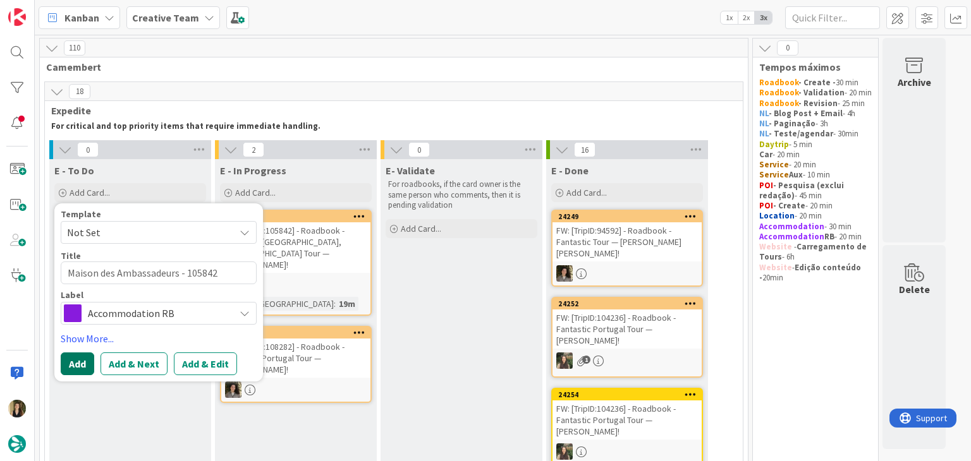
click at [88, 360] on button "Add" at bounding box center [77, 364] width 33 height 23
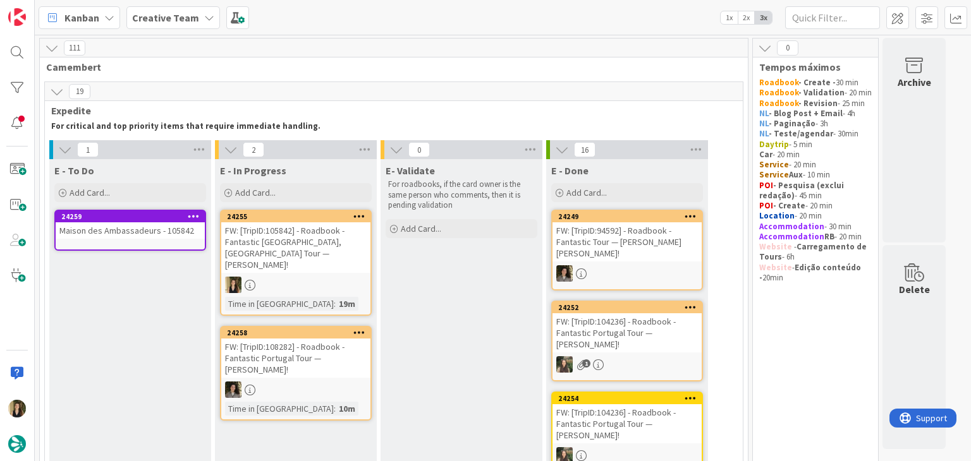
click at [350, 297] on div "Time in Column : 19m" at bounding box center [296, 304] width 142 height 14
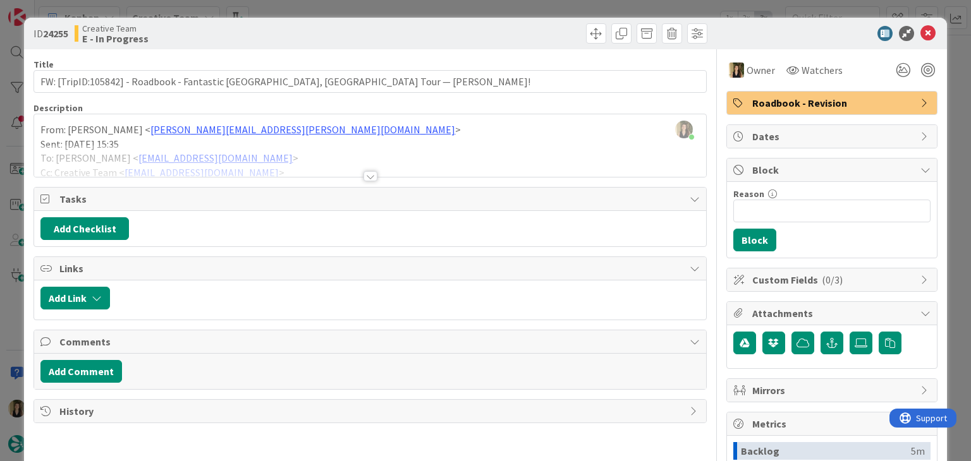
click at [399, 6] on div "ID 24255 Creative Team E - In Progress Title 78 / 128 FW: [TripID:105842] - Roa…" at bounding box center [485, 230] width 971 height 461
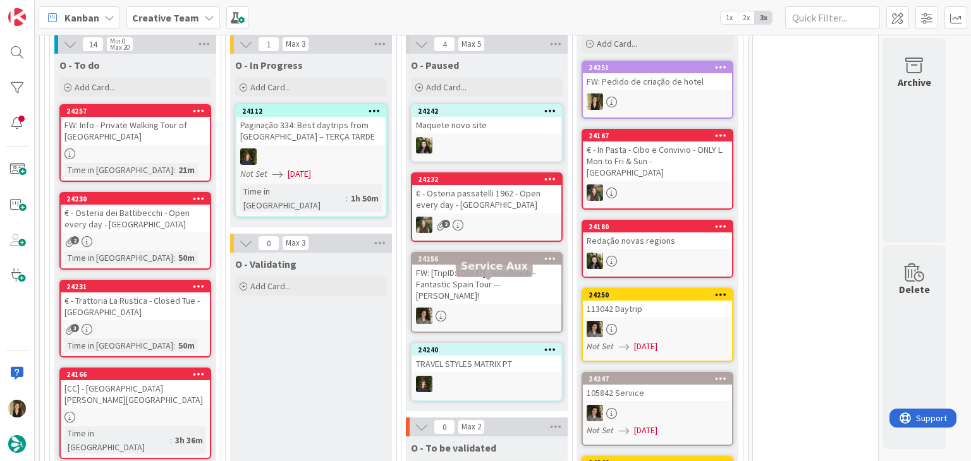
scroll to position [1201, 0]
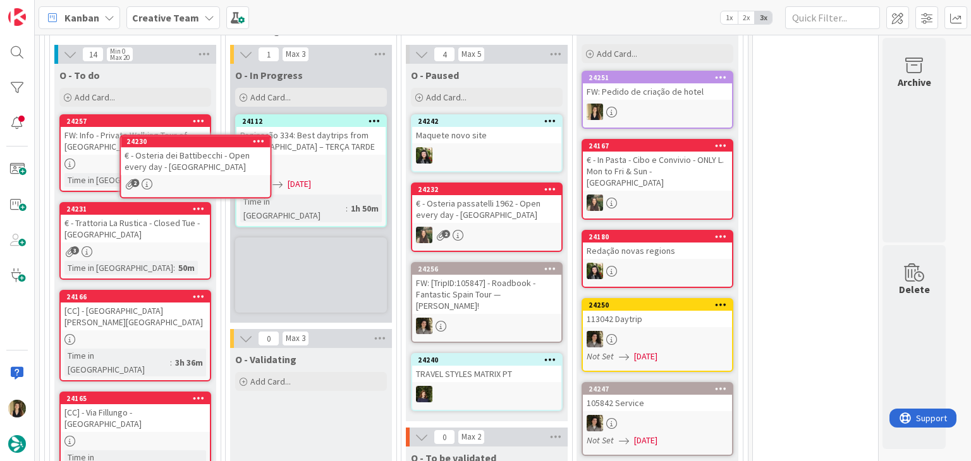
scroll to position [1145, 0]
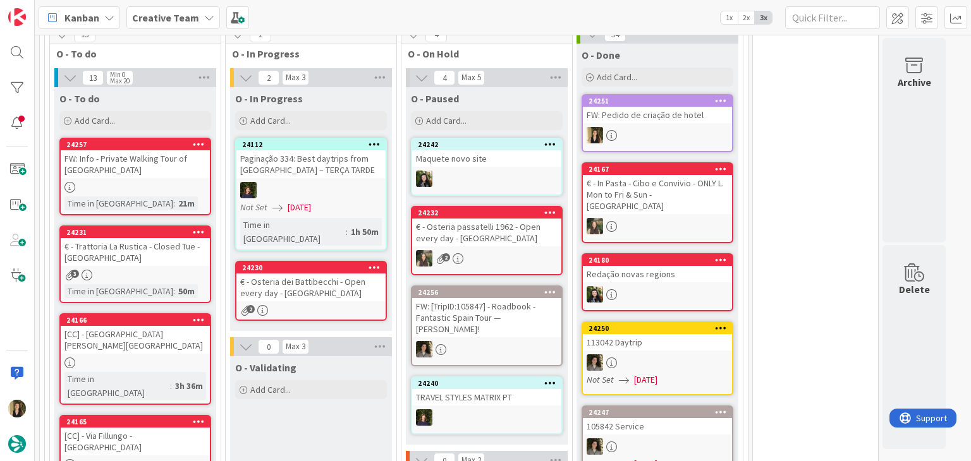
drag, startPoint x: 192, startPoint y: 183, endPoint x: 352, endPoint y: 260, distance: 178.1
click at [352, 274] on div "€ - Osteria dei Battibecchi - Open every day - [GEOGRAPHIC_DATA]" at bounding box center [310, 288] width 149 height 28
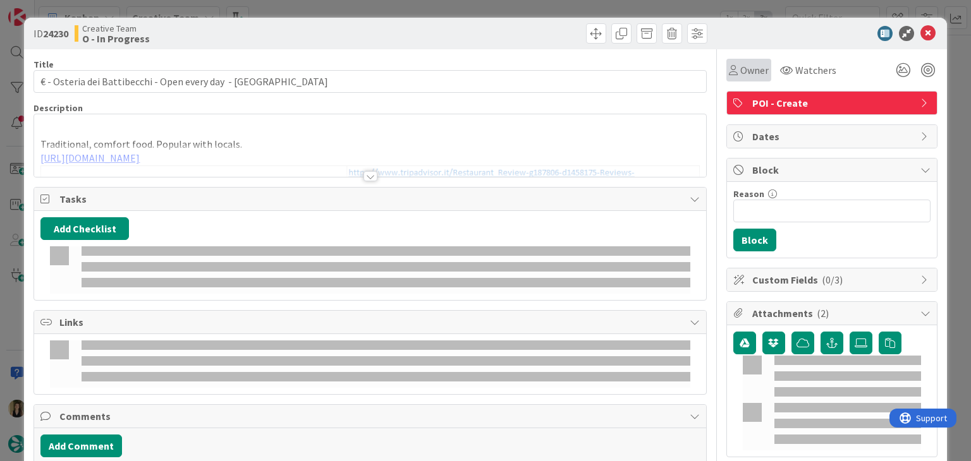
click at [740, 71] on span "Owner" at bounding box center [754, 70] width 28 height 15
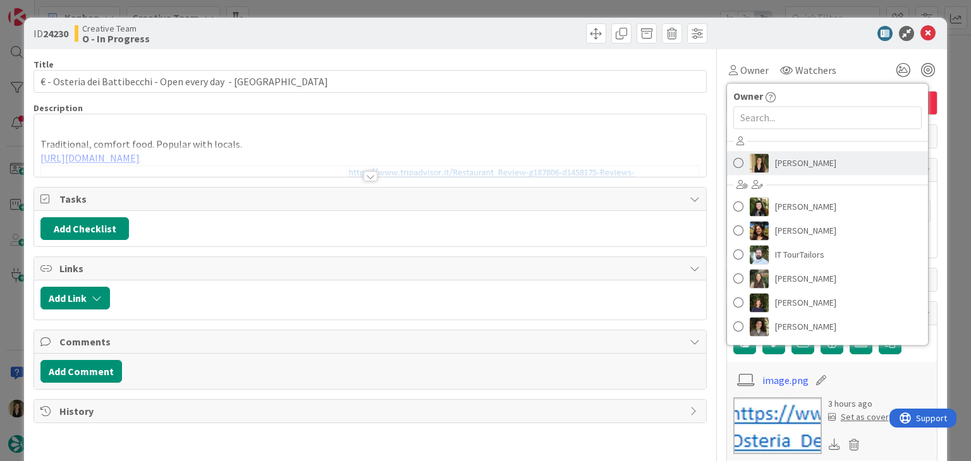
click at [784, 171] on span "[PERSON_NAME]" at bounding box center [805, 163] width 61 height 19
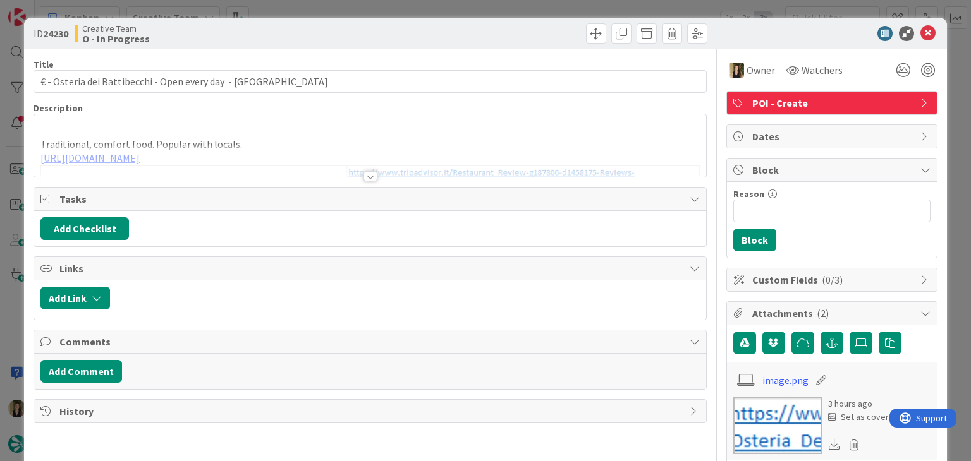
click at [526, 33] on div at bounding box center [541, 33] width 334 height 20
click at [523, 15] on div "ID 24230 Creative Team O - In Progress Title 55 / 128 € - Osteria dei Battibecc…" at bounding box center [485, 230] width 971 height 461
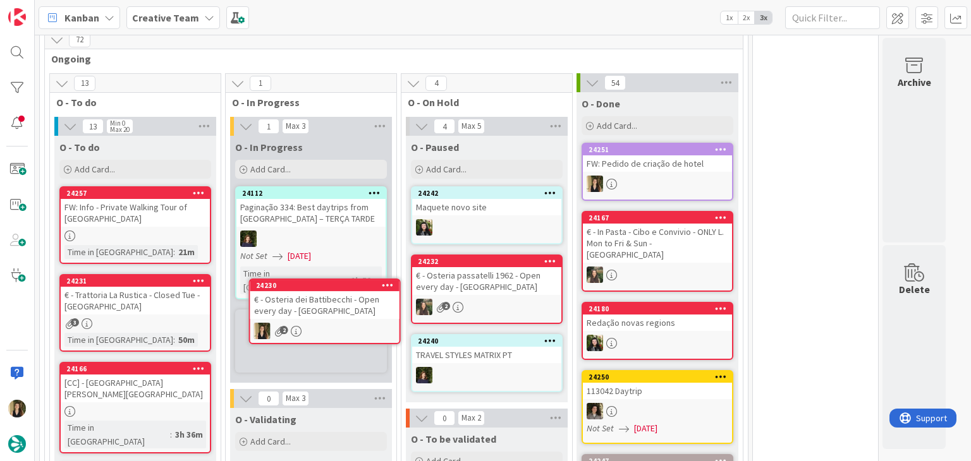
scroll to position [1097, 0]
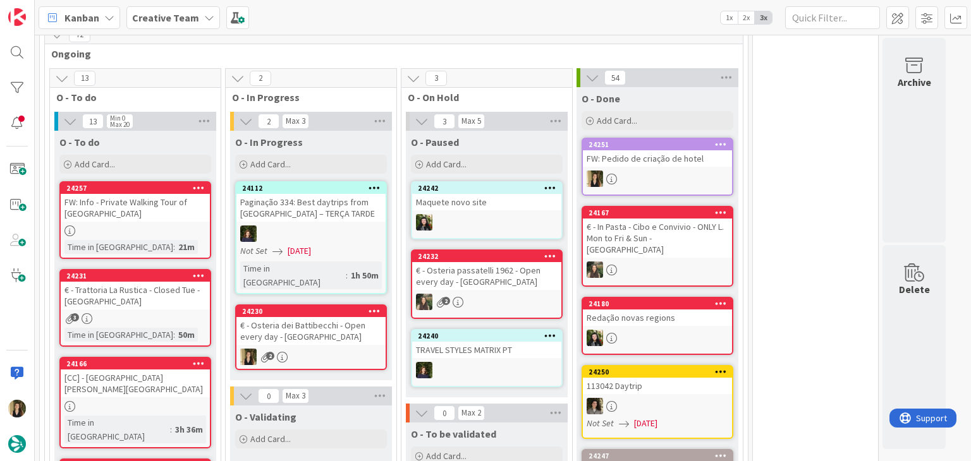
click at [343, 317] on div "€ - Osteria dei Battibecchi - Open every day - [GEOGRAPHIC_DATA]" at bounding box center [310, 331] width 149 height 28
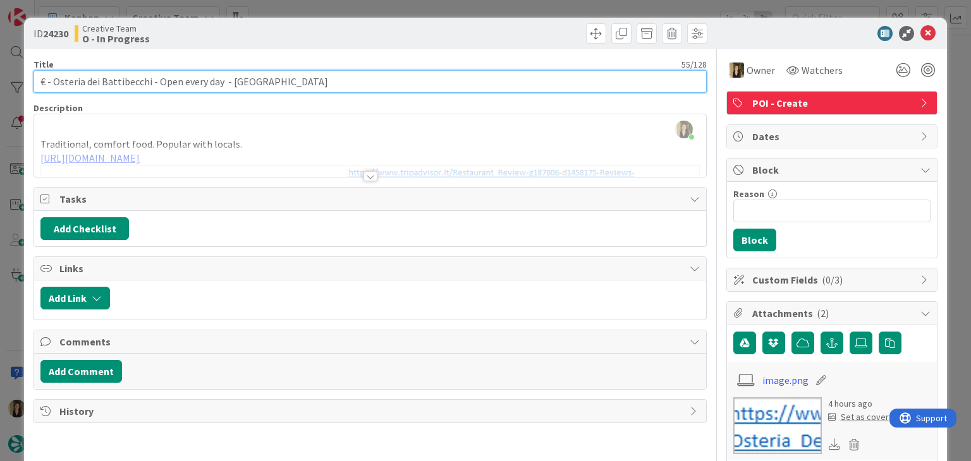
drag, startPoint x: 150, startPoint y: 79, endPoint x: 53, endPoint y: 82, distance: 96.8
click at [53, 82] on input "€ - Osteria dei Battibecchi - Open every day - [GEOGRAPHIC_DATA]" at bounding box center [369, 81] width 672 height 23
drag, startPoint x: 217, startPoint y: 82, endPoint x: 47, endPoint y: 79, distance: 170.7
click at [35, 81] on input "€ - Osteria dei Battibecchi - Open every day - [GEOGRAPHIC_DATA]" at bounding box center [369, 81] width 672 height 23
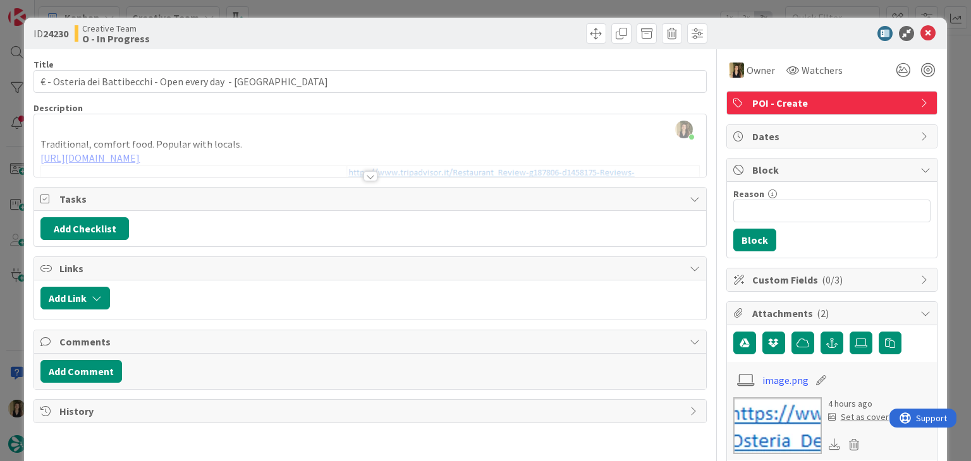
click at [238, 142] on div "Traditional, comfort food. Popular with locals. [URL][DOMAIN_NAME]" at bounding box center [369, 148] width 671 height 57
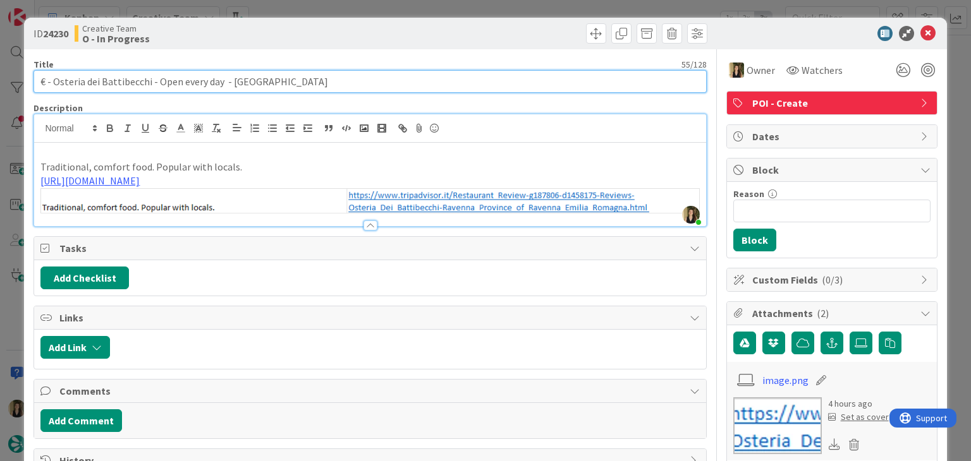
drag, startPoint x: 149, startPoint y: 82, endPoint x: 95, endPoint y: 81, distance: 53.7
click at [53, 80] on input "€ - Osteria dei Battibecchi - Open every day - [GEOGRAPHIC_DATA]" at bounding box center [369, 81] width 672 height 23
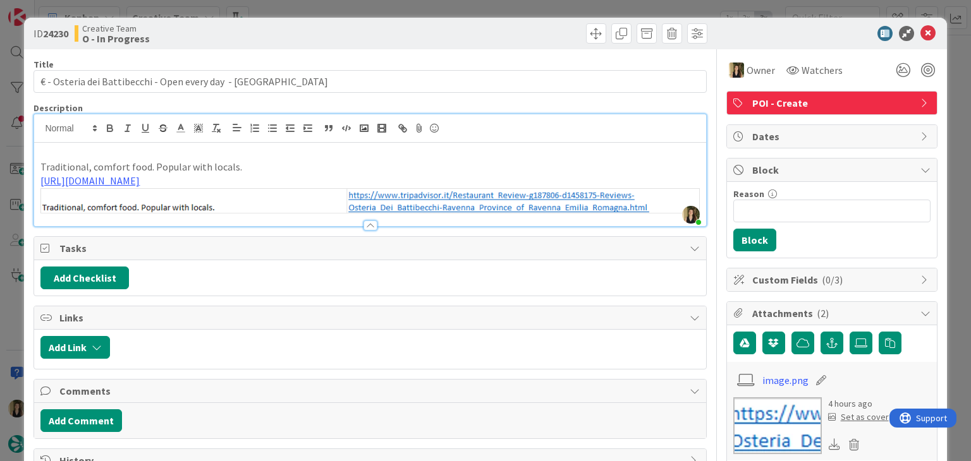
drag, startPoint x: 265, startPoint y: 31, endPoint x: 274, endPoint y: 23, distance: 11.7
click at [265, 31] on div "Creative Team O - In Progress" at bounding box center [221, 33] width 293 height 20
click at [292, 11] on div "ID 24230 Creative Team O - In Progress Title 55 / 128 € - Osteria dei Battibecc…" at bounding box center [485, 230] width 971 height 461
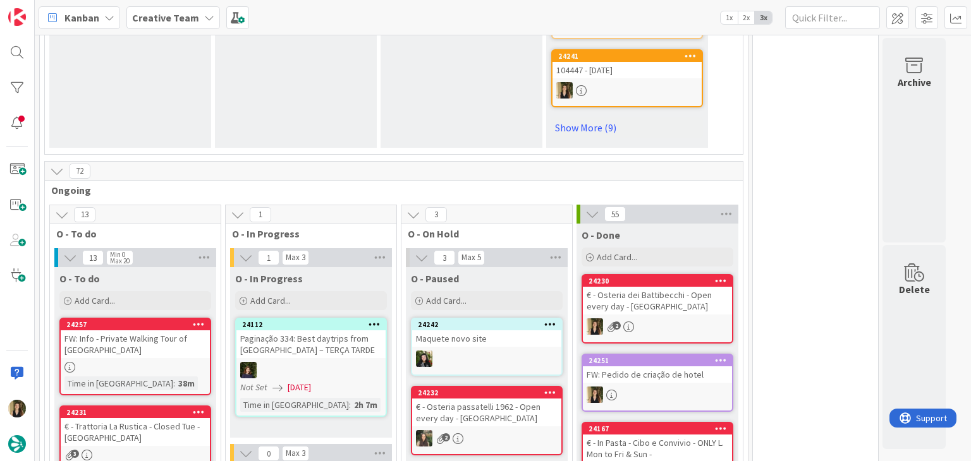
click at [694, 287] on div "€ - Osteria dei Battibecchi - Open every day - [GEOGRAPHIC_DATA]" at bounding box center [657, 301] width 149 height 28
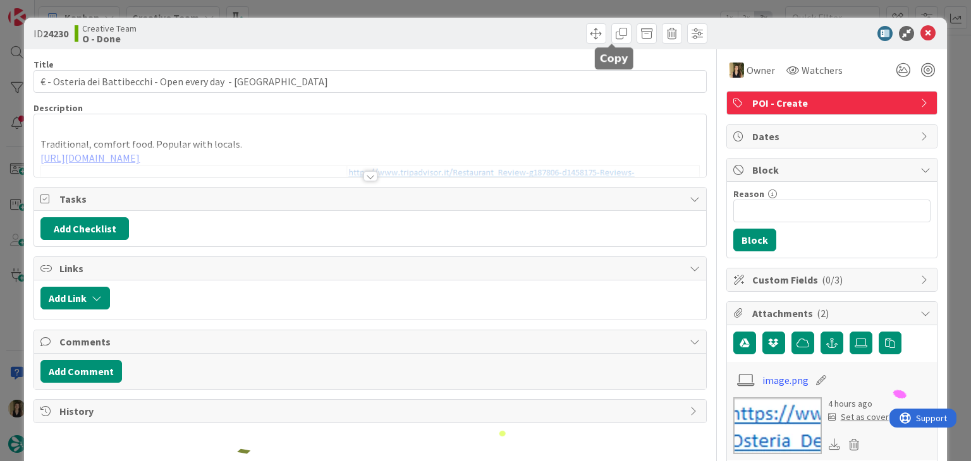
click at [556, 0] on div "ID 24230 Creative Team O - Done Title 55 / 128 € - Osteria dei Battibecchi - Op…" at bounding box center [485, 230] width 971 height 461
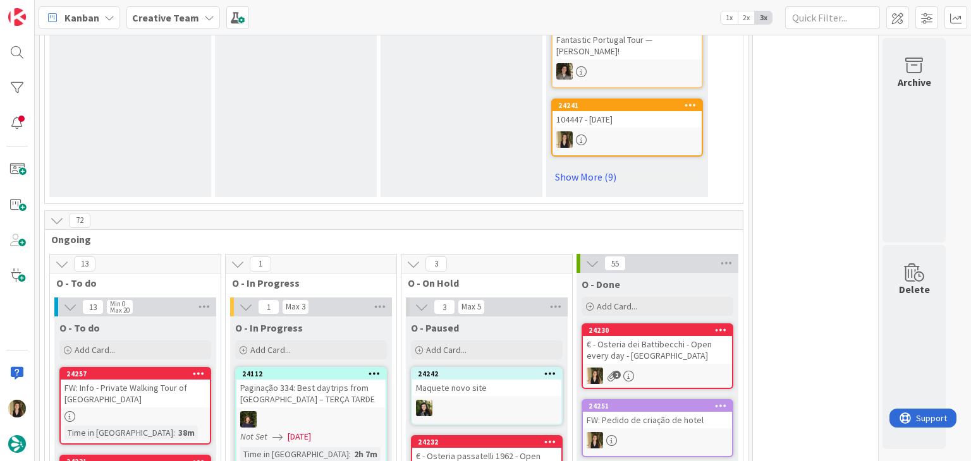
scroll to position [1201, 0]
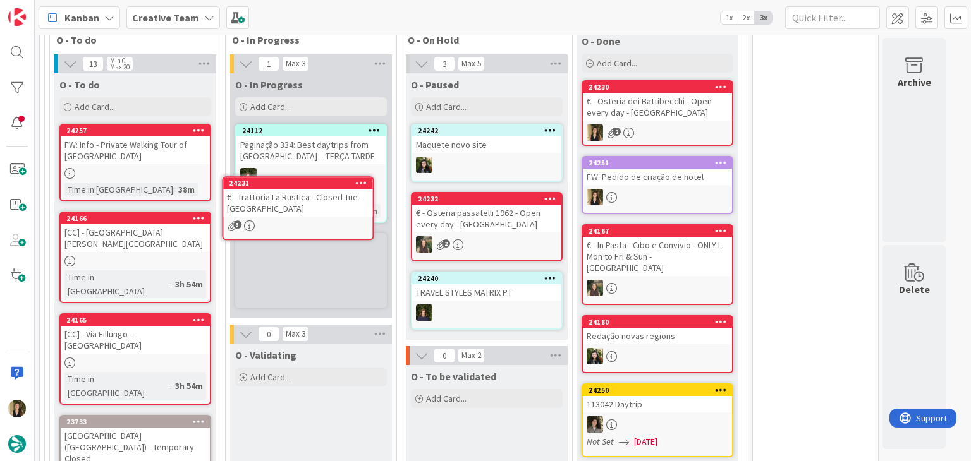
scroll to position [1191, 0]
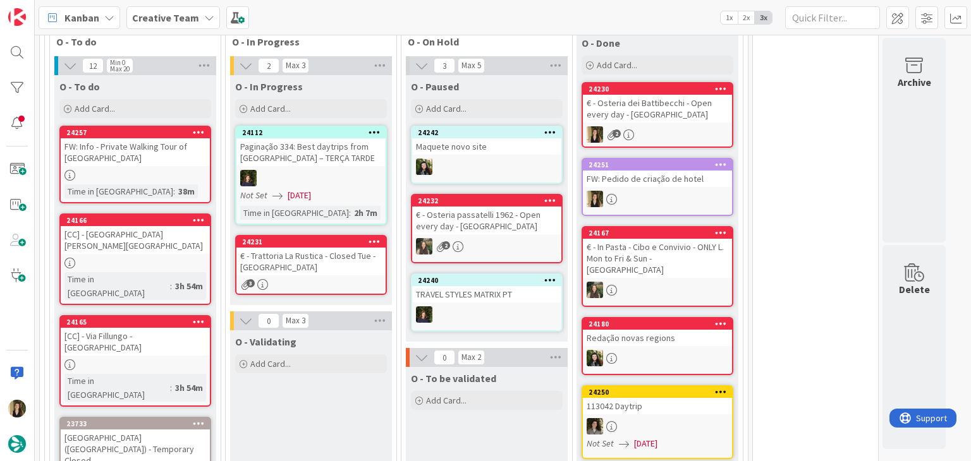
click at [354, 248] on div "€ - Trattoria La Rustica - Closed Tue - [GEOGRAPHIC_DATA]" at bounding box center [310, 262] width 149 height 28
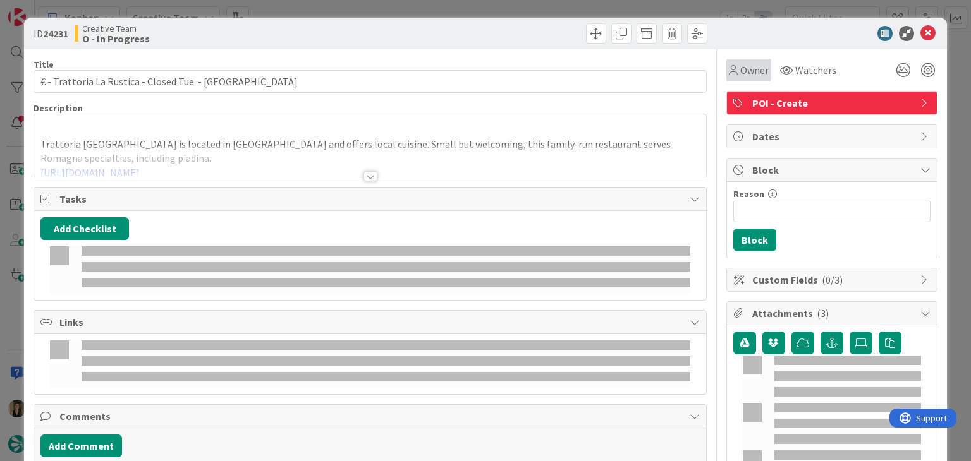
drag, startPoint x: 735, startPoint y: 72, endPoint x: 738, endPoint y: 82, distance: 10.0
click at [740, 72] on span "Owner" at bounding box center [754, 70] width 28 height 15
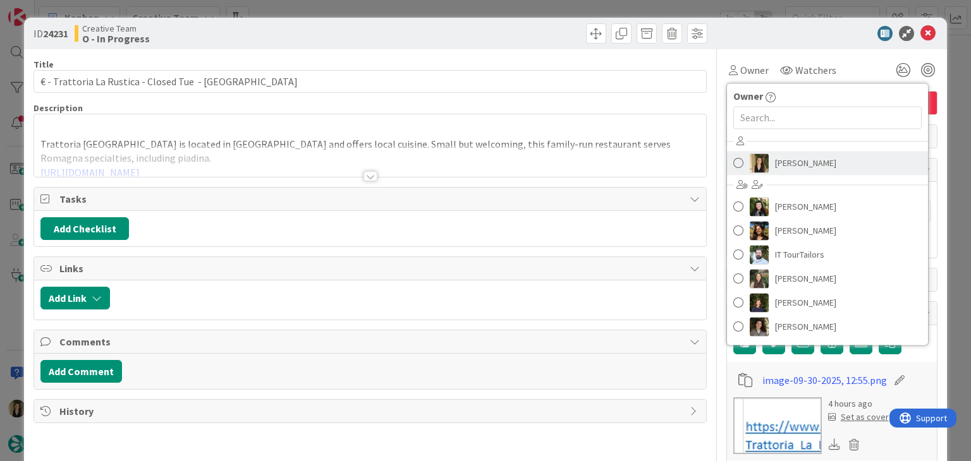
click at [785, 157] on span "[PERSON_NAME]" at bounding box center [805, 163] width 61 height 19
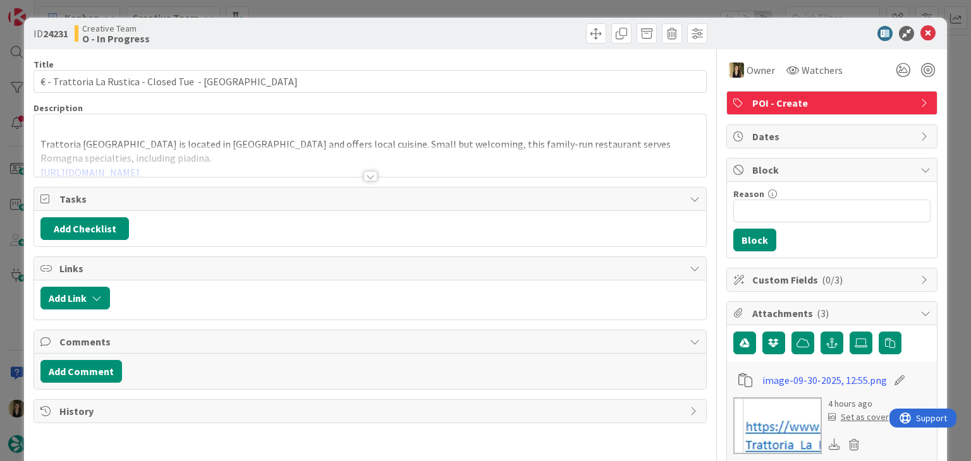
click at [371, 176] on div at bounding box center [370, 176] width 14 height 10
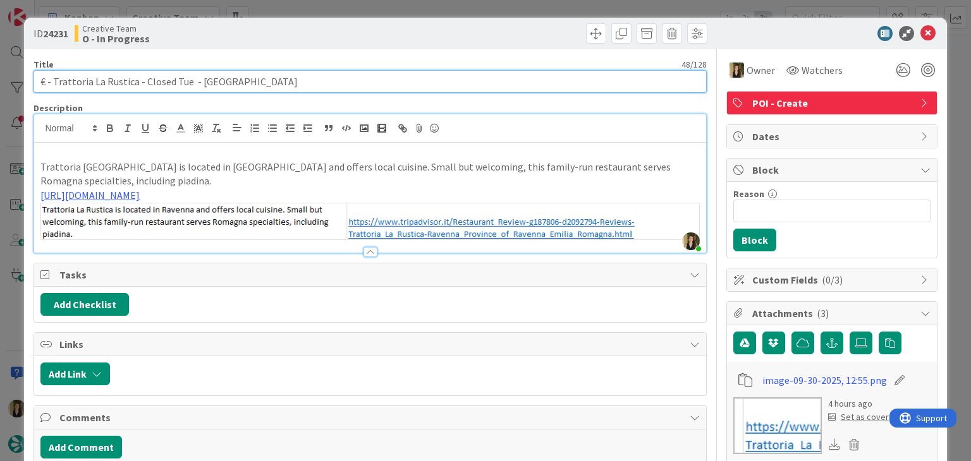
drag, startPoint x: 185, startPoint y: 84, endPoint x: 20, endPoint y: 95, distance: 165.3
click at [20, 95] on div "ID 24231 Creative Team O - In Progress Title 48 / 128 € - Trattoria La Rustica …" at bounding box center [485, 230] width 971 height 461
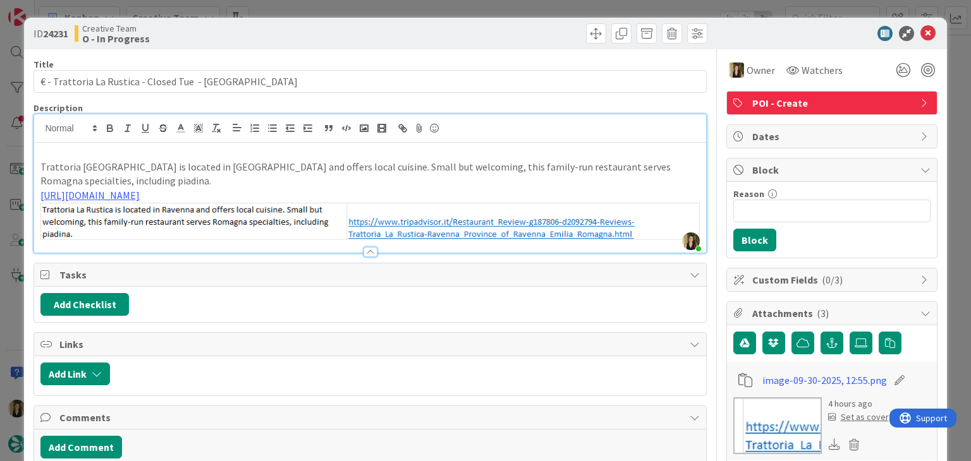
click at [238, 37] on div "Creative Team O - In Progress" at bounding box center [221, 33] width 293 height 20
click at [269, 9] on div "ID 24231 Creative Team O - In Progress Title 48 / 128 € - Trattoria La Rustica …" at bounding box center [485, 230] width 971 height 461
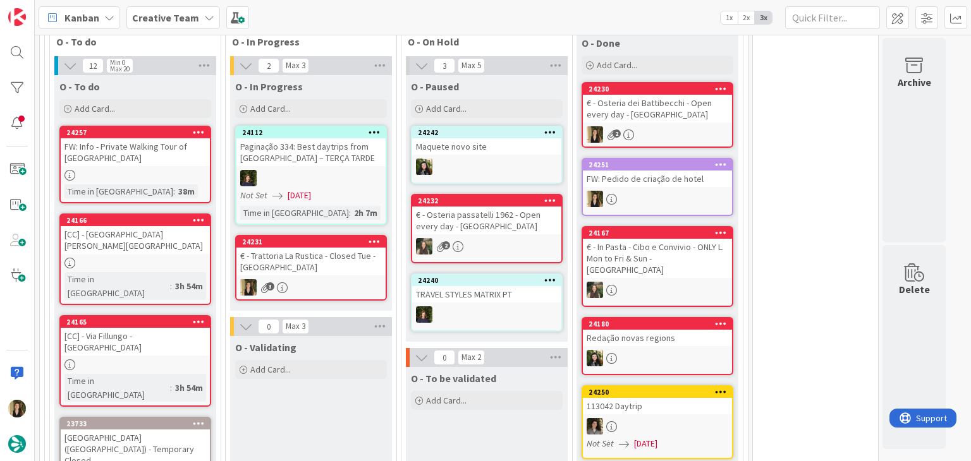
click at [338, 279] on div "3" at bounding box center [310, 287] width 149 height 16
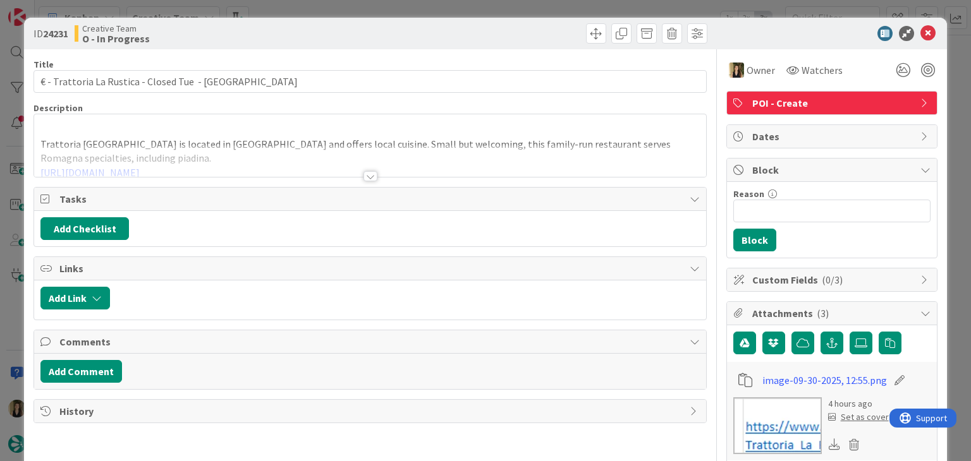
click at [278, 26] on div "Creative Team O - In Progress" at bounding box center [221, 33] width 293 height 20
click at [367, 178] on div at bounding box center [370, 176] width 14 height 10
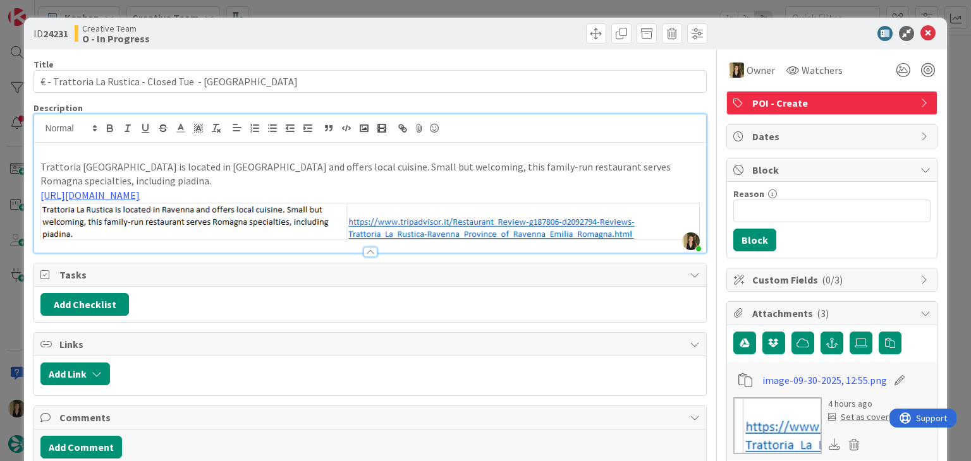
click at [327, 4] on div "ID 24231 Creative Team O - In Progress Title 48 / 128 € - Trattoria La Rustica …" at bounding box center [485, 230] width 971 height 461
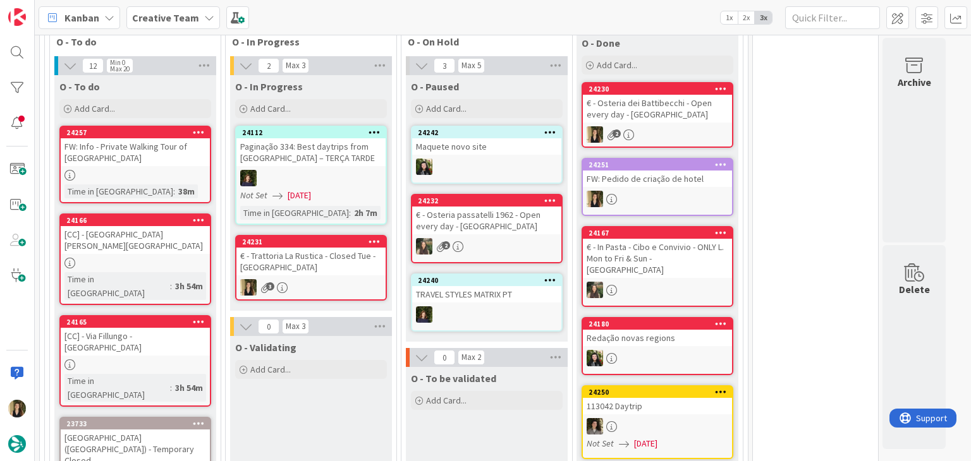
click at [337, 248] on div "€ - Trattoria La Rustica - Closed Tue - [GEOGRAPHIC_DATA]" at bounding box center [310, 262] width 149 height 28
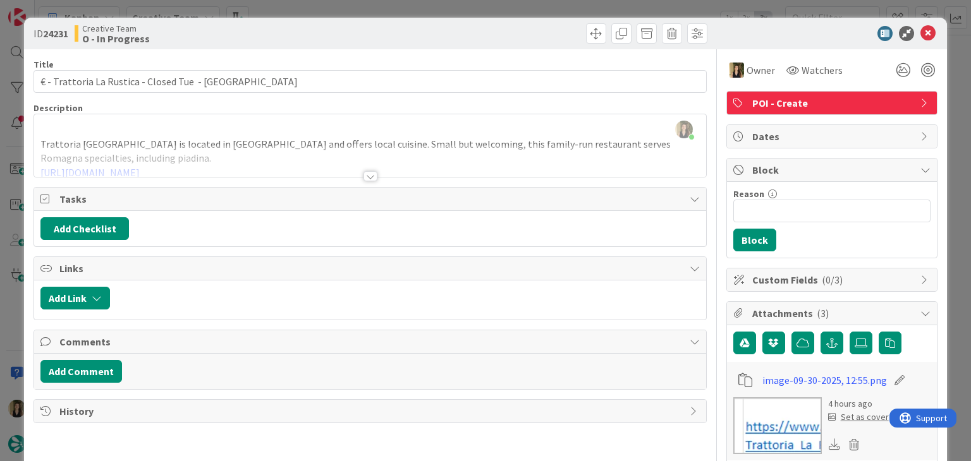
click at [308, 24] on div "Creative Team O - In Progress" at bounding box center [221, 33] width 293 height 20
click at [306, 6] on div "ID 24231 Creative Team O - In Progress Title 48 / 128 € - Trattoria La Rustica …" at bounding box center [485, 230] width 971 height 461
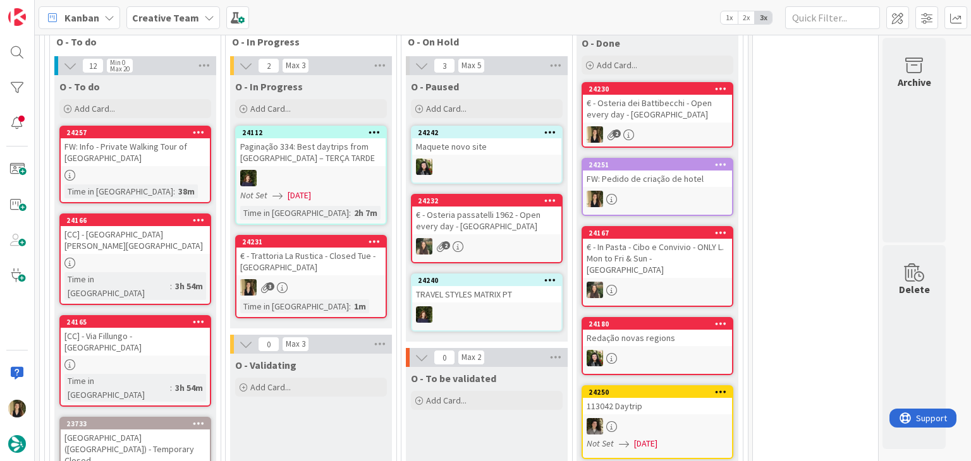
click at [376, 237] on icon at bounding box center [374, 241] width 12 height 9
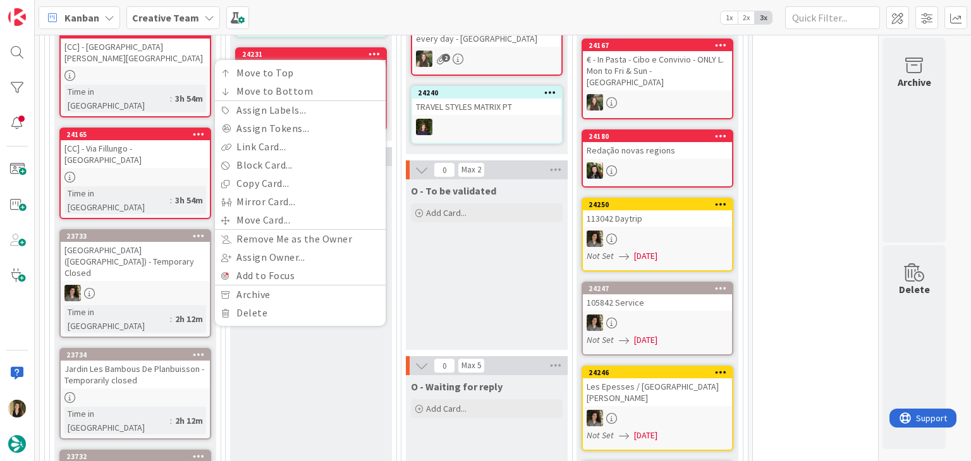
scroll to position [1380, 0]
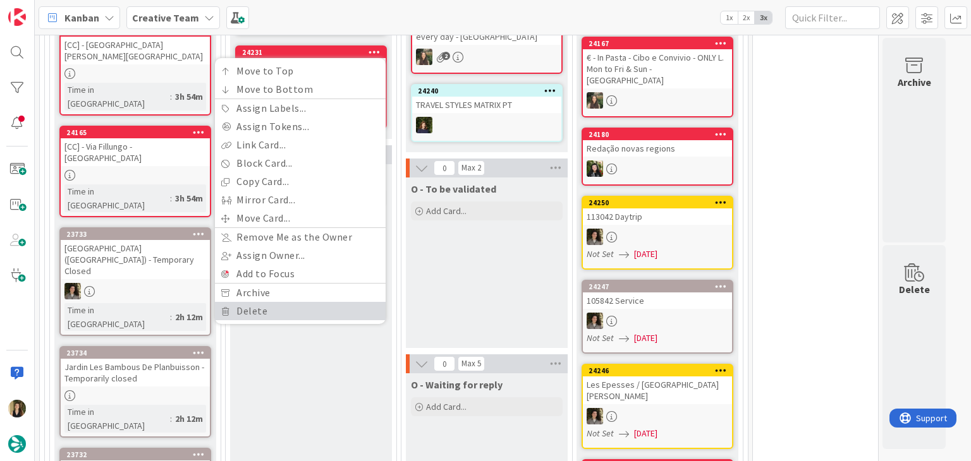
click at [260, 302] on link "Delete" at bounding box center [300, 311] width 171 height 18
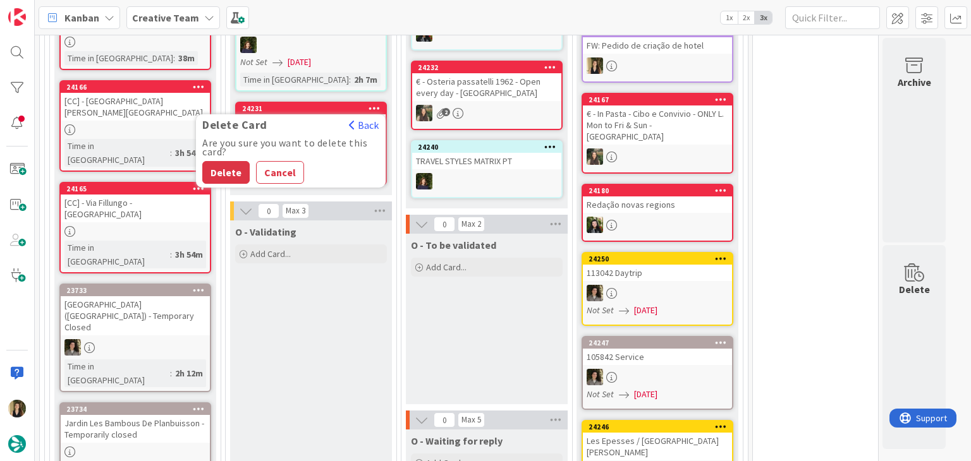
scroll to position [1317, 0]
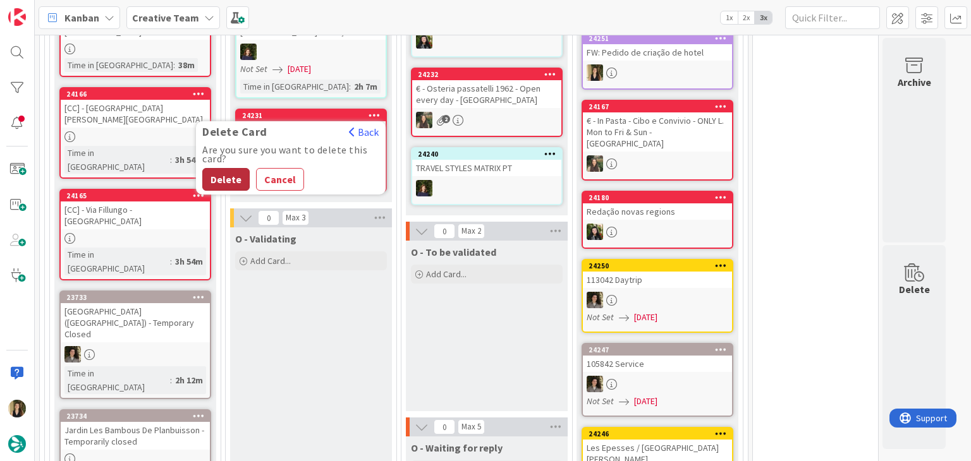
click at [228, 168] on button "Delete" at bounding box center [225, 179] width 47 height 23
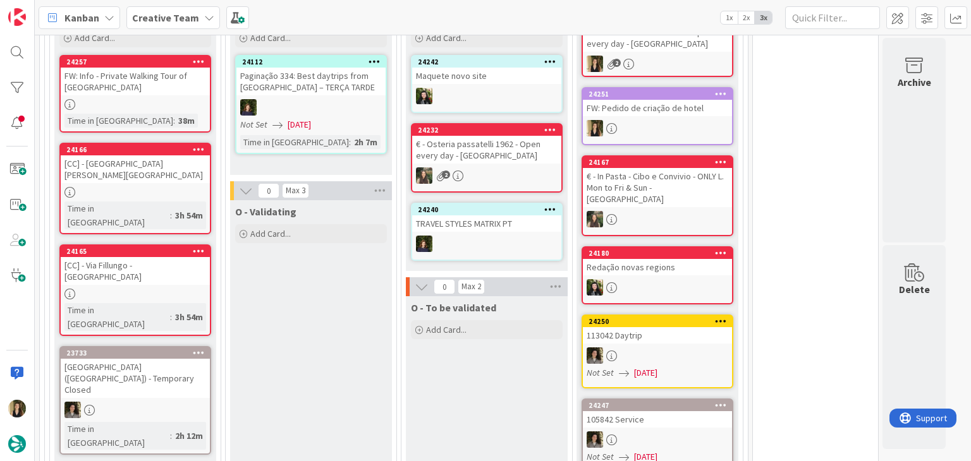
scroll to position [1128, 0]
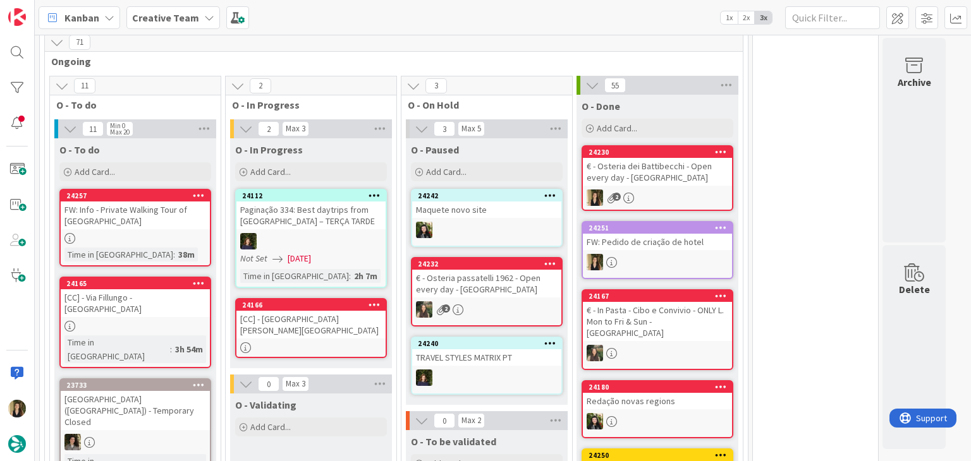
click at [351, 301] on div "24166 [CC] - [GEOGRAPHIC_DATA][PERSON_NAME][GEOGRAPHIC_DATA]" at bounding box center [311, 328] width 152 height 60
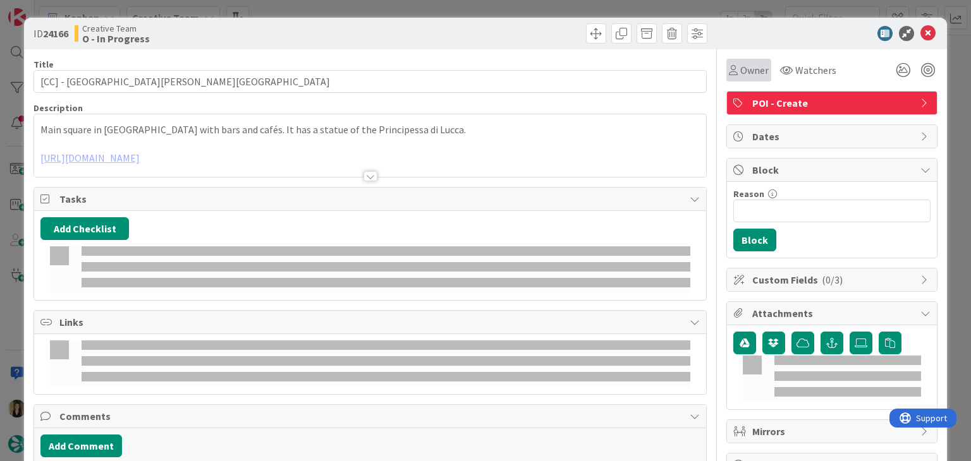
click at [740, 75] on span "Owner" at bounding box center [754, 70] width 28 height 15
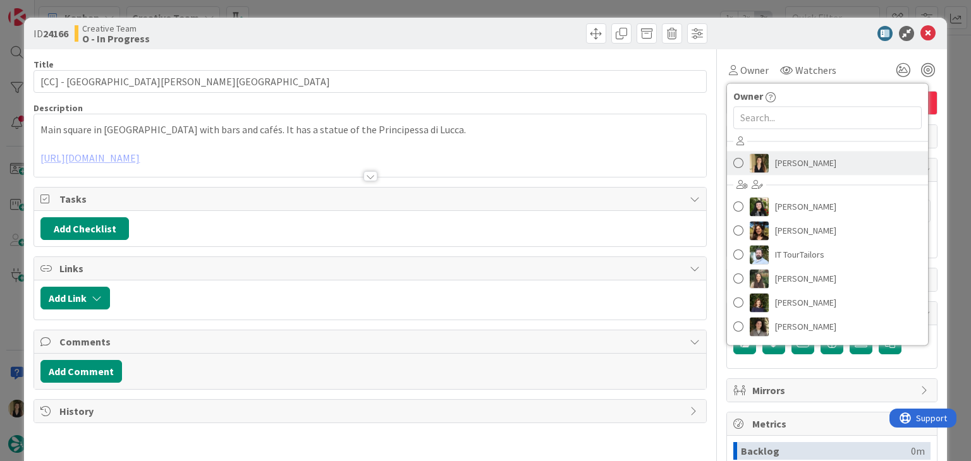
click at [784, 162] on span "[PERSON_NAME]" at bounding box center [805, 163] width 61 height 19
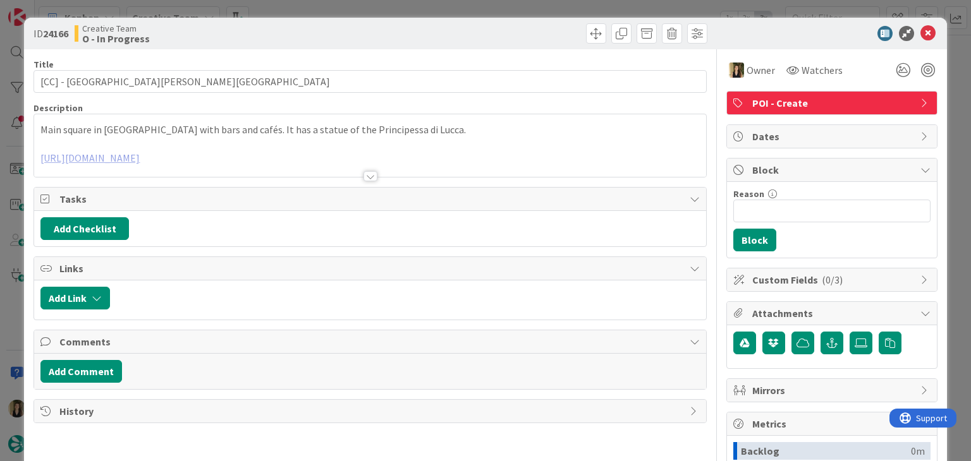
click at [363, 177] on div at bounding box center [370, 176] width 14 height 10
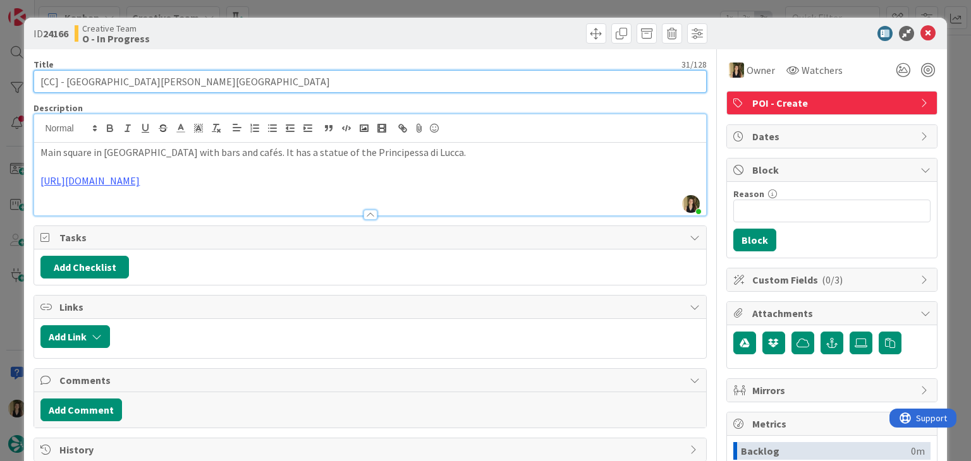
drag, startPoint x: 140, startPoint y: 82, endPoint x: 66, endPoint y: 83, distance: 74.0
click at [66, 83] on input "[CC] - [GEOGRAPHIC_DATA][PERSON_NAME][GEOGRAPHIC_DATA]" at bounding box center [369, 81] width 672 height 23
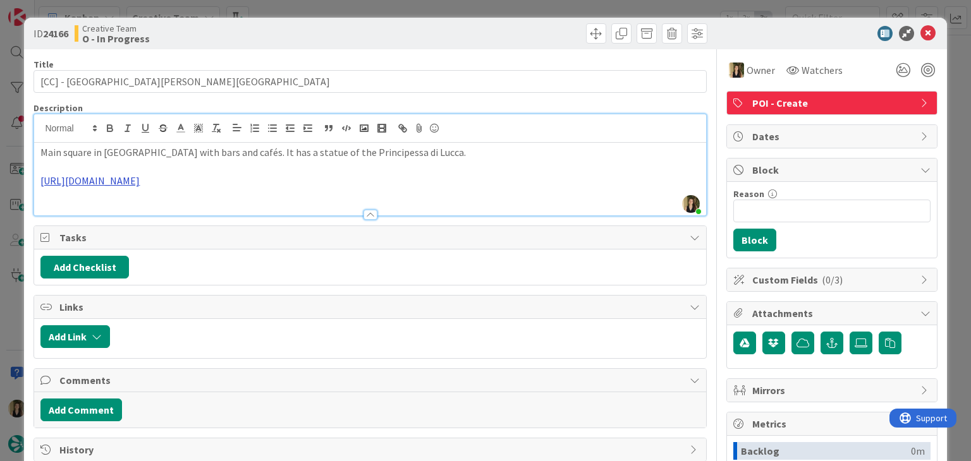
click at [140, 183] on link "[URL][DOMAIN_NAME]" at bounding box center [89, 180] width 99 height 13
click at [295, 204] on link "[URL][DOMAIN_NAME]" at bounding box center [291, 205] width 87 height 16
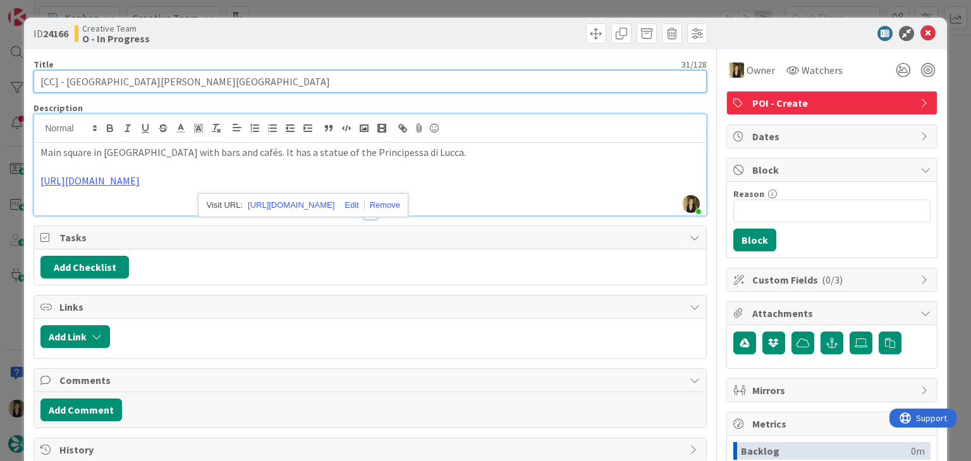
drag, startPoint x: 66, startPoint y: 77, endPoint x: 29, endPoint y: 77, distance: 36.7
click at [30, 77] on div "ID 24166 Creative Team O - In Progress Title 31 / 128 [CC] - [GEOGRAPHIC_DATA][…" at bounding box center [485, 339] width 922 height 643
drag, startPoint x: 139, startPoint y: 78, endPoint x: 66, endPoint y: 80, distance: 73.3
click at [66, 80] on input "[CC] - [GEOGRAPHIC_DATA][PERSON_NAME][GEOGRAPHIC_DATA]" at bounding box center [369, 81] width 672 height 23
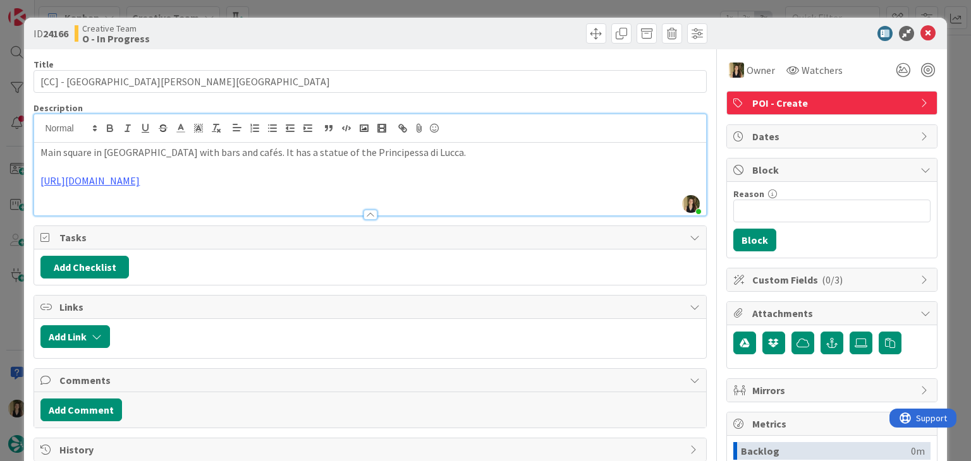
click at [355, 30] on div "Creative Team O - In Progress" at bounding box center [221, 33] width 293 height 20
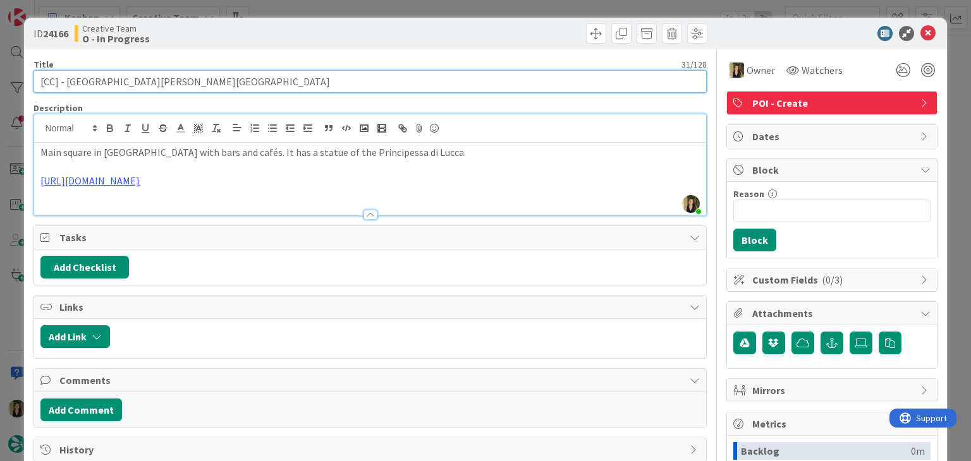
drag, startPoint x: 140, startPoint y: 80, endPoint x: 64, endPoint y: 78, distance: 75.9
click at [64, 78] on input "[CC] - [GEOGRAPHIC_DATA][PERSON_NAME][GEOGRAPHIC_DATA]" at bounding box center [369, 81] width 672 height 23
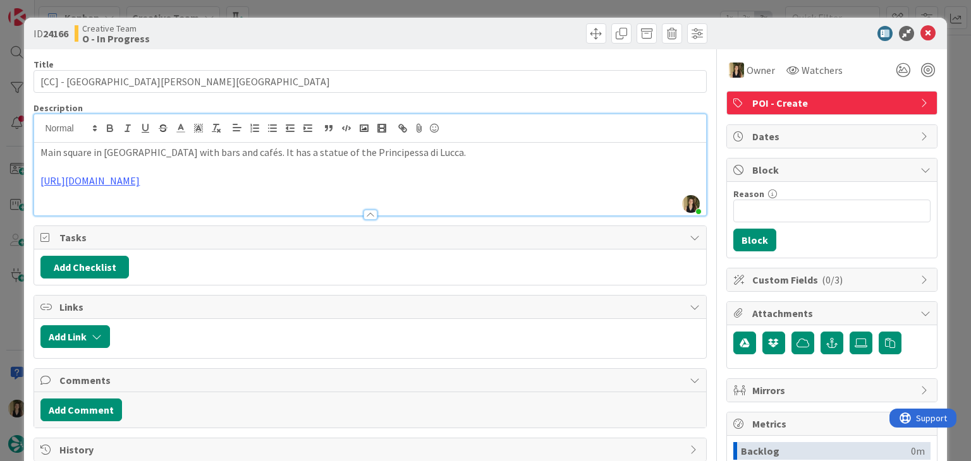
click at [354, 29] on div "Creative Team O - In Progress" at bounding box center [221, 33] width 293 height 20
click at [374, 31] on div at bounding box center [541, 33] width 334 height 20
click at [375, 12] on div "ID 24166 Creative Team O - In Progress Title 31 / 128 [CC] - [GEOGRAPHIC_DATA][…" at bounding box center [485, 230] width 971 height 461
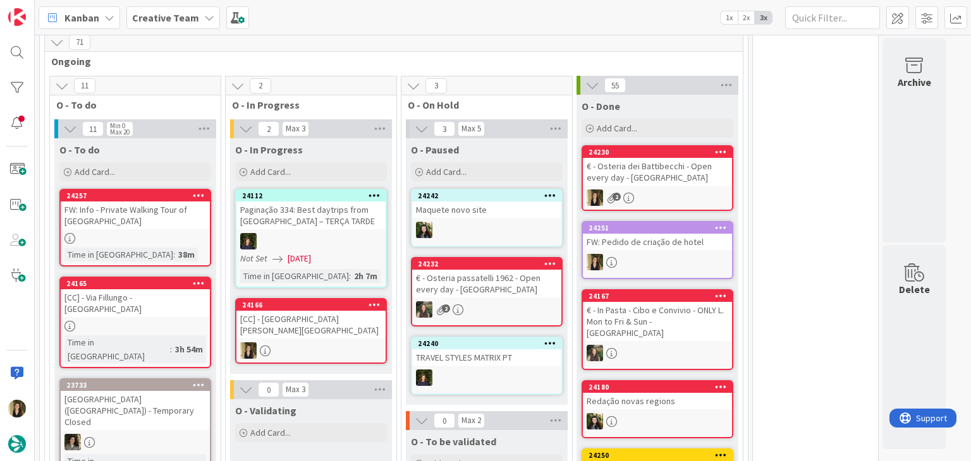
click at [340, 299] on div "24166 [CC] - [GEOGRAPHIC_DATA][PERSON_NAME][GEOGRAPHIC_DATA]" at bounding box center [311, 331] width 152 height 66
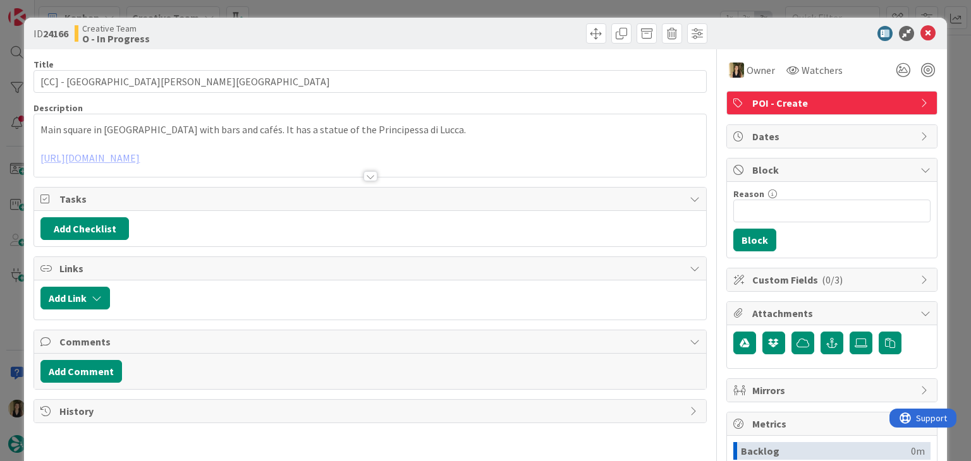
click at [487, 7] on div "ID 24166 Creative Team O - In Progress Title 31 / 128 [CC] - [GEOGRAPHIC_DATA][…" at bounding box center [485, 230] width 971 height 461
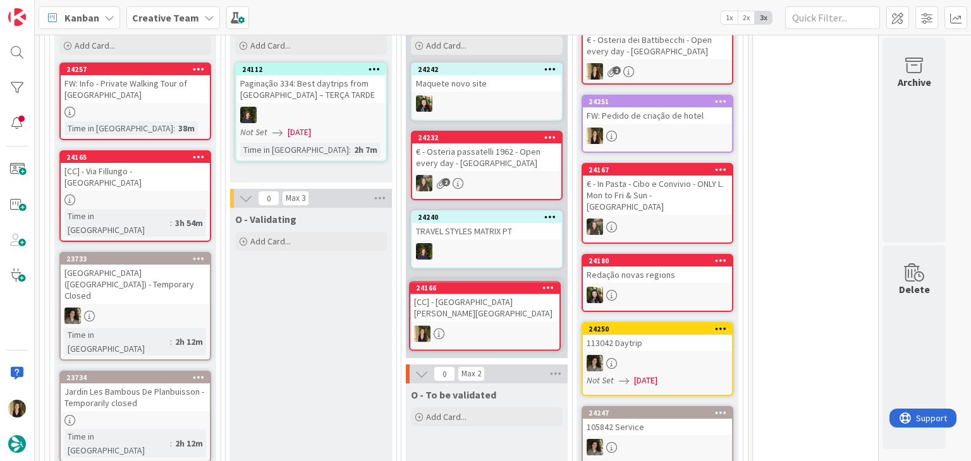
scroll to position [1256, 0]
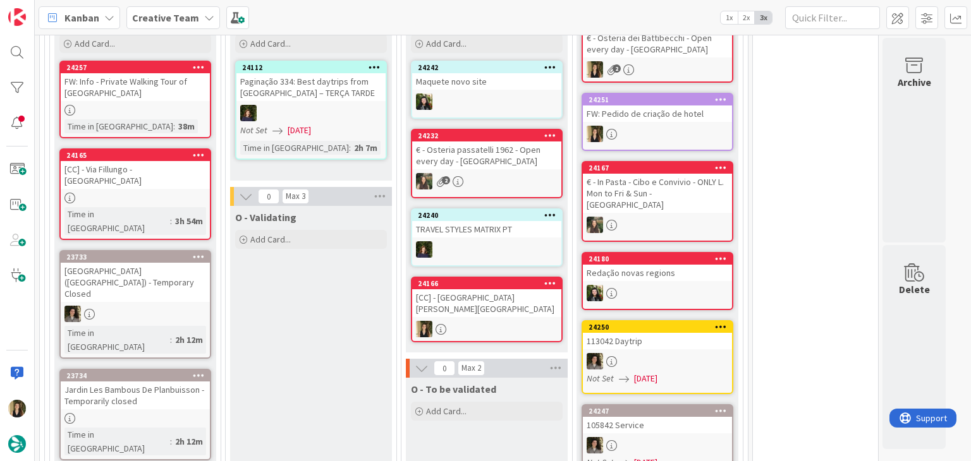
click at [498, 395] on div "O - To be validated Add Card..." at bounding box center [487, 463] width 162 height 171
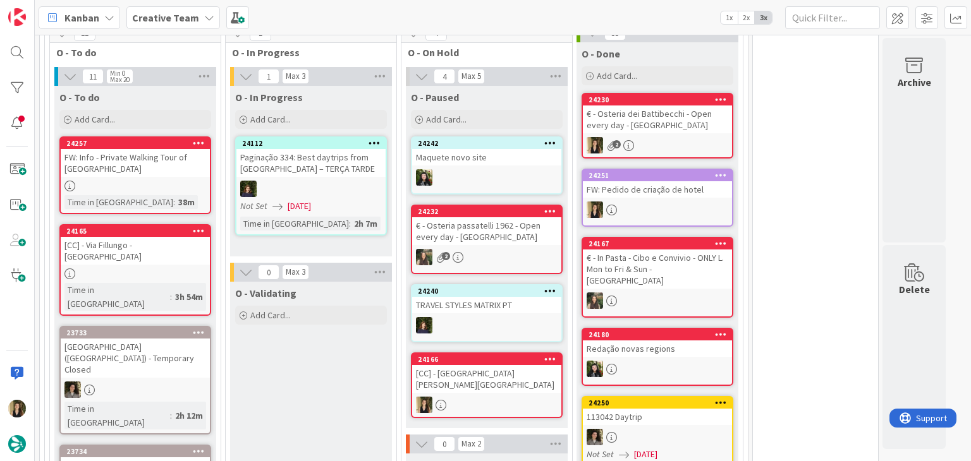
scroll to position [1193, 0]
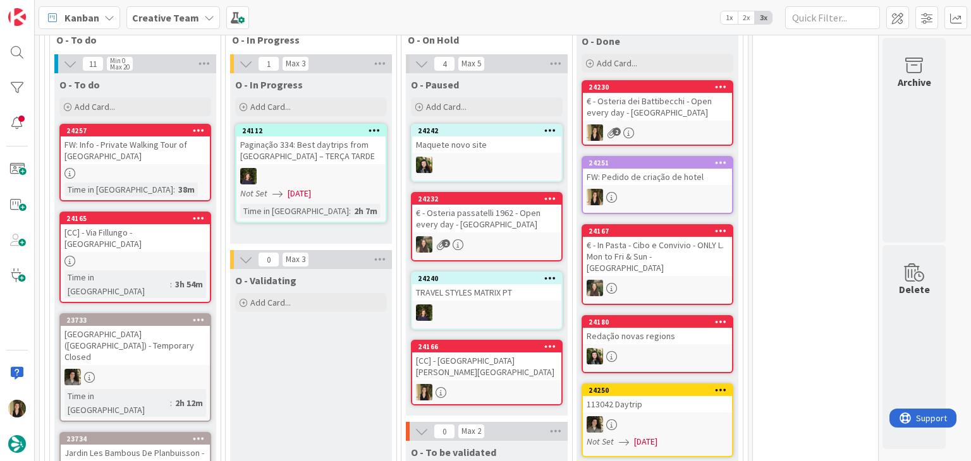
click at [195, 168] on div at bounding box center [135, 173] width 149 height 11
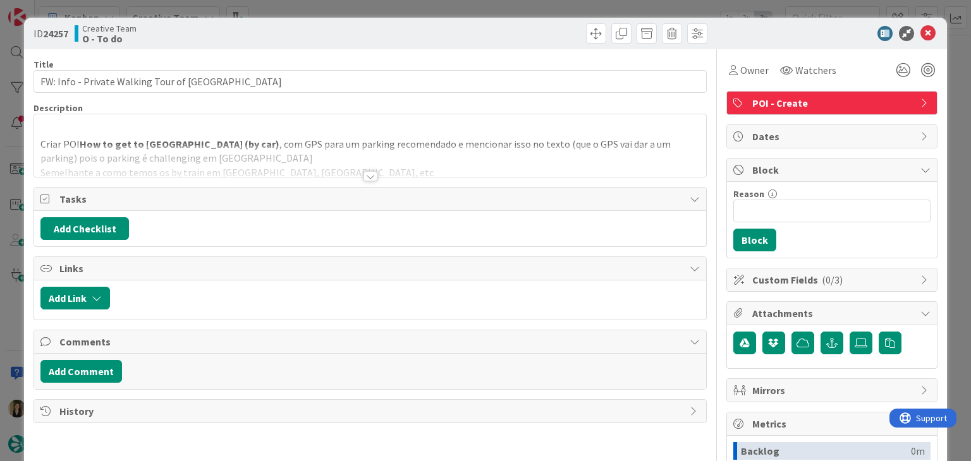
click at [368, 176] on div at bounding box center [370, 176] width 14 height 10
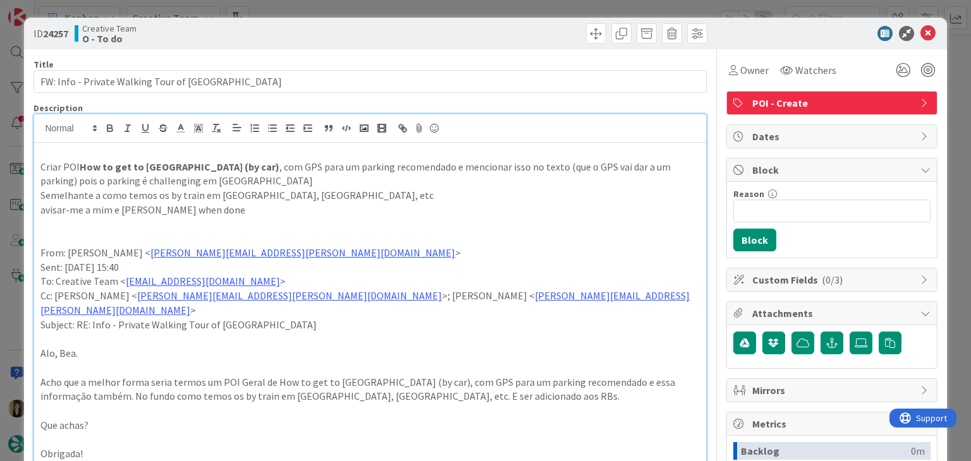
click at [404, 29] on div at bounding box center [541, 33] width 334 height 20
click at [406, 12] on div "ID 24257 Creative Team O - To do Title 41 / 128 FW: Info - Private Walking Tour…" at bounding box center [485, 230] width 971 height 461
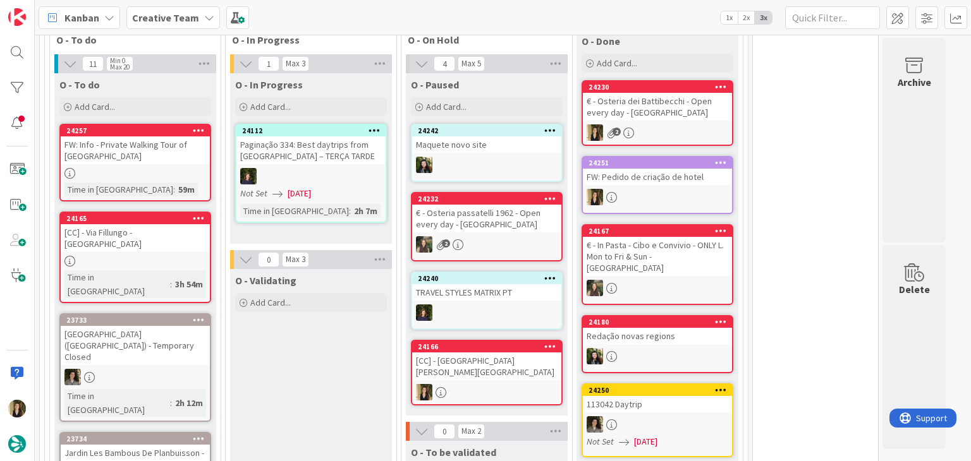
click at [185, 256] on div at bounding box center [135, 261] width 149 height 11
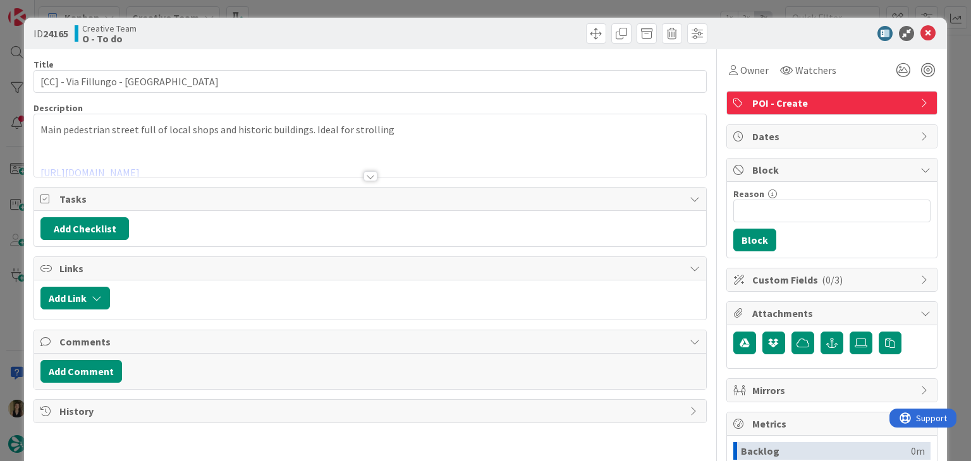
click at [366, 175] on div at bounding box center [370, 176] width 14 height 10
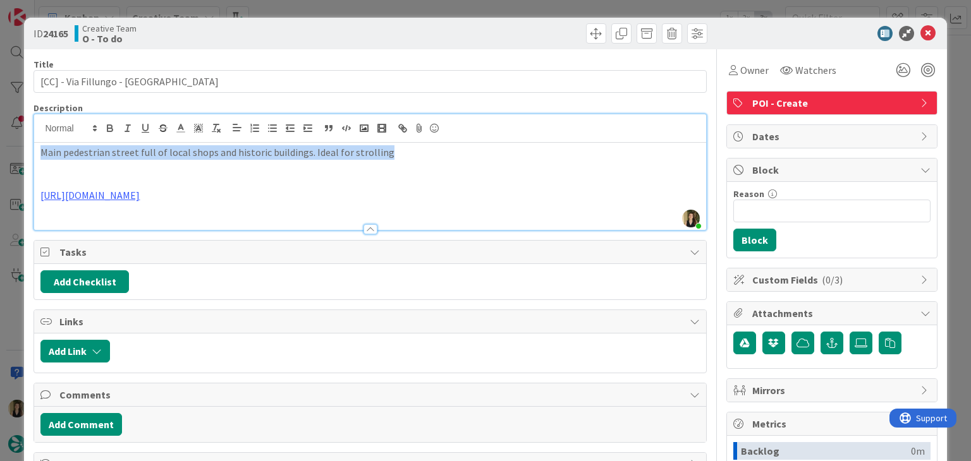
drag, startPoint x: 39, startPoint y: 149, endPoint x: 405, endPoint y: 146, distance: 366.0
click at [405, 146] on div "Main pedestrian street full of local shops and historic buildings. Ideal for st…" at bounding box center [369, 186] width 671 height 87
click at [411, 153] on p "Main pedestrian street full of local shops and historic buildings. Ideal for st…" at bounding box center [369, 152] width 659 height 15
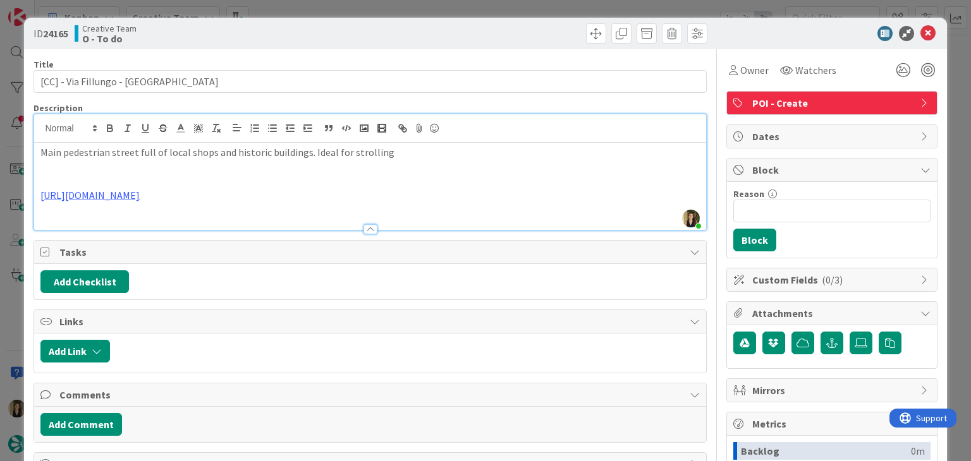
click at [382, 37] on div at bounding box center [541, 33] width 334 height 20
click at [368, 32] on div "ID 24165 Creative Team O - To do" at bounding box center [369, 33] width 673 height 20
click at [313, 15] on div "ID 24165 Creative Team O - To do Title 27 / 128 [CC] - Via Fillungo - [GEOGRAPH…" at bounding box center [485, 230] width 971 height 461
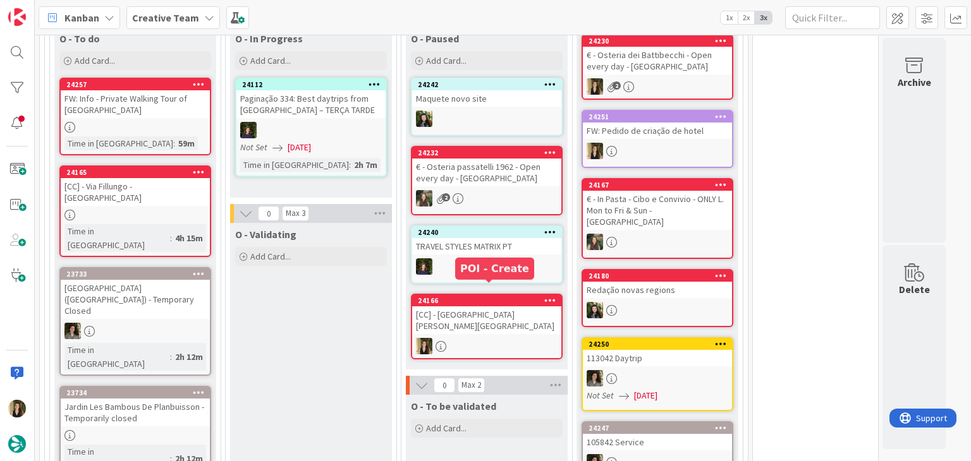
scroll to position [1264, 0]
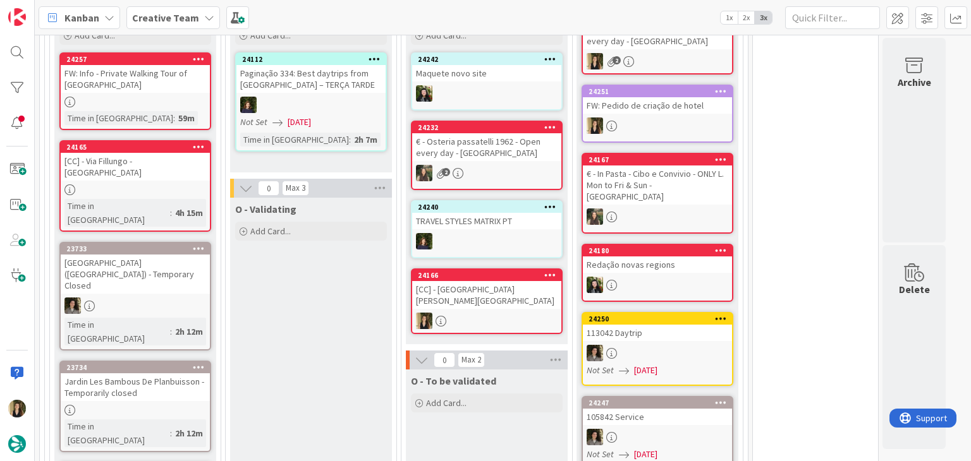
drag, startPoint x: 286, startPoint y: 329, endPoint x: 286, endPoint y: 347, distance: 17.7
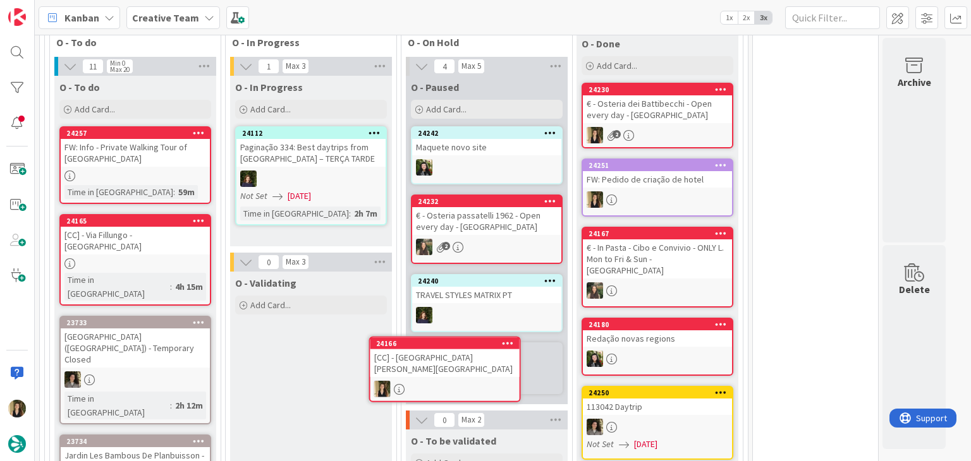
scroll to position [1190, 0]
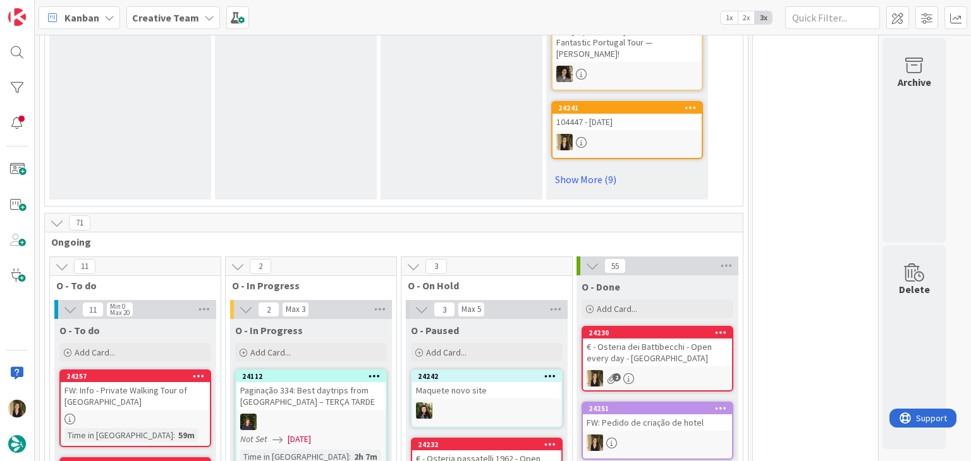
scroll to position [1201, 0]
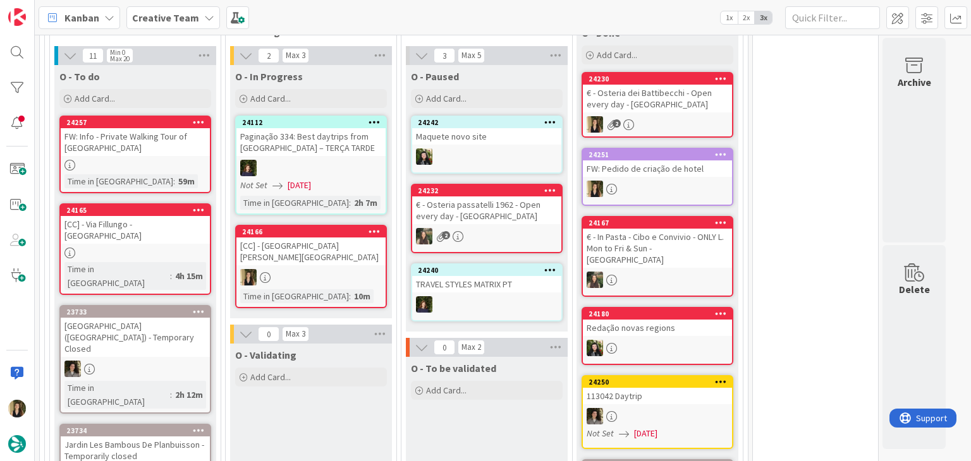
click at [182, 174] on div "Time in Column : 59m" at bounding box center [135, 181] width 142 height 14
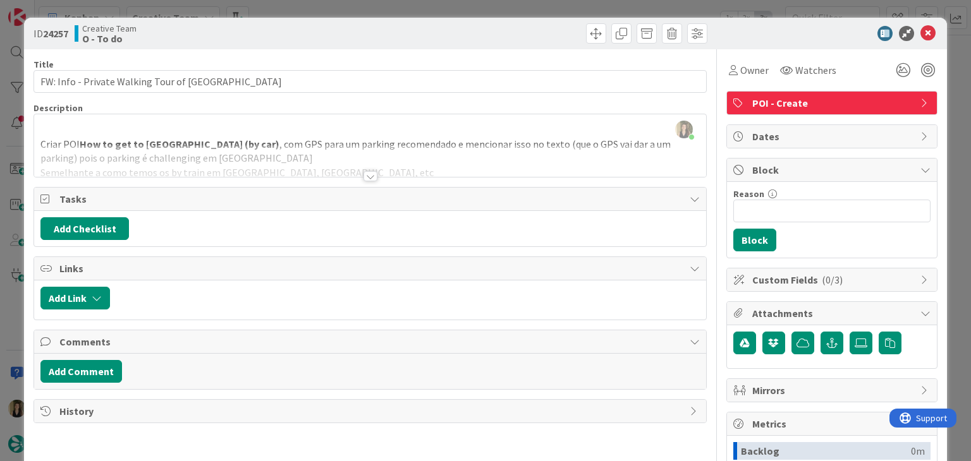
click at [364, 175] on div at bounding box center [370, 176] width 14 height 10
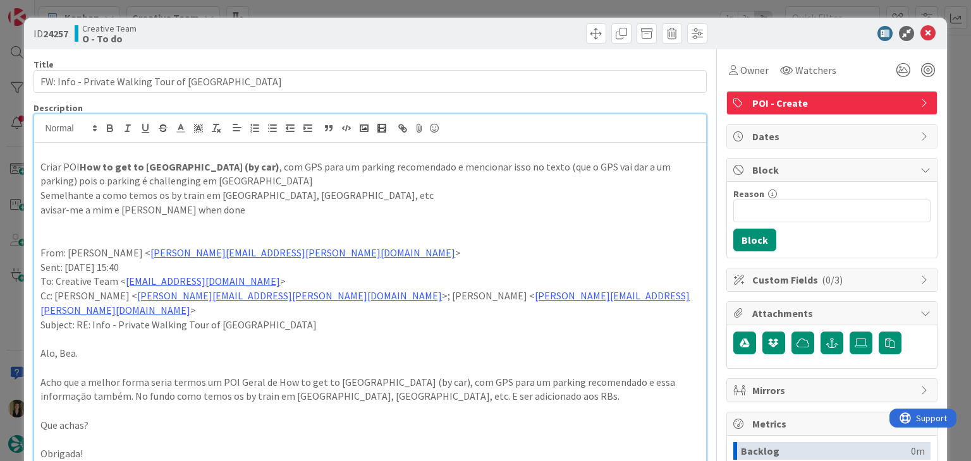
click at [404, 18] on div "ID 24257 Creative Team O - To do Title 41 / 128 FW: Info - Private Walking Tour…" at bounding box center [485, 230] width 971 height 461
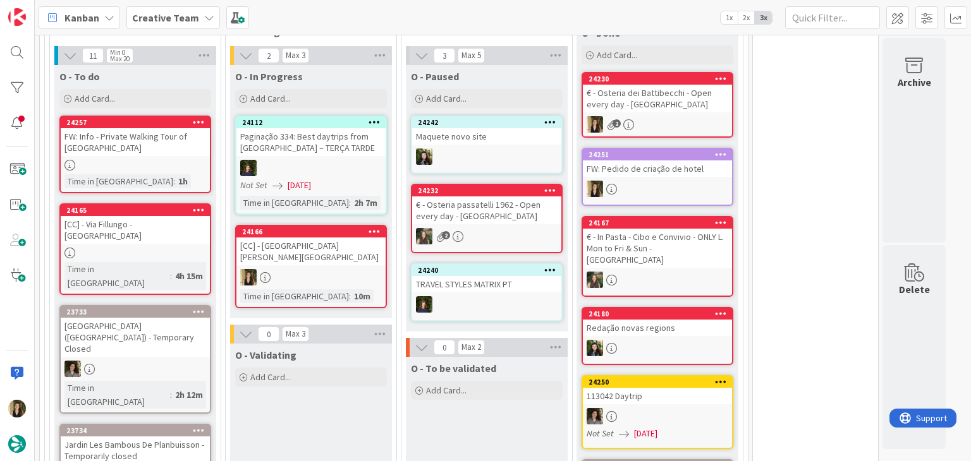
drag, startPoint x: 455, startPoint y: 406, endPoint x: 456, endPoint y: 399, distance: 7.6
click at [455, 406] on div "O - To be validated Add Card..." at bounding box center [487, 442] width 162 height 171
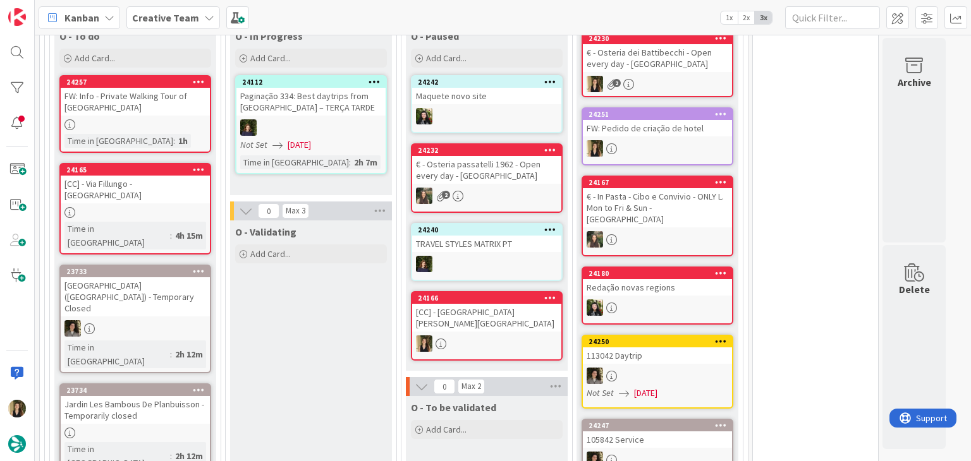
scroll to position [1246, 0]
